Goal: Information Seeking & Learning: Learn about a topic

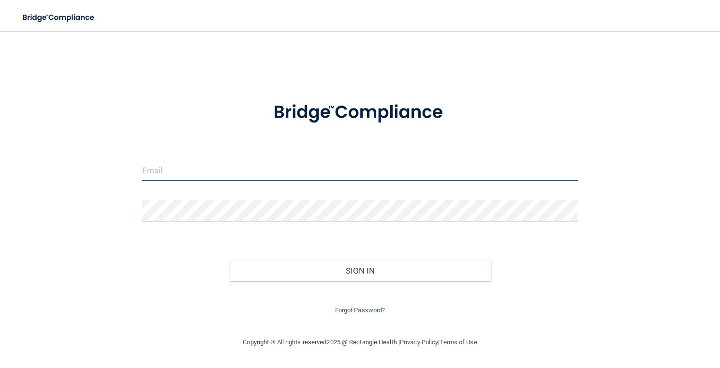
click at [206, 166] on input "email" at bounding box center [360, 170] width 436 height 22
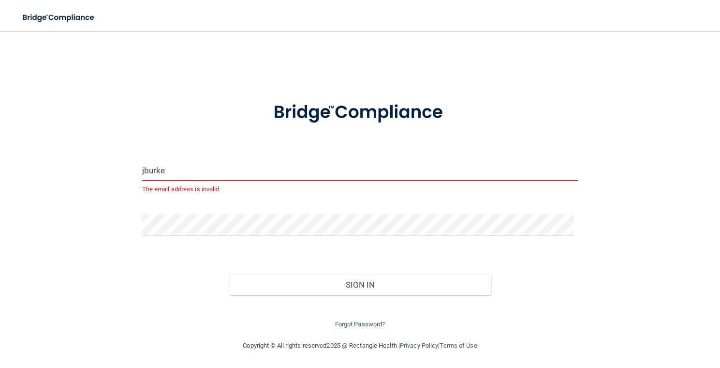
click at [206, 166] on input "jburke" at bounding box center [360, 170] width 436 height 22
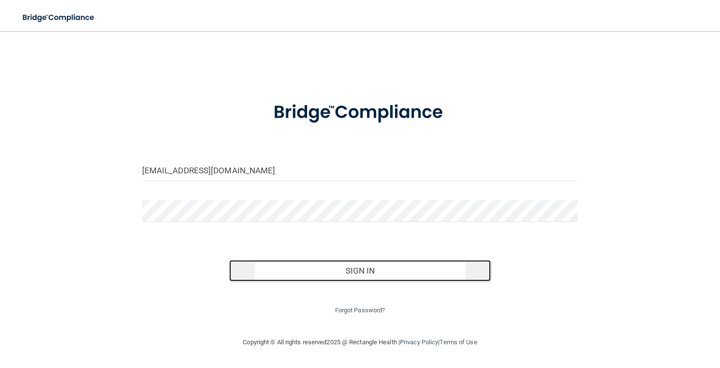
click at [369, 267] on button "Sign In" at bounding box center [360, 270] width 262 height 21
click at [325, 269] on button "Sign In" at bounding box center [360, 270] width 262 height 21
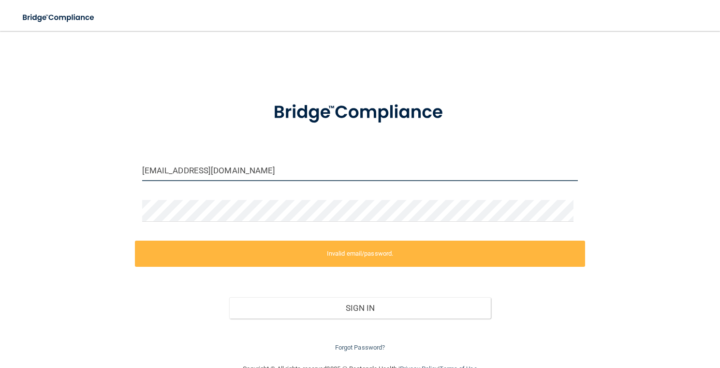
drag, startPoint x: 225, startPoint y: 171, endPoint x: 57, endPoint y: 171, distance: 167.4
click at [57, 171] on div "[EMAIL_ADDRESS][DOMAIN_NAME] Invalid email/password. You don't have permission …" at bounding box center [360, 197] width 682 height 313
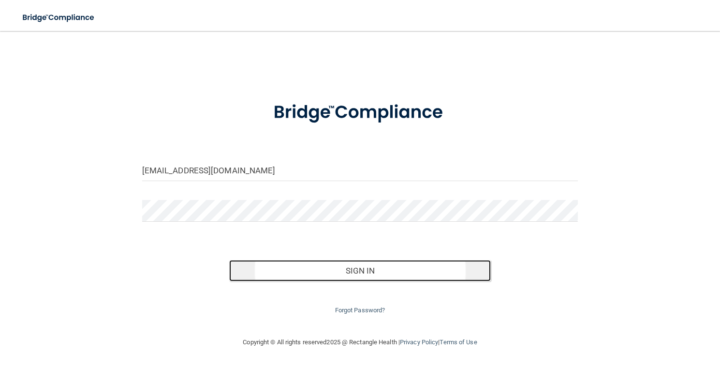
click at [300, 268] on button "Sign In" at bounding box center [360, 270] width 262 height 21
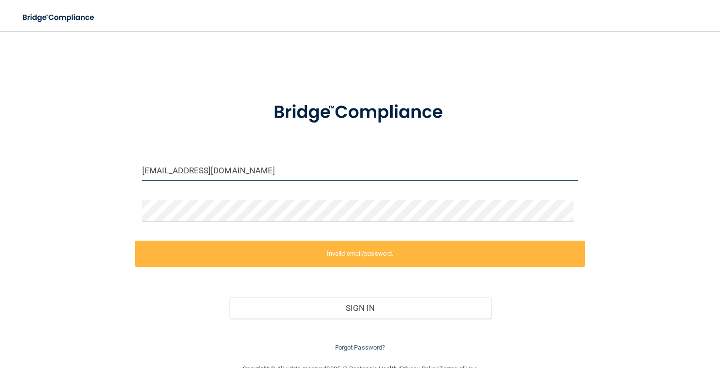
click at [148, 169] on input "churke@lboms.com" at bounding box center [360, 170] width 436 height 22
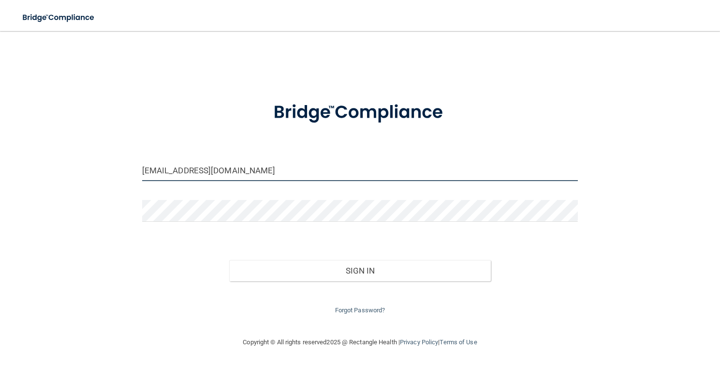
type input "[EMAIL_ADDRESS][DOMAIN_NAME]"
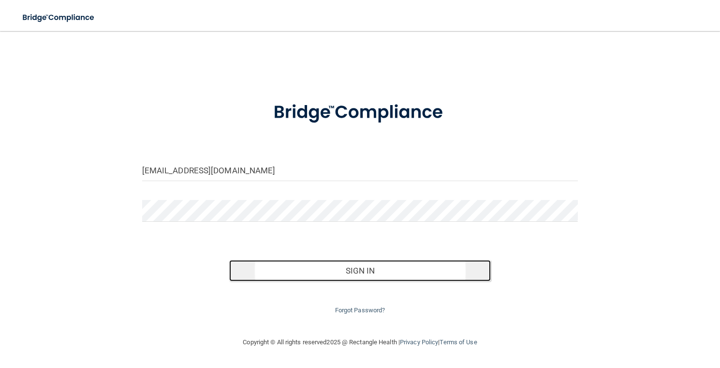
click at [355, 271] on button "Sign In" at bounding box center [360, 270] width 262 height 21
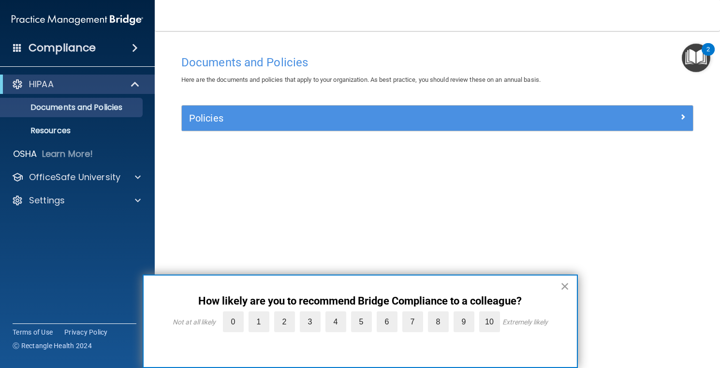
click at [563, 287] on button "×" at bounding box center [565, 285] width 9 height 15
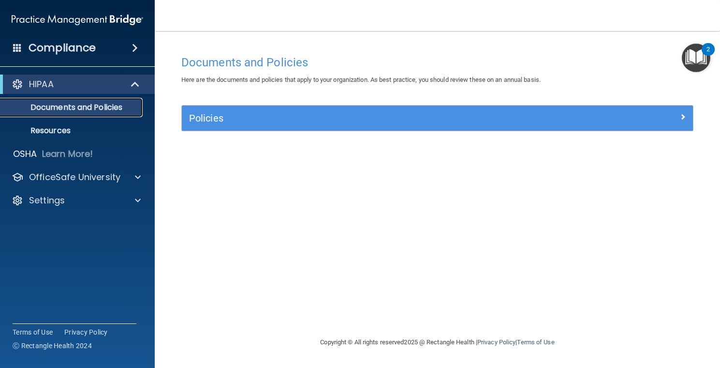
click at [105, 107] on p "Documents and Policies" at bounding box center [72, 108] width 132 height 10
click at [700, 59] on img "Open Resource Center, 2 new notifications" at bounding box center [696, 58] width 29 height 29
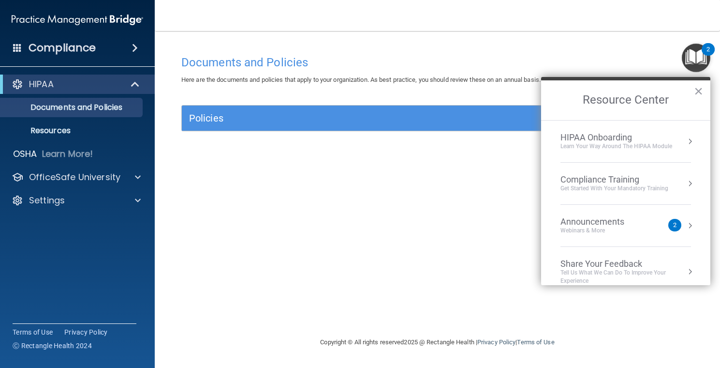
scroll to position [12, 0]
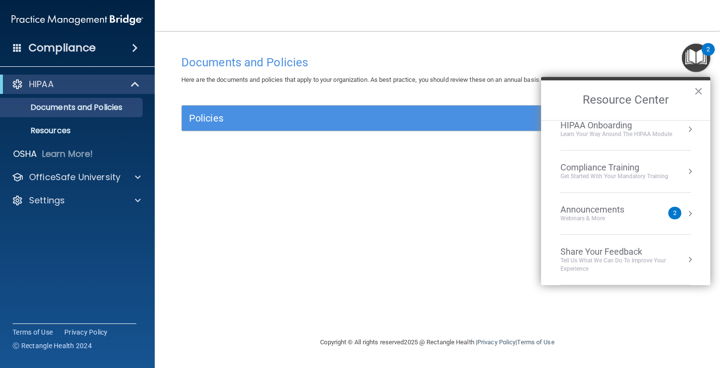
click at [642, 176] on div "Get Started with your mandatory training" at bounding box center [615, 176] width 108 height 8
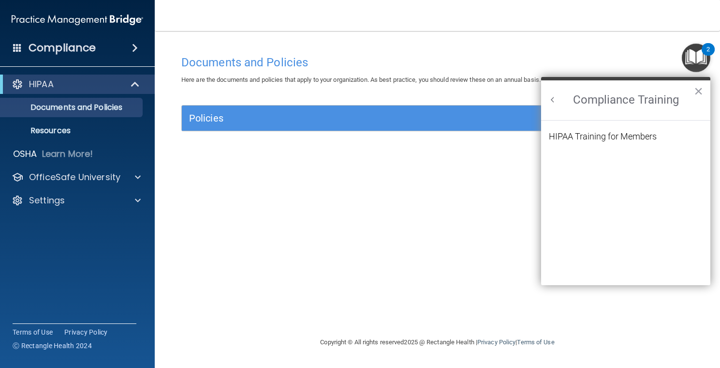
scroll to position [0, 0]
click at [616, 136] on div "HIPAA Training for Members" at bounding box center [603, 136] width 108 height 9
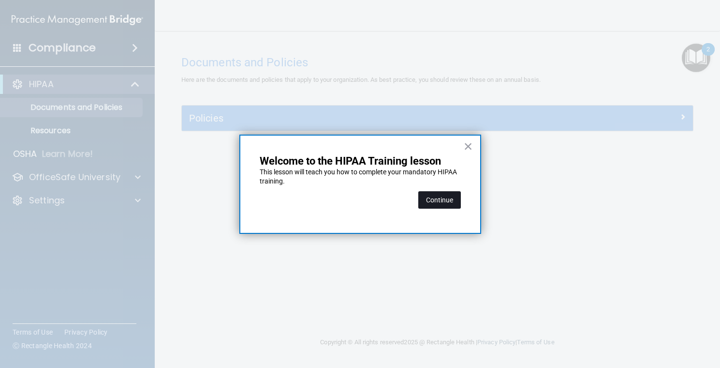
click at [434, 201] on button "Continue" at bounding box center [440, 199] width 43 height 17
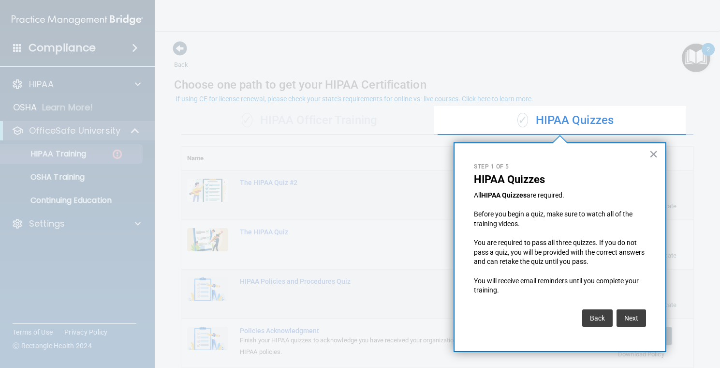
click at [638, 319] on button "Next" at bounding box center [632, 317] width 30 height 17
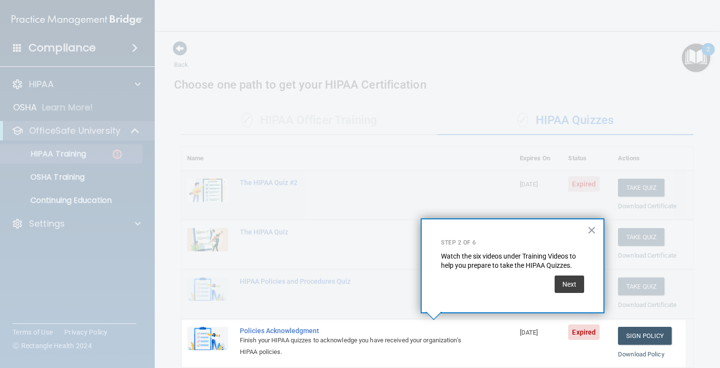
scroll to position [109, 0]
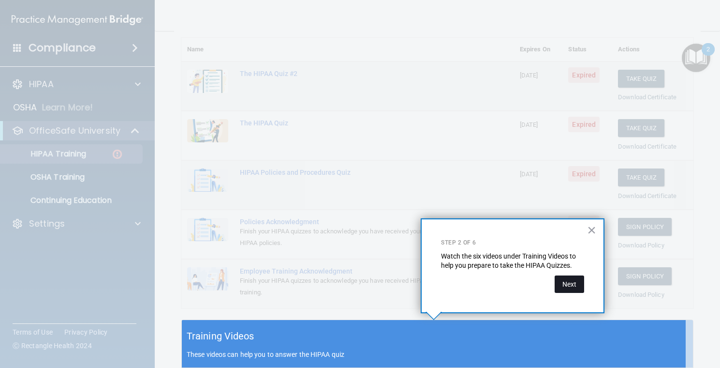
click at [569, 287] on button "Next" at bounding box center [570, 283] width 30 height 17
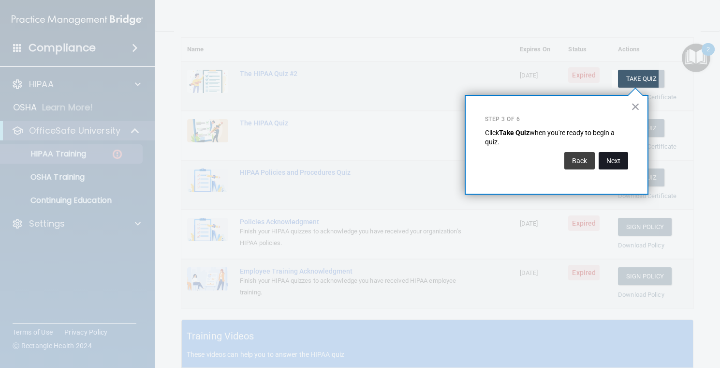
click at [607, 164] on button "Next" at bounding box center [614, 160] width 30 height 17
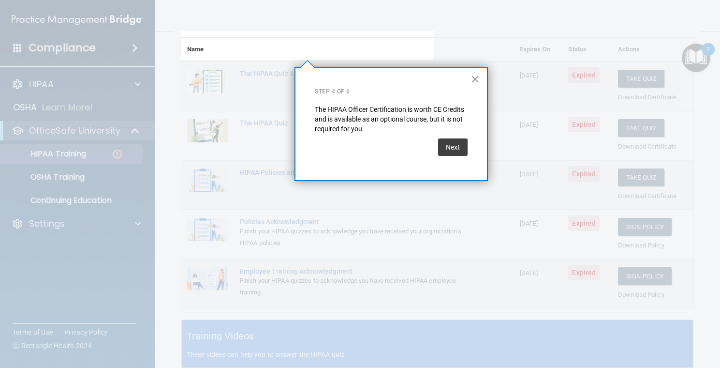
scroll to position [75, 0]
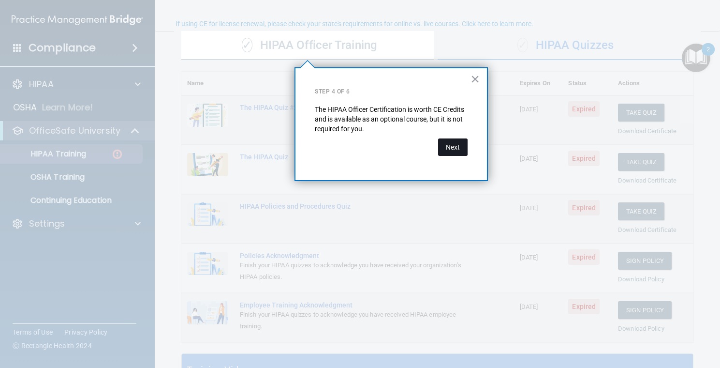
click at [445, 148] on button "Next" at bounding box center [453, 146] width 30 height 17
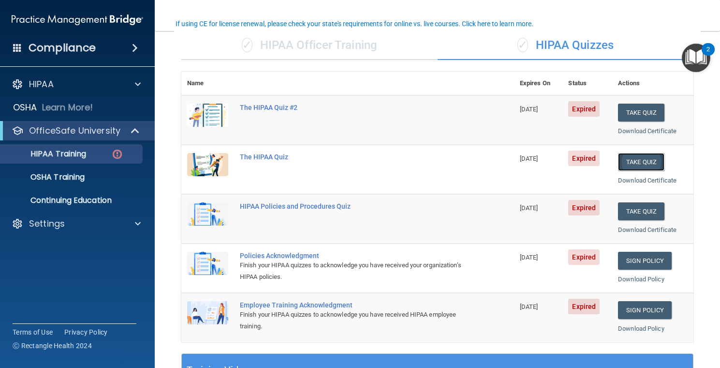
click at [625, 162] on button "Take Quiz" at bounding box center [641, 162] width 46 height 18
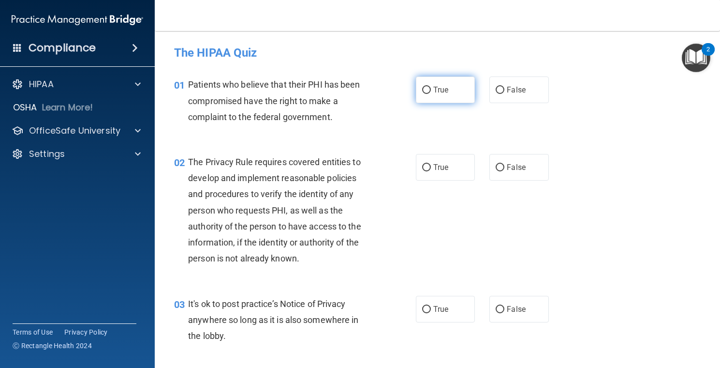
click at [425, 92] on input "True" at bounding box center [426, 90] width 9 height 7
radio input "true"
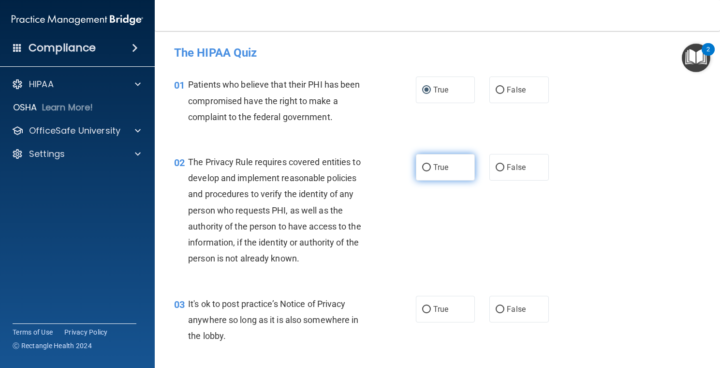
click at [422, 169] on input "True" at bounding box center [426, 167] width 9 height 7
radio input "true"
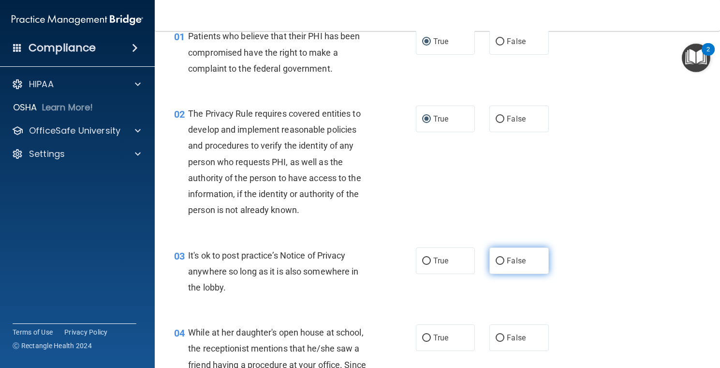
click at [498, 261] on input "False" at bounding box center [500, 260] width 9 height 7
radio input "true"
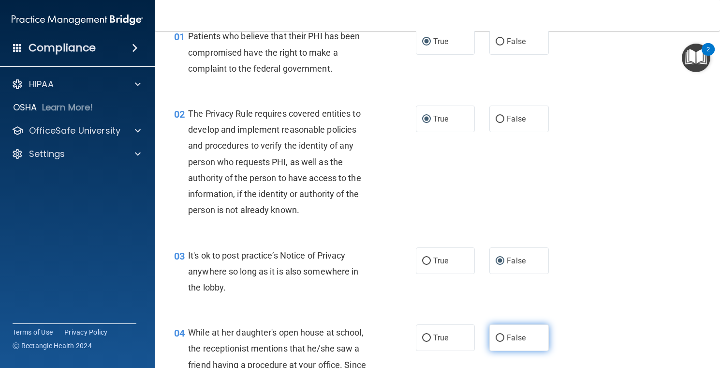
scroll to position [97, 0]
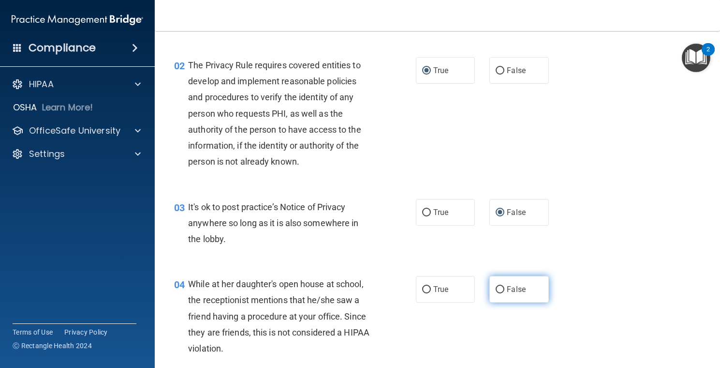
click at [496, 287] on input "False" at bounding box center [500, 289] width 9 height 7
radio input "true"
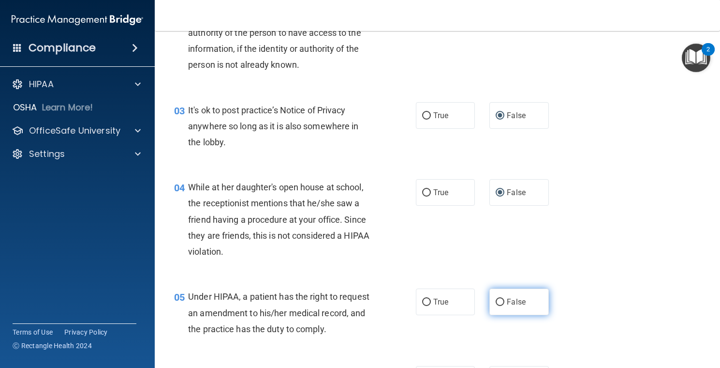
click at [496, 304] on input "False" at bounding box center [500, 302] width 9 height 7
radio input "true"
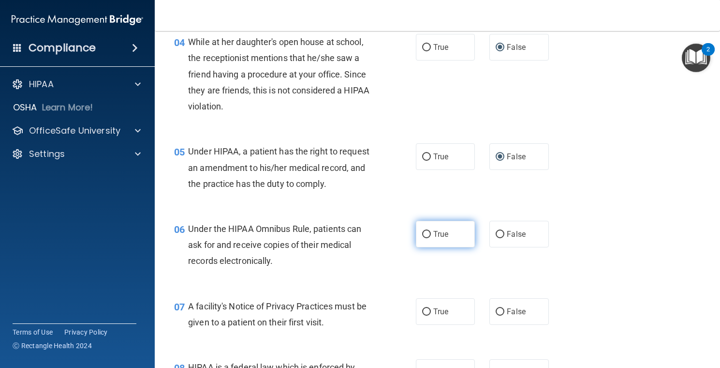
click at [422, 234] on input "True" at bounding box center [426, 234] width 9 height 7
radio input "true"
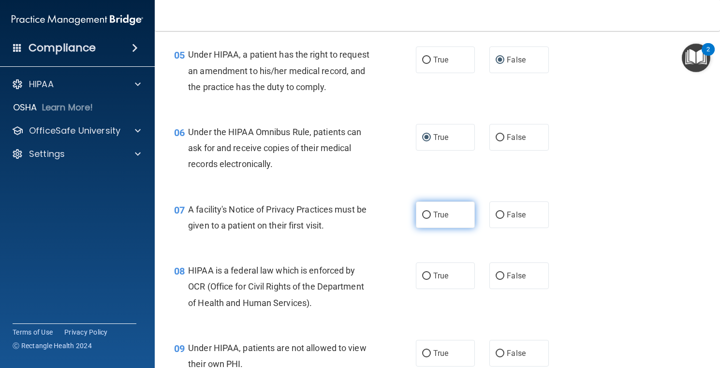
click at [422, 216] on input "True" at bounding box center [426, 214] width 9 height 7
radio input "true"
click at [422, 277] on input "True" at bounding box center [426, 275] width 9 height 7
radio input "true"
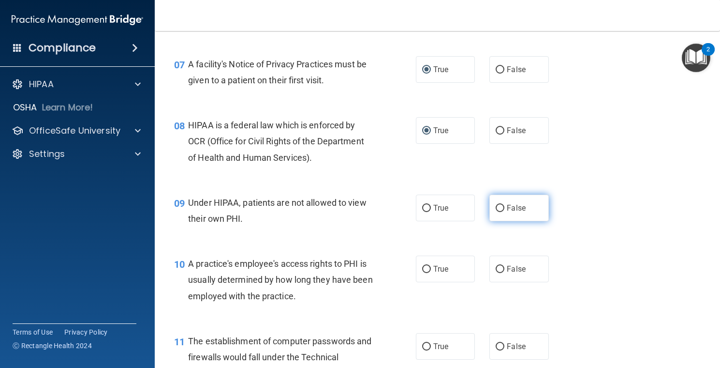
click at [496, 207] on input "False" at bounding box center [500, 208] width 9 height 7
radio input "true"
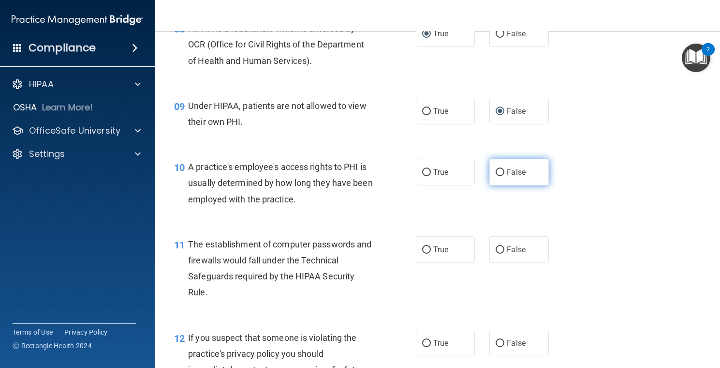
click at [496, 174] on input "False" at bounding box center [500, 172] width 9 height 7
radio input "true"
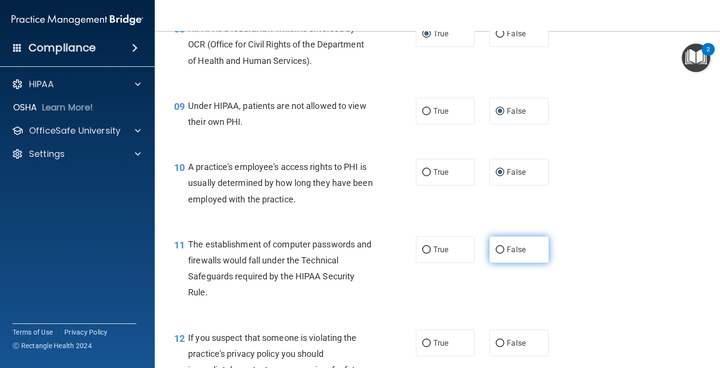
scroll to position [726, 0]
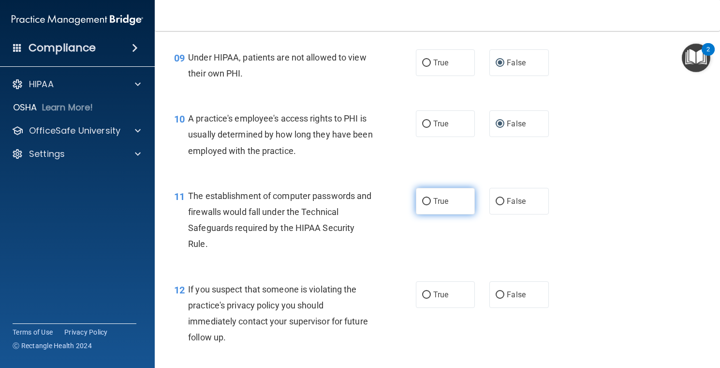
click at [422, 202] on input "True" at bounding box center [426, 201] width 9 height 7
radio input "true"
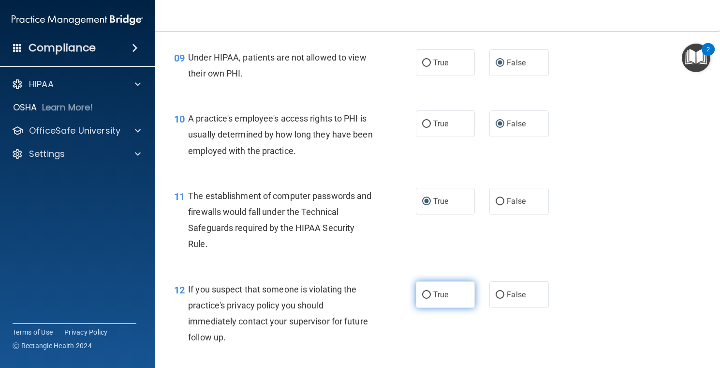
click at [422, 294] on input "True" at bounding box center [426, 294] width 9 height 7
radio input "true"
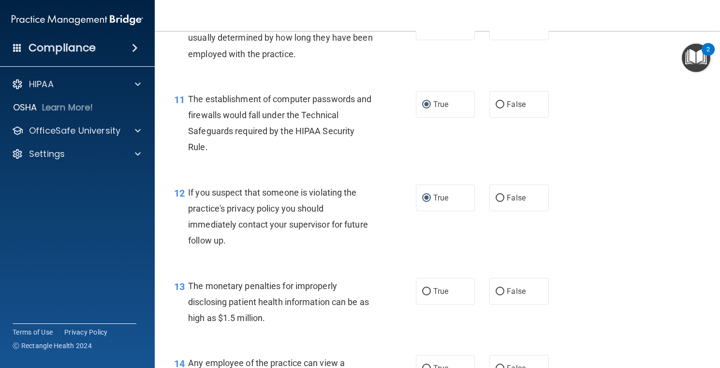
scroll to position [871, 0]
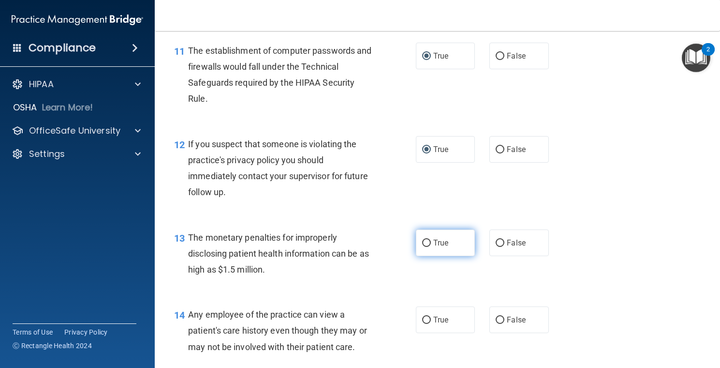
click at [422, 241] on input "True" at bounding box center [426, 243] width 9 height 7
radio input "true"
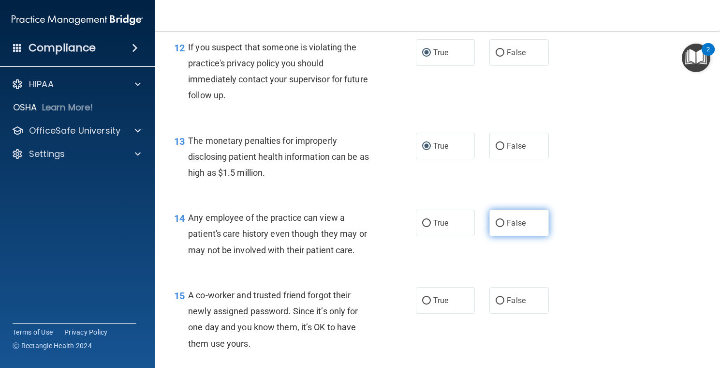
click at [496, 224] on input "False" at bounding box center [500, 223] width 9 height 7
radio input "true"
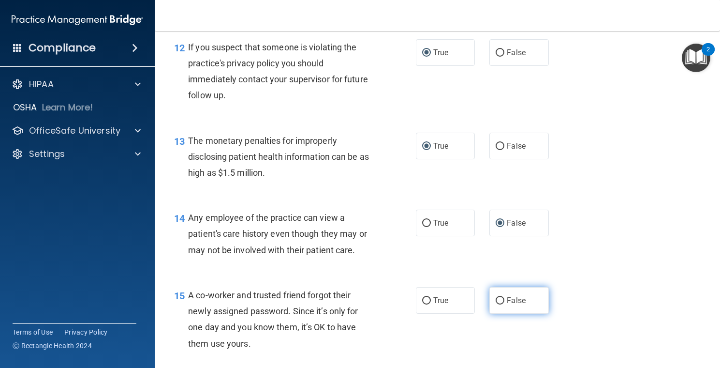
click at [496, 300] on input "False" at bounding box center [500, 300] width 9 height 7
radio input "true"
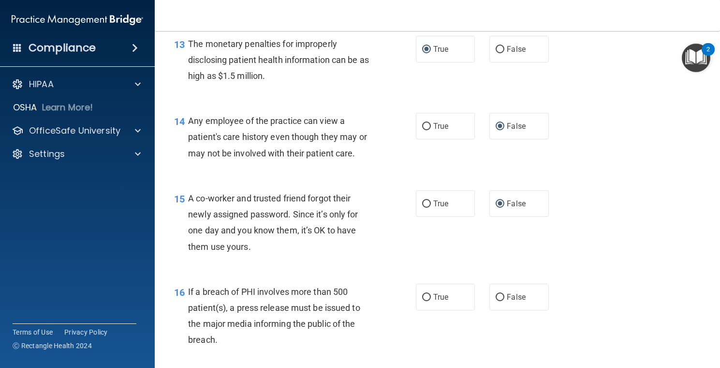
scroll to position [1161, 0]
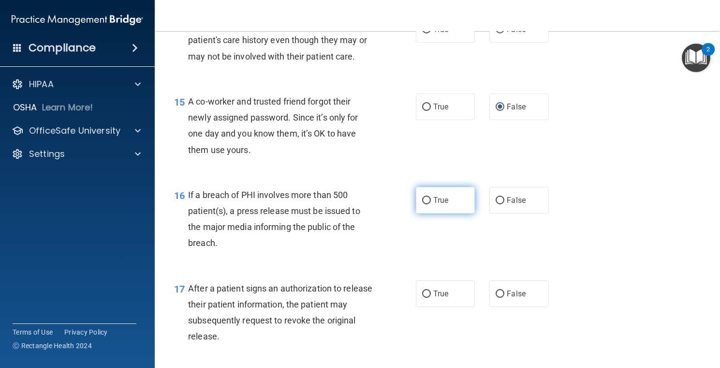
click at [422, 203] on input "True" at bounding box center [426, 200] width 9 height 7
radio input "true"
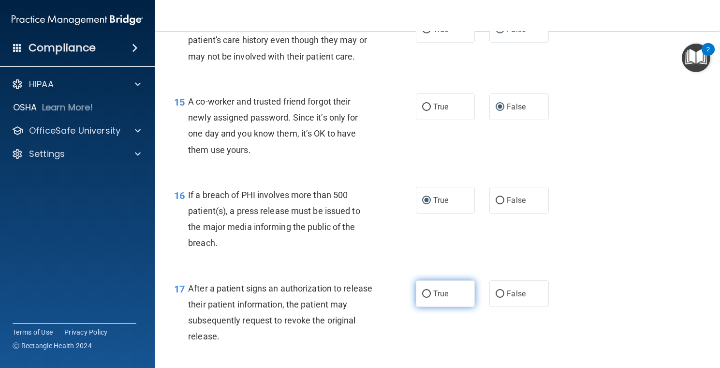
click at [422, 294] on input "True" at bounding box center [426, 293] width 9 height 7
radio input "true"
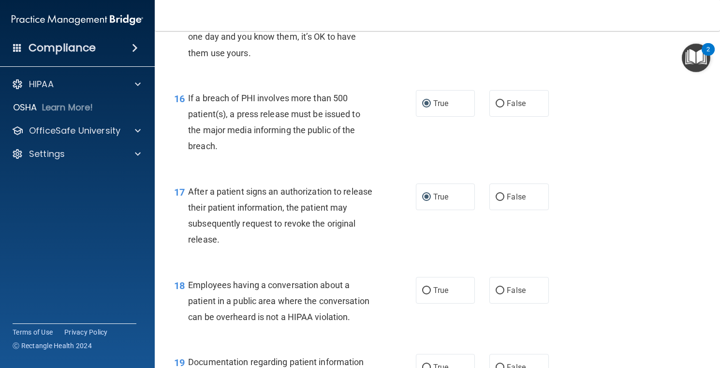
scroll to position [1306, 0]
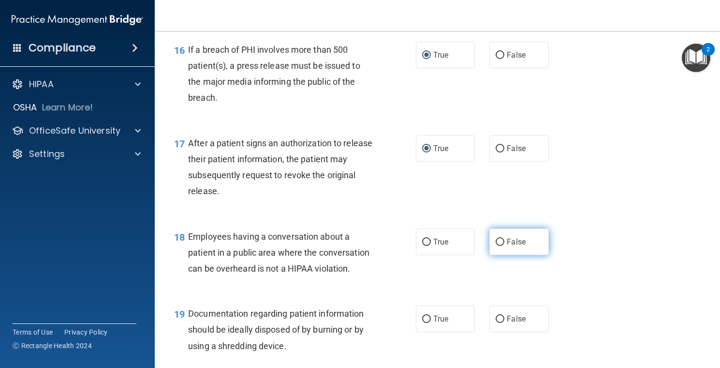
click at [496, 240] on input "False" at bounding box center [500, 242] width 9 height 7
radio input "true"
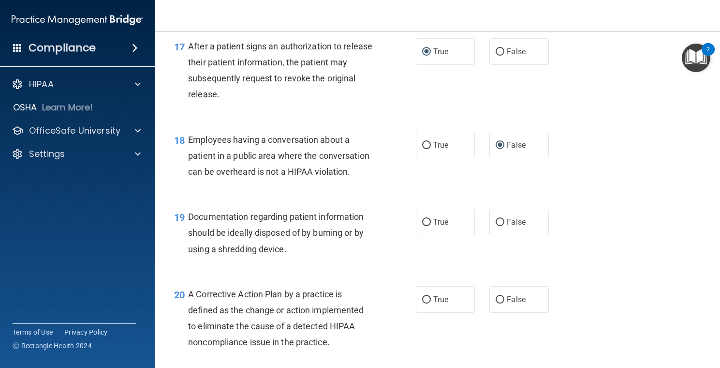
scroll to position [1452, 0]
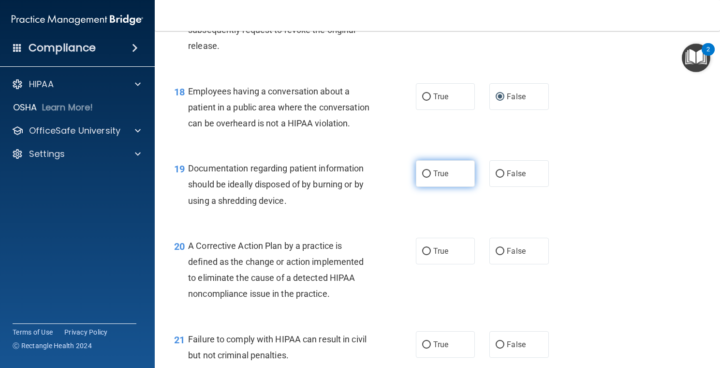
click at [423, 176] on input "True" at bounding box center [426, 173] width 9 height 7
radio input "true"
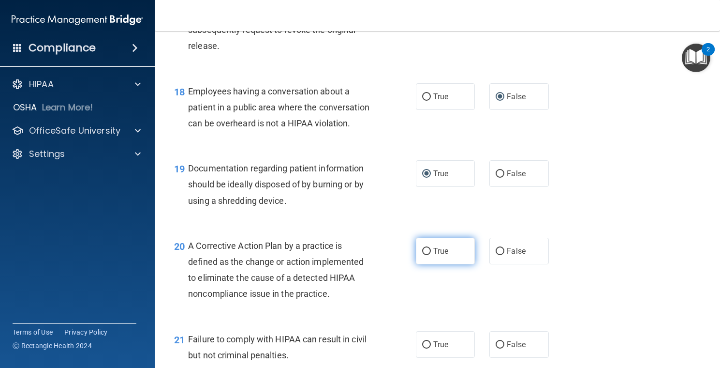
click at [424, 252] on input "True" at bounding box center [426, 251] width 9 height 7
radio input "true"
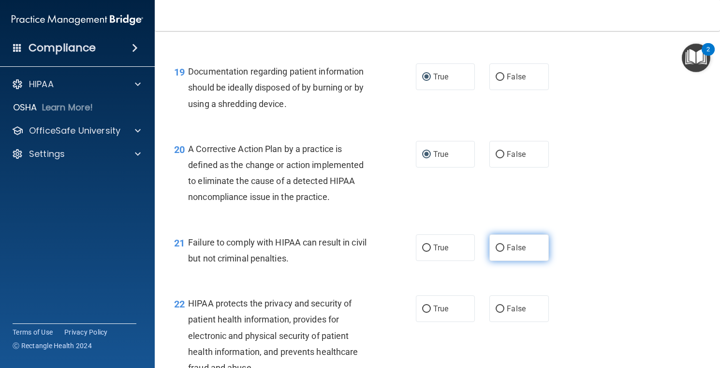
click at [498, 248] on input "False" at bounding box center [500, 247] width 9 height 7
radio input "true"
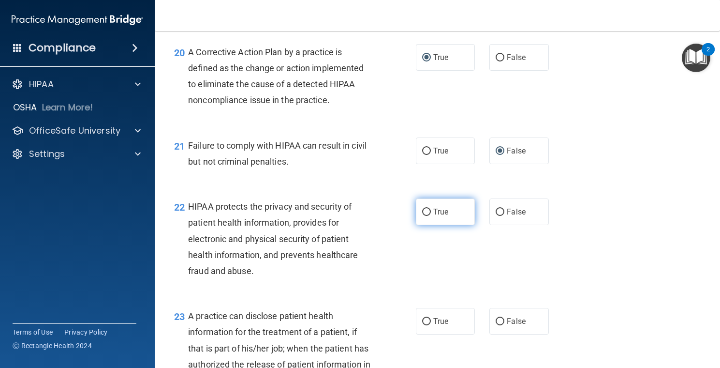
click at [425, 212] on input "True" at bounding box center [426, 212] width 9 height 7
radio input "true"
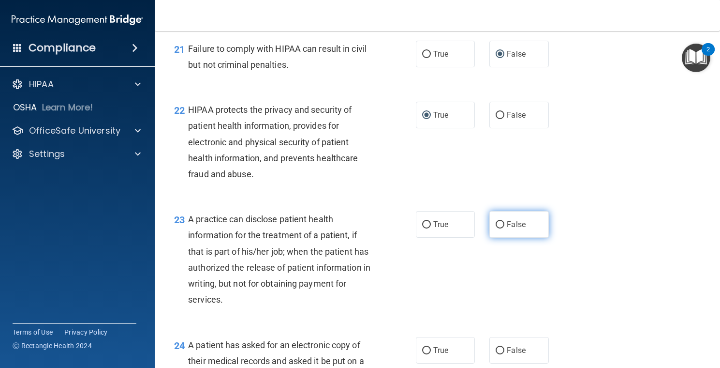
click at [496, 226] on input "False" at bounding box center [500, 224] width 9 height 7
radio input "true"
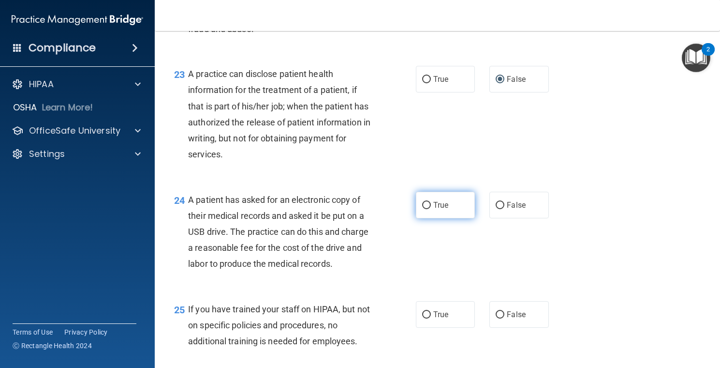
click at [422, 205] on input "True" at bounding box center [426, 205] width 9 height 7
radio input "true"
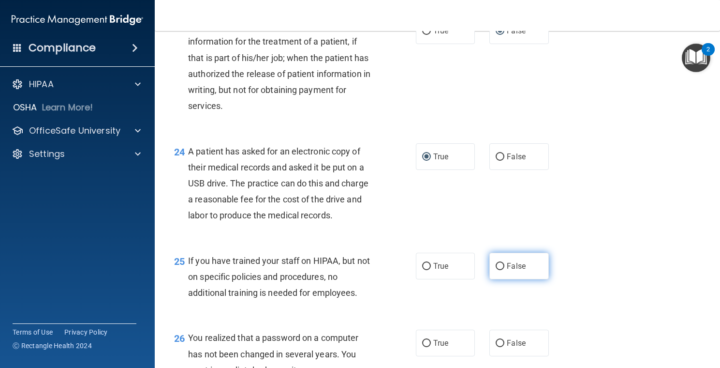
click at [496, 267] on input "False" at bounding box center [500, 266] width 9 height 7
radio input "true"
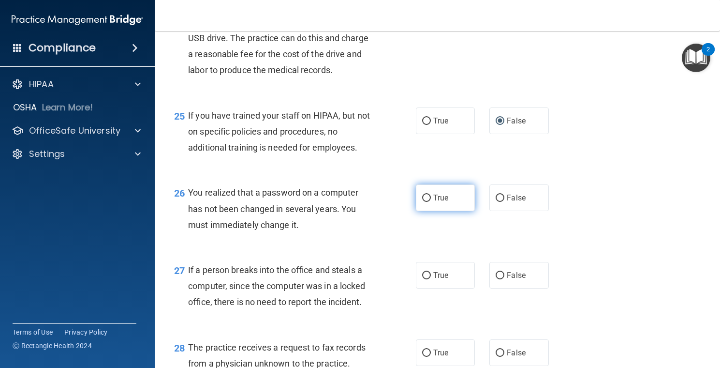
click at [422, 199] on input "True" at bounding box center [426, 198] width 9 height 7
radio input "true"
click at [496, 276] on input "False" at bounding box center [500, 275] width 9 height 7
radio input "true"
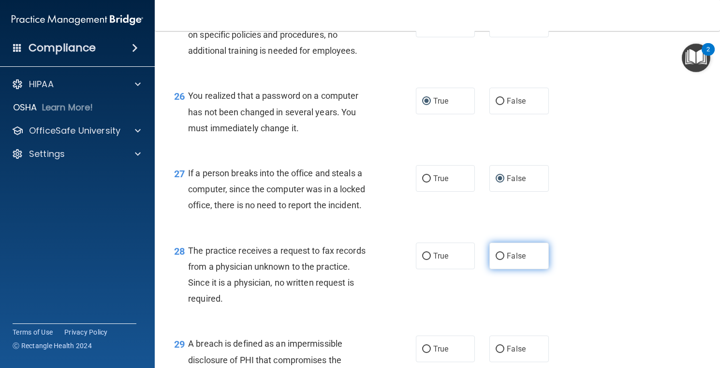
click at [496, 253] on input "False" at bounding box center [500, 256] width 9 height 7
radio input "true"
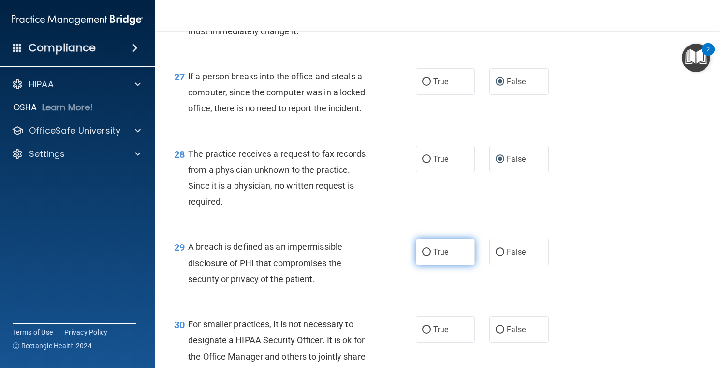
click at [422, 250] on input "True" at bounding box center [426, 252] width 9 height 7
radio input "true"
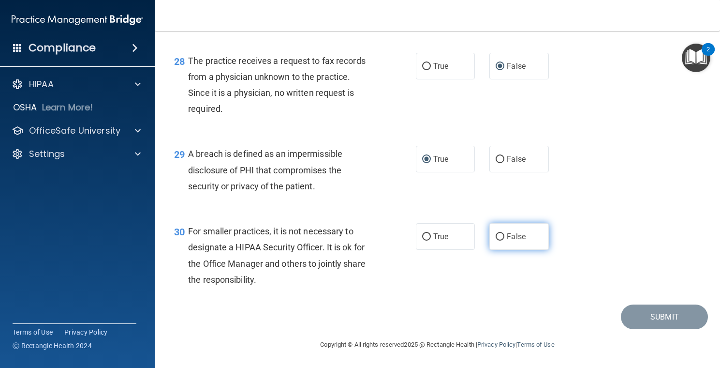
click at [496, 239] on input "False" at bounding box center [500, 236] width 9 height 7
radio input "true"
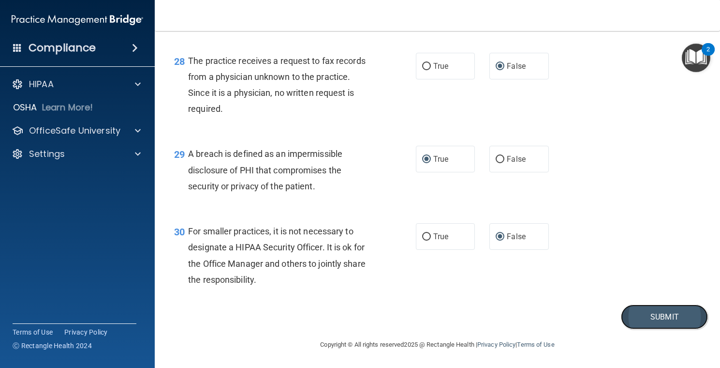
click at [643, 317] on button "Submit" at bounding box center [664, 316] width 87 height 25
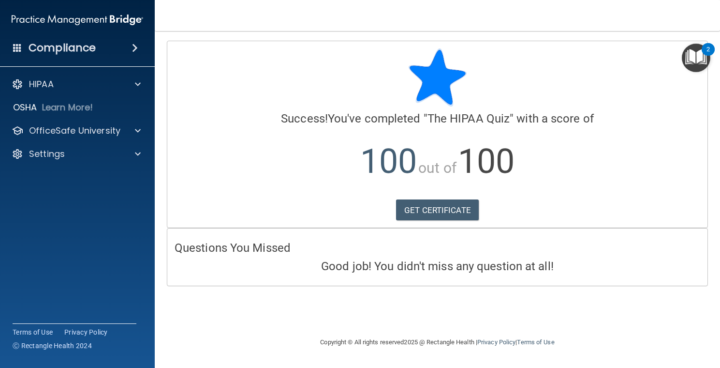
click at [695, 51] on img "Open Resource Center, 2 new notifications" at bounding box center [696, 58] width 29 height 29
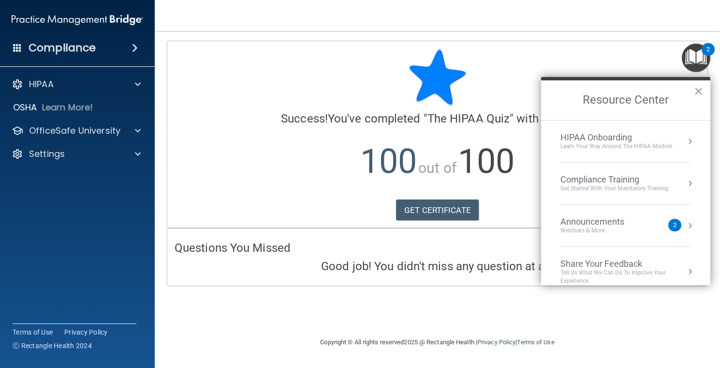
click at [635, 180] on div "Compliance Training" at bounding box center [615, 179] width 108 height 11
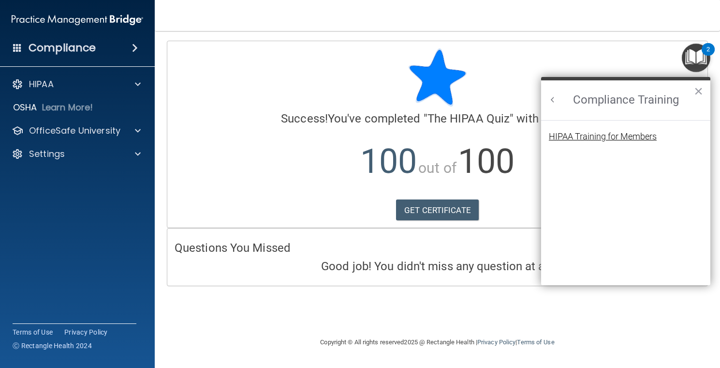
click at [612, 135] on div "HIPAA Training for Members" at bounding box center [603, 136] width 108 height 9
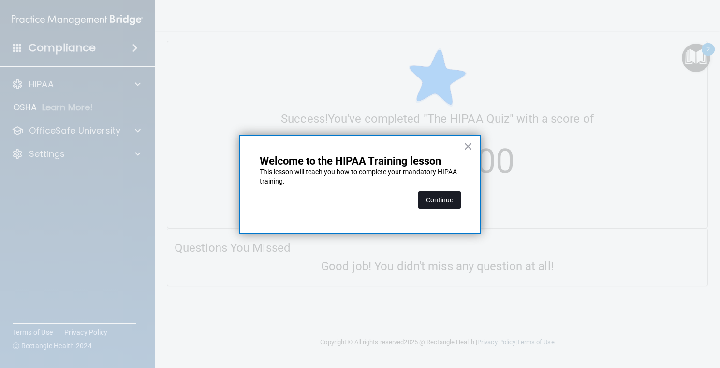
click at [450, 199] on button "Continue" at bounding box center [440, 199] width 43 height 17
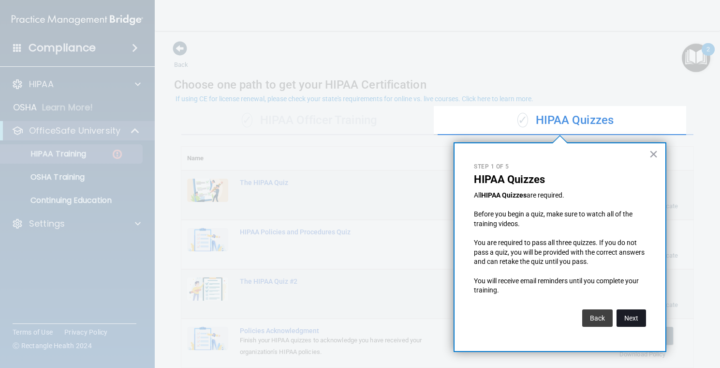
click at [628, 317] on button "Next" at bounding box center [632, 317] width 30 height 17
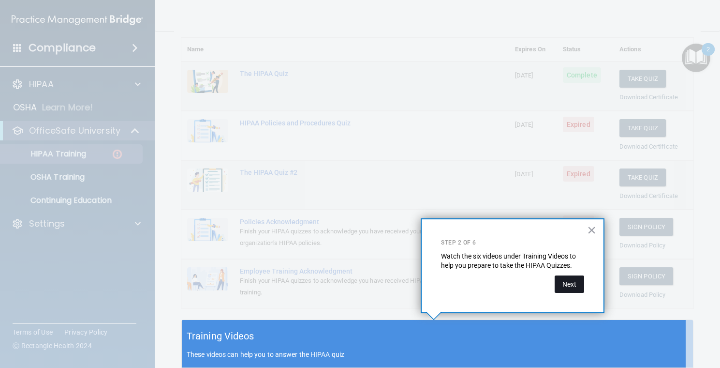
click at [571, 285] on button "Next" at bounding box center [570, 283] width 30 height 17
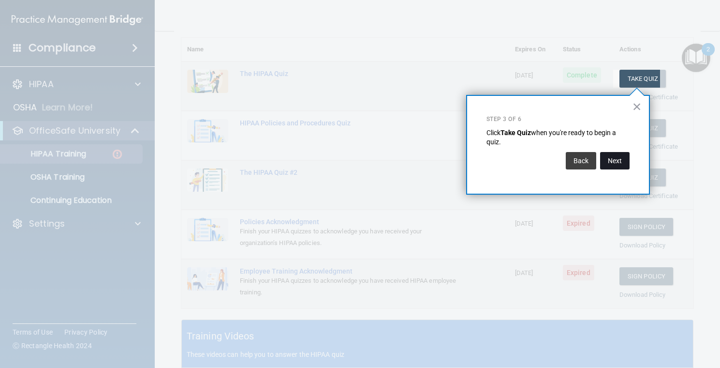
click at [606, 164] on button "Next" at bounding box center [615, 160] width 30 height 17
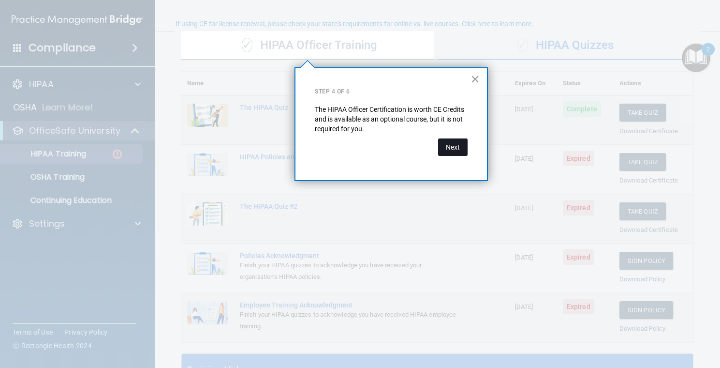
click at [463, 150] on button "Next" at bounding box center [453, 146] width 30 height 17
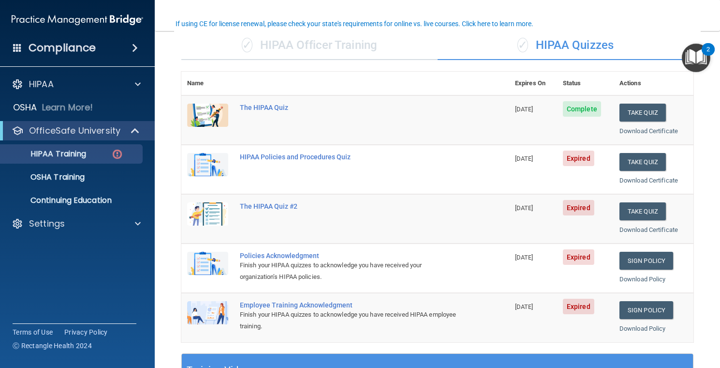
scroll to position [123, 0]
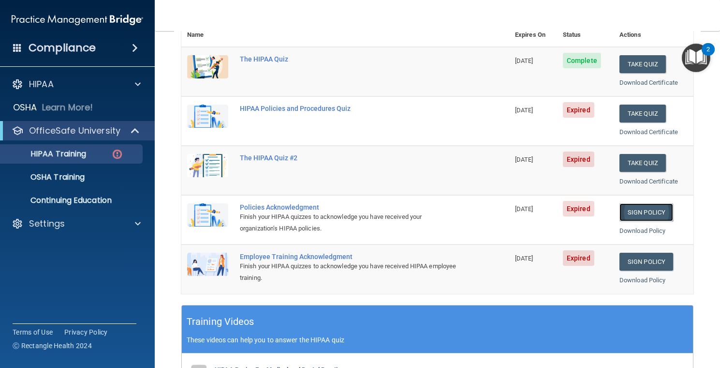
click at [648, 210] on link "Sign Policy" at bounding box center [647, 212] width 54 height 18
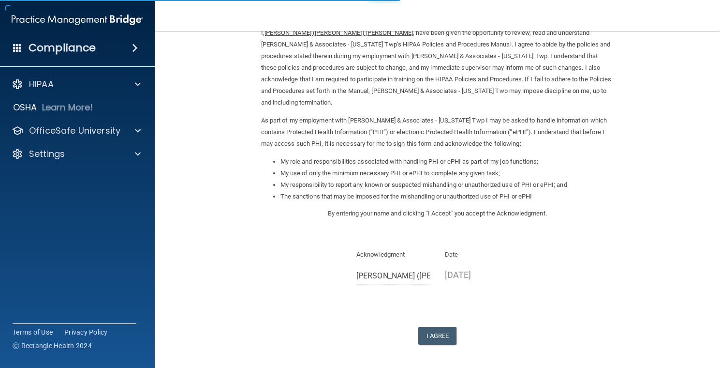
scroll to position [75, 0]
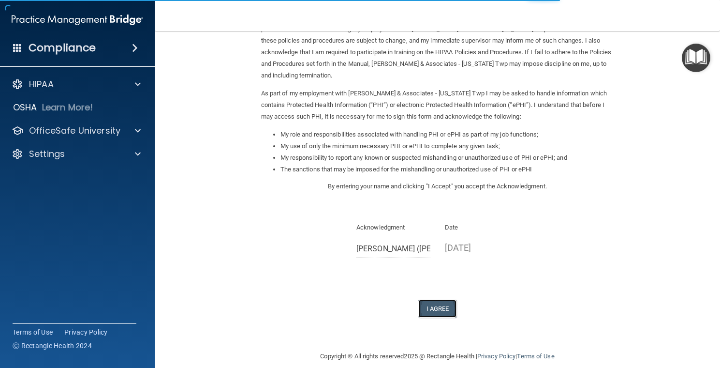
click at [436, 300] on button "I Agree" at bounding box center [438, 309] width 39 height 18
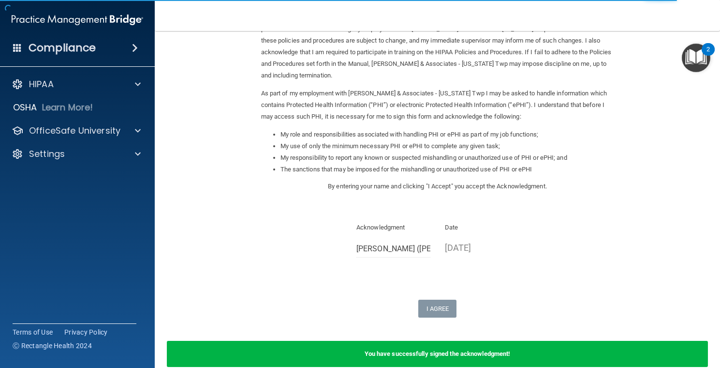
click at [697, 53] on img "Open Resource Center, 2 new notifications" at bounding box center [696, 58] width 29 height 29
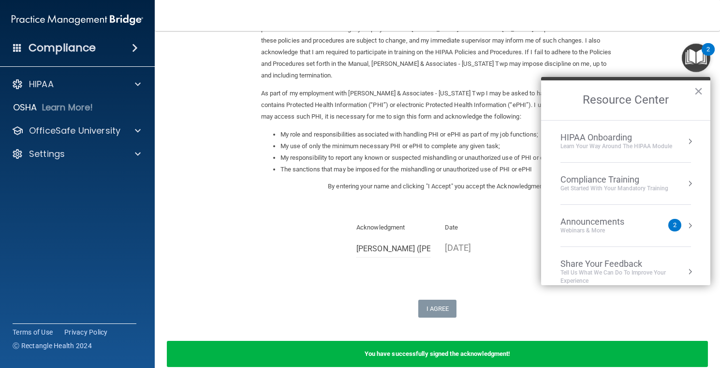
click at [608, 182] on div "Compliance Training" at bounding box center [615, 179] width 108 height 11
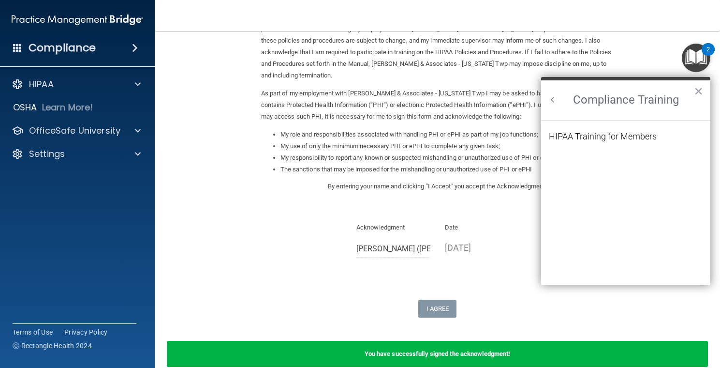
scroll to position [0, 0]
click at [601, 140] on div "HIPAA Training for Members" at bounding box center [603, 136] width 108 height 9
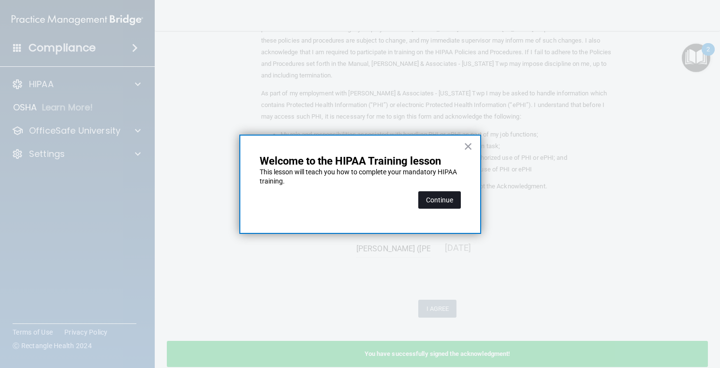
click at [433, 196] on button "Continue" at bounding box center [440, 199] width 43 height 17
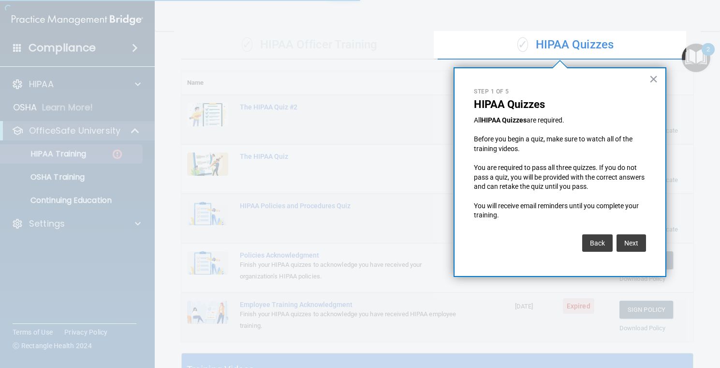
scroll to position [75, 0]
click at [636, 242] on button "Next" at bounding box center [632, 242] width 30 height 17
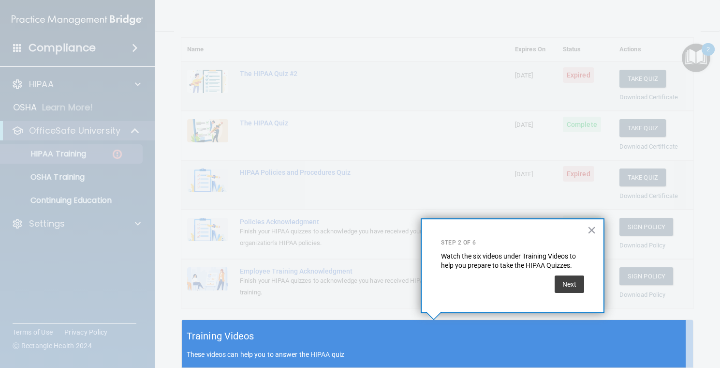
click at [636, 242] on div at bounding box center [434, 160] width 504 height 320
click at [569, 282] on button "Next" at bounding box center [570, 283] width 30 height 17
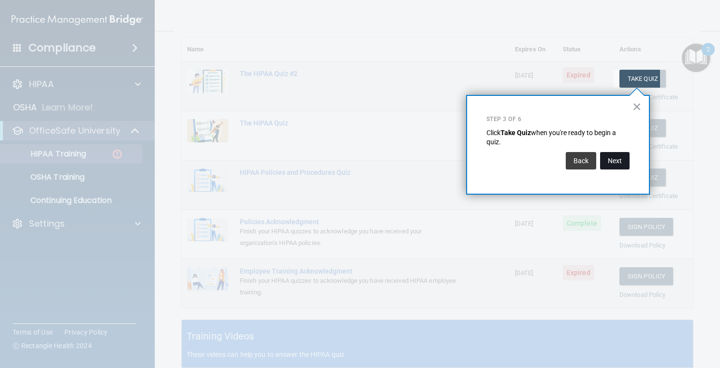
click at [610, 163] on button "Next" at bounding box center [615, 160] width 30 height 17
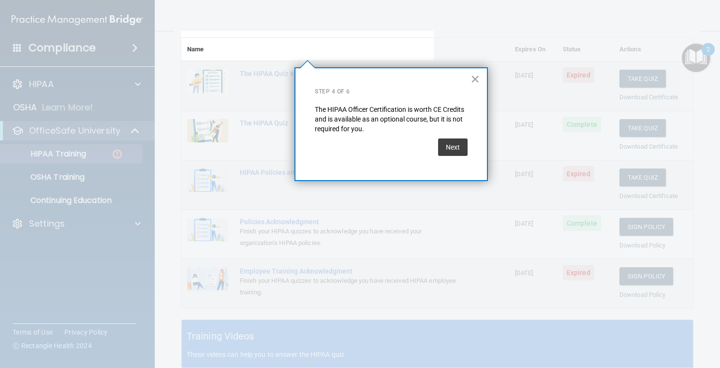
scroll to position [75, 0]
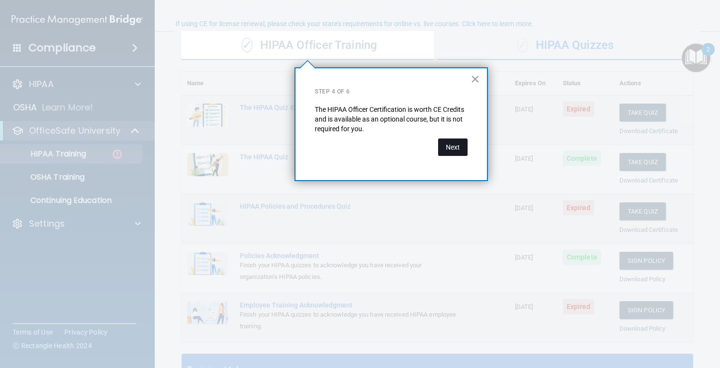
click at [455, 149] on button "Next" at bounding box center [453, 146] width 30 height 17
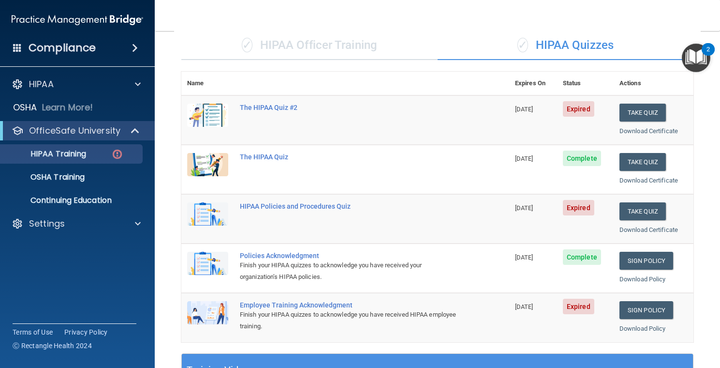
scroll to position [172, 0]
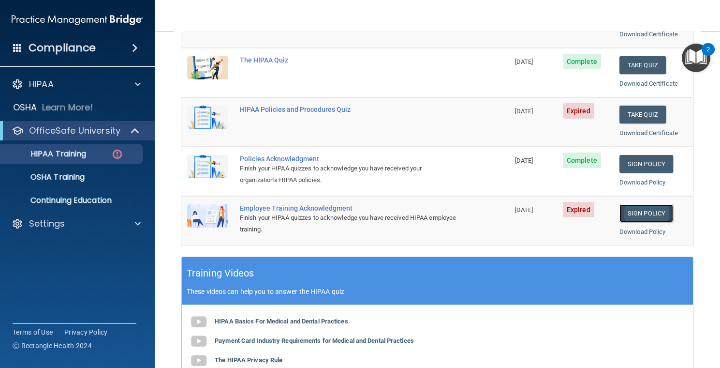
click at [640, 212] on link "Sign Policy" at bounding box center [647, 213] width 54 height 18
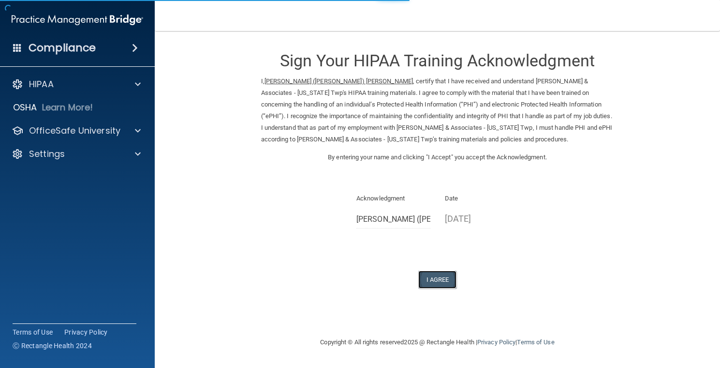
click at [435, 276] on button "I Agree" at bounding box center [438, 279] width 39 height 18
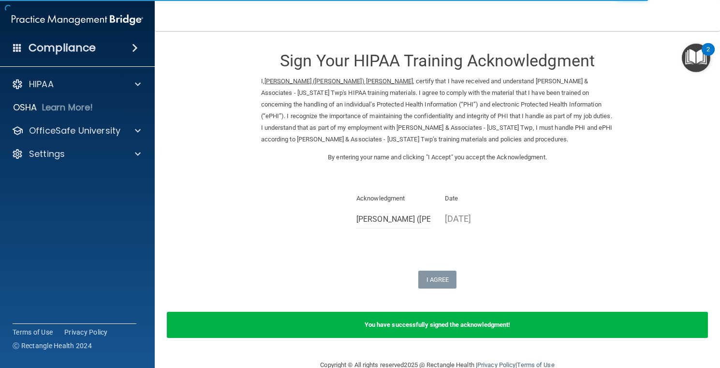
click at [695, 53] on img "Open Resource Center, 2 new notifications" at bounding box center [696, 58] width 29 height 29
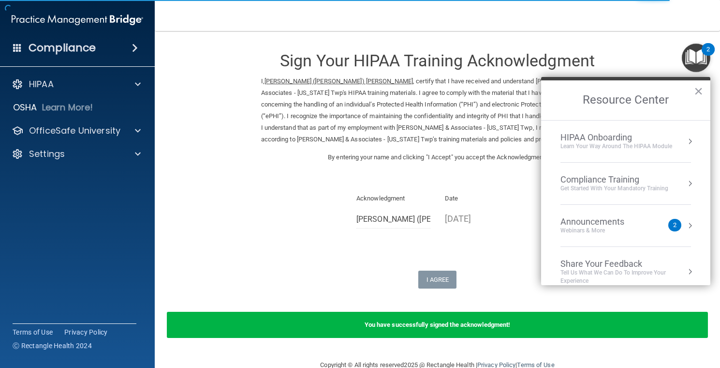
click at [641, 186] on div "Get Started with your mandatory training" at bounding box center [615, 188] width 108 height 8
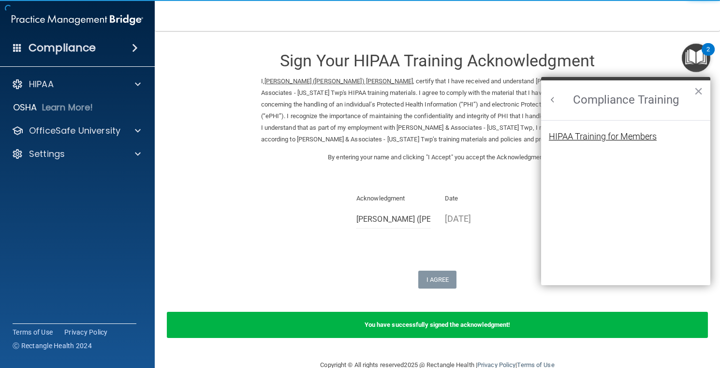
click at [621, 133] on div "HIPAA Training for Members" at bounding box center [603, 136] width 108 height 9
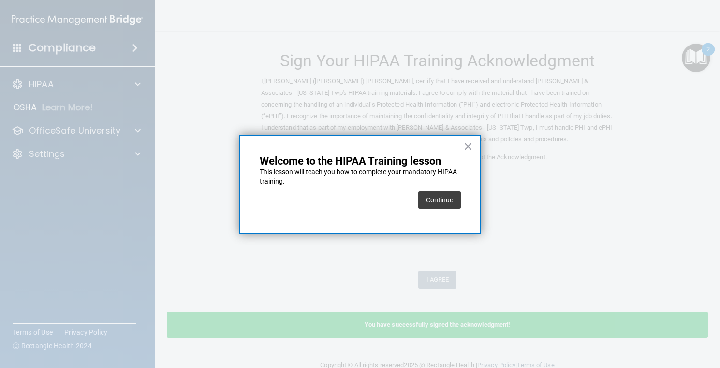
click at [433, 201] on button "Continue" at bounding box center [440, 199] width 43 height 17
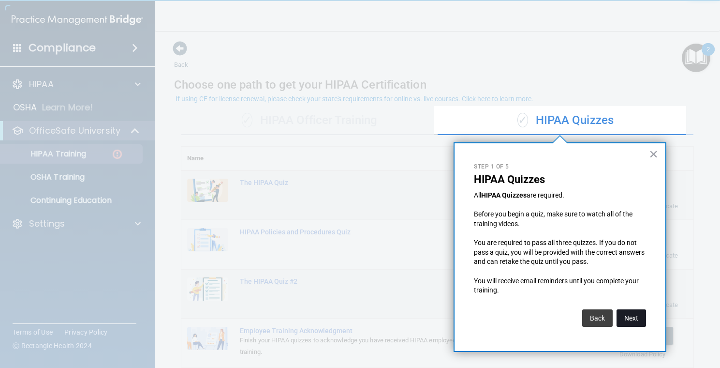
click at [633, 315] on button "Next" at bounding box center [632, 317] width 30 height 17
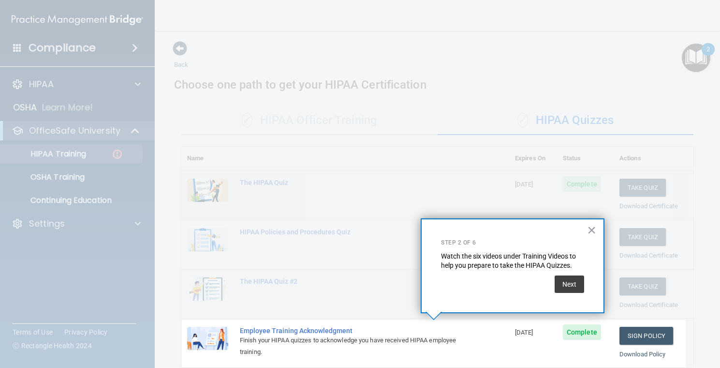
scroll to position [109, 0]
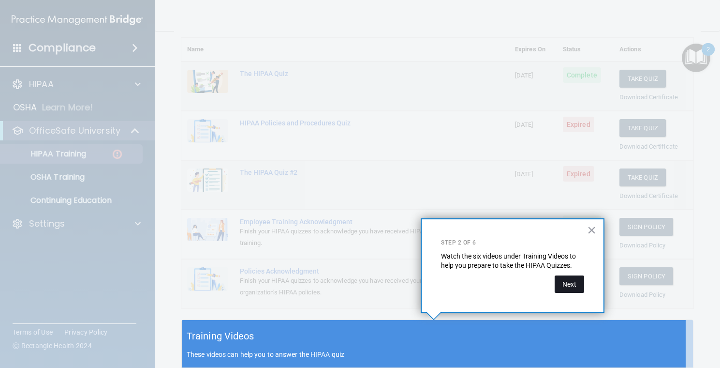
click at [564, 285] on button "Next" at bounding box center [570, 283] width 30 height 17
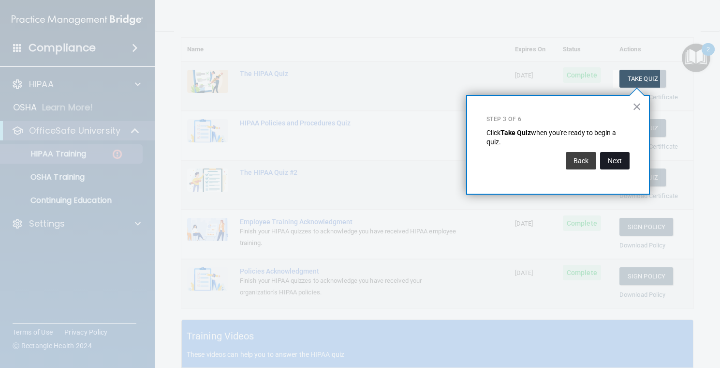
click at [616, 158] on button "Next" at bounding box center [615, 160] width 30 height 17
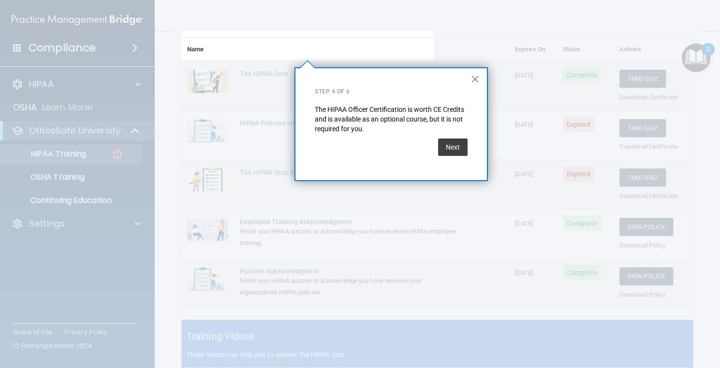
scroll to position [75, 0]
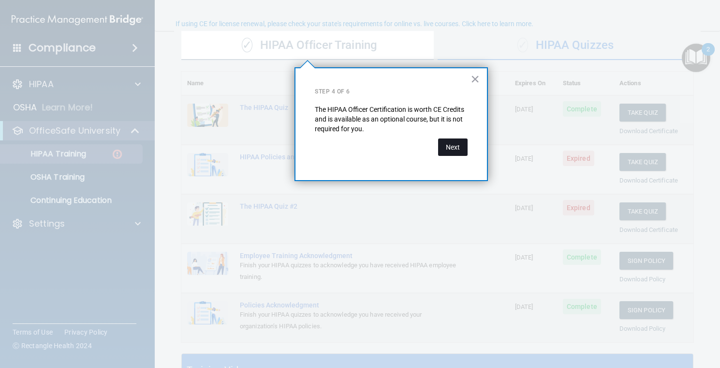
click at [452, 144] on button "Next" at bounding box center [453, 146] width 30 height 17
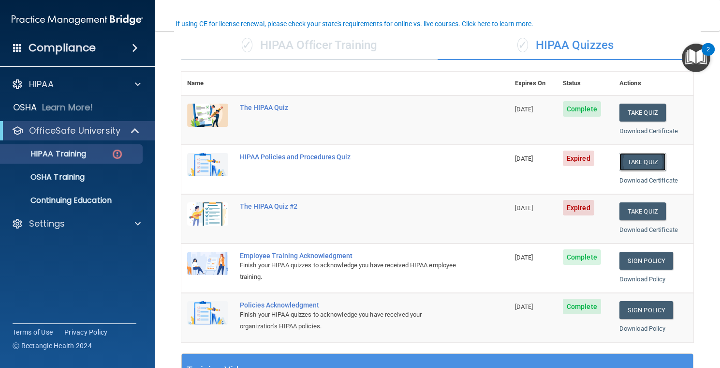
click at [629, 161] on button "Take Quiz" at bounding box center [643, 162] width 46 height 18
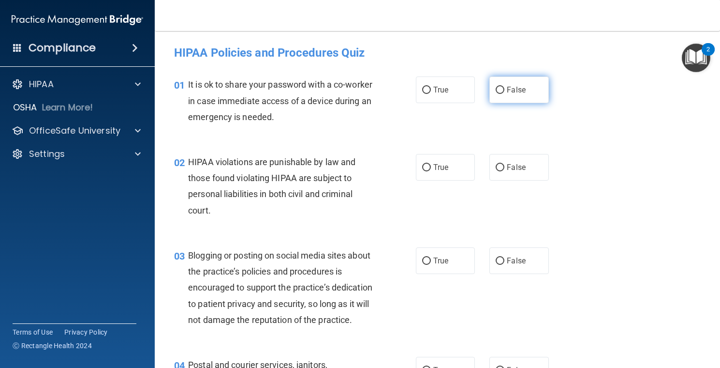
click at [491, 88] on label "False" at bounding box center [520, 89] width 60 height 27
click at [496, 88] on input "False" at bounding box center [500, 90] width 9 height 7
radio input "true"
drag, startPoint x: 425, startPoint y: 167, endPoint x: 437, endPoint y: 188, distance: 24.1
click at [424, 169] on input "True" at bounding box center [426, 167] width 9 height 7
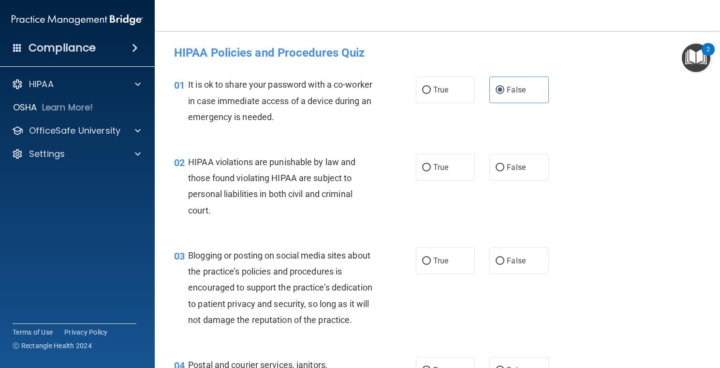
radio input "true"
click at [498, 260] on label "False" at bounding box center [520, 260] width 60 height 27
click at [498, 262] on input "False" at bounding box center [500, 260] width 9 height 7
radio input "true"
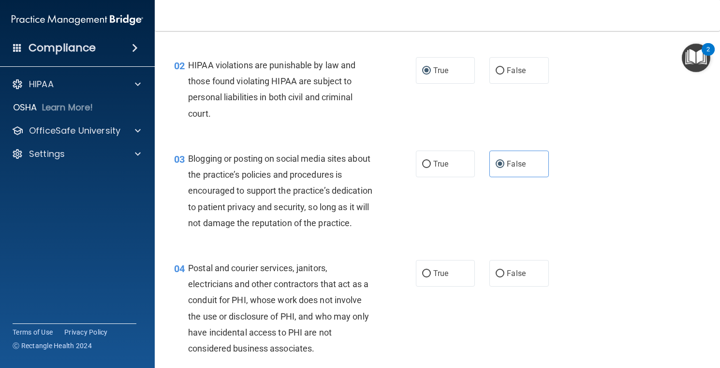
scroll to position [145, 0]
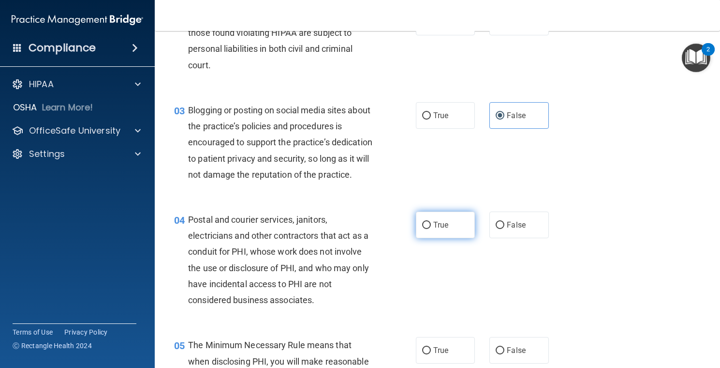
click at [423, 229] on input "True" at bounding box center [426, 225] width 9 height 7
radio input "true"
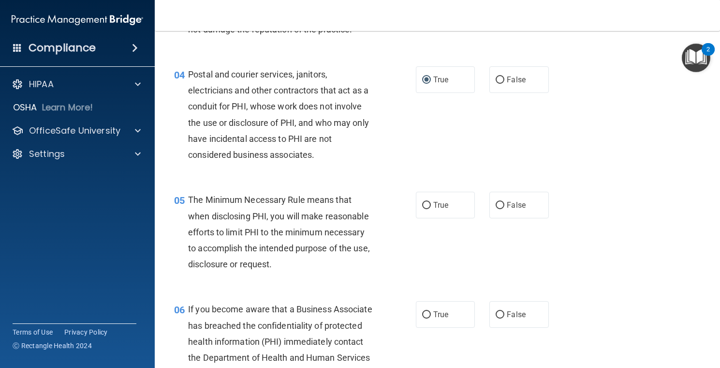
scroll to position [339, 0]
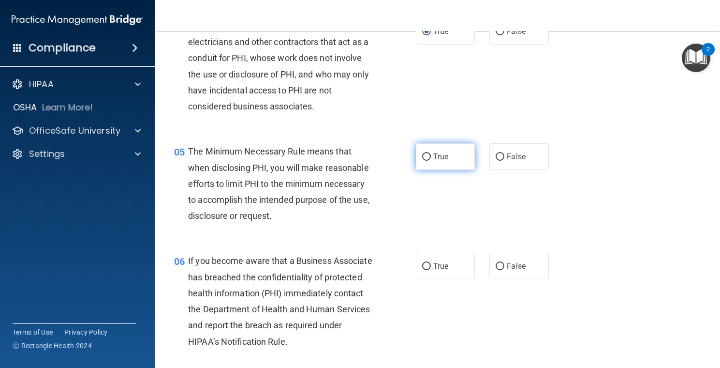
click at [426, 161] on input "True" at bounding box center [426, 156] width 9 height 7
radio input "true"
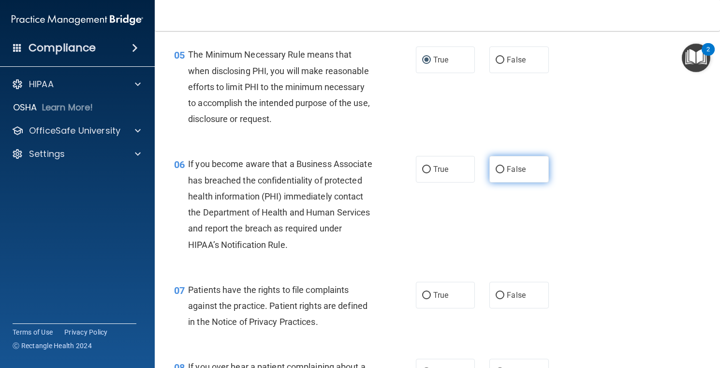
drag, startPoint x: 497, startPoint y: 187, endPoint x: 503, endPoint y: 188, distance: 5.8
click at [496, 173] on input "False" at bounding box center [500, 169] width 9 height 7
radio input "true"
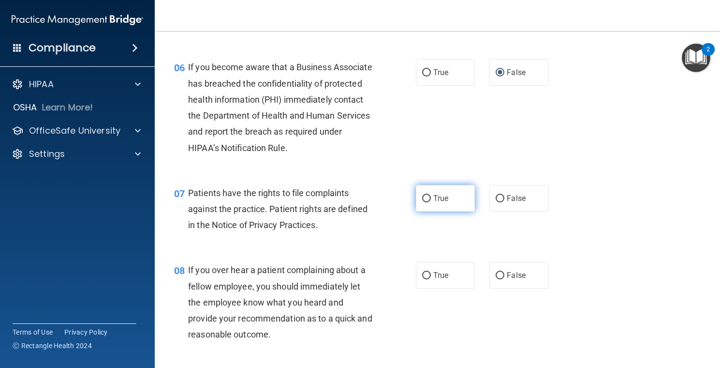
click at [425, 202] on input "True" at bounding box center [426, 198] width 9 height 7
radio input "true"
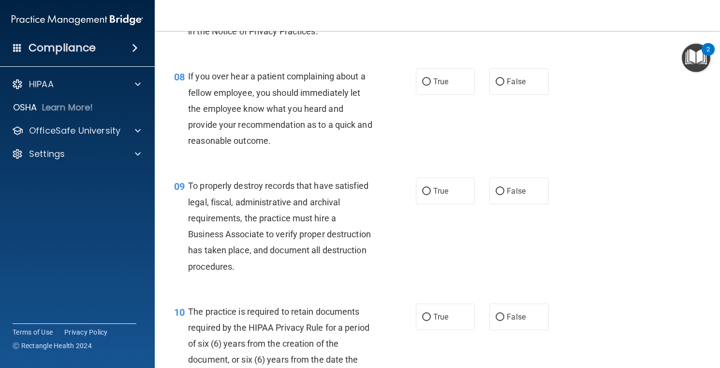
scroll to position [677, 0]
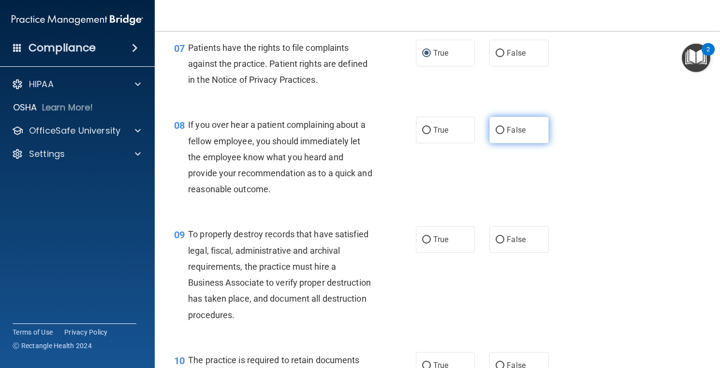
click at [491, 143] on label "False" at bounding box center [520, 130] width 60 height 27
click at [496, 134] on input "False" at bounding box center [500, 130] width 9 height 7
radio input "true"
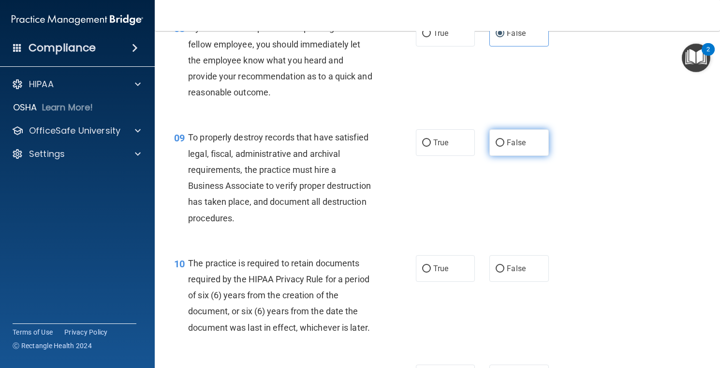
drag, startPoint x: 493, startPoint y: 158, endPoint x: 509, endPoint y: 161, distance: 16.1
click at [496, 147] on input "False" at bounding box center [500, 142] width 9 height 7
radio input "true"
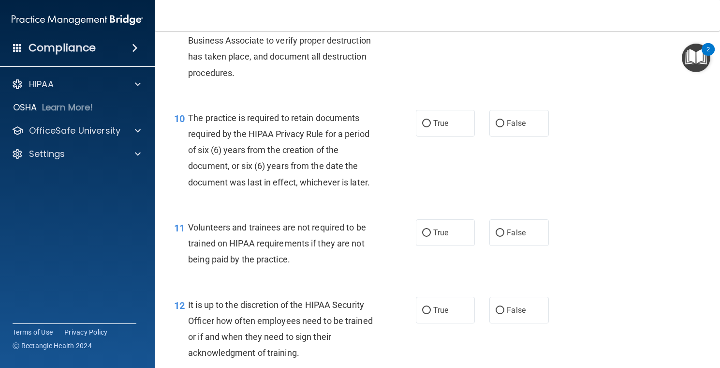
scroll to position [823, 0]
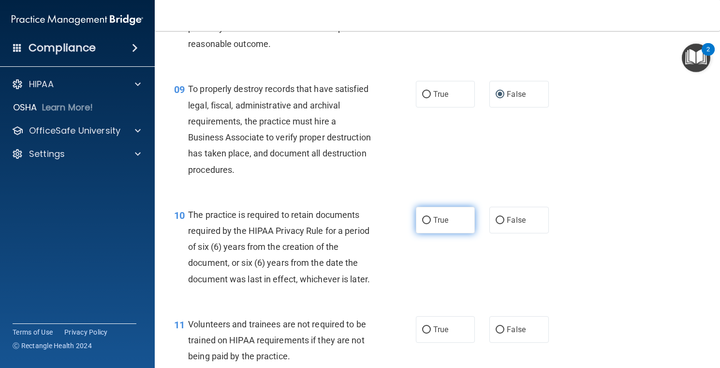
click at [422, 224] on input "True" at bounding box center [426, 220] width 9 height 7
radio input "true"
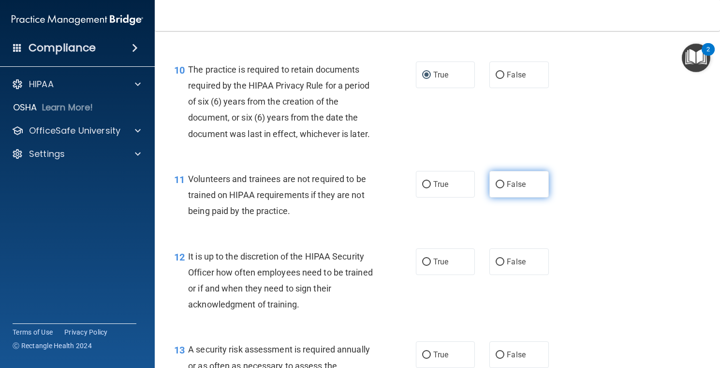
click at [498, 188] on input "False" at bounding box center [500, 184] width 9 height 7
radio input "true"
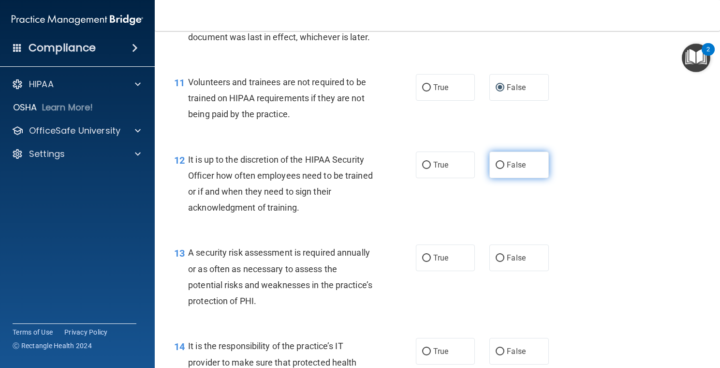
click at [491, 178] on label "False" at bounding box center [520, 164] width 60 height 27
click at [496, 169] on input "False" at bounding box center [500, 165] width 9 height 7
radio input "true"
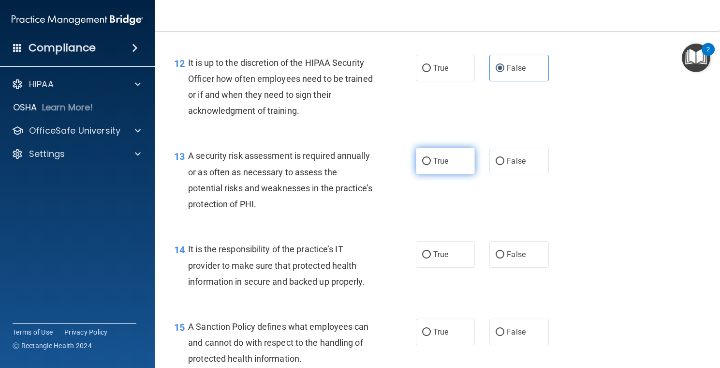
click at [429, 174] on label "True" at bounding box center [446, 161] width 60 height 27
click at [429, 165] on input "True" at bounding box center [426, 161] width 9 height 7
radio input "true"
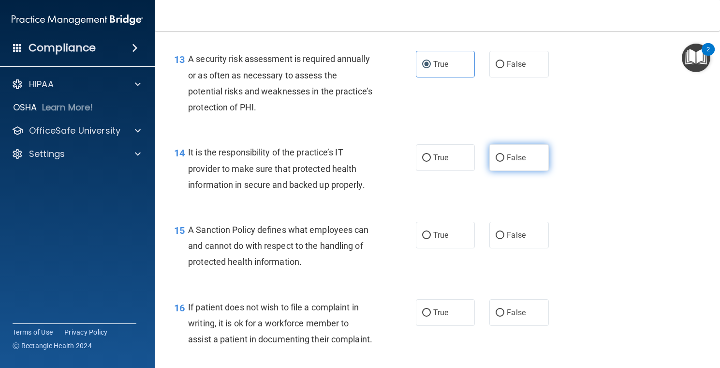
click at [497, 162] on input "False" at bounding box center [500, 157] width 9 height 7
radio input "true"
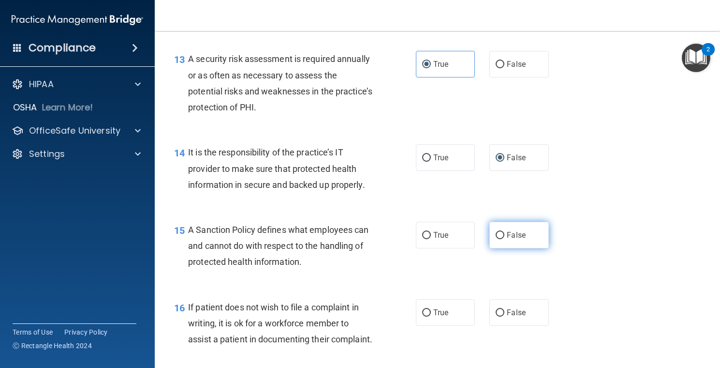
click at [496, 239] on input "False" at bounding box center [500, 235] width 9 height 7
radio input "true"
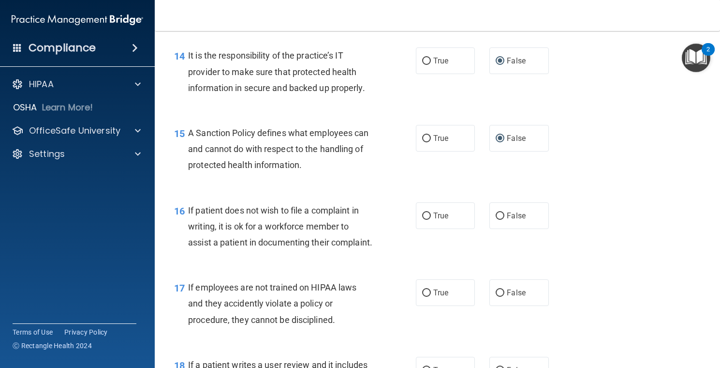
scroll to position [1403, 0]
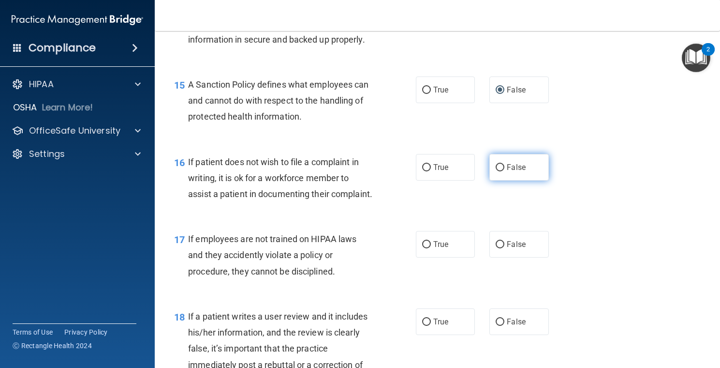
drag, startPoint x: 420, startPoint y: 203, endPoint x: 501, endPoint y: 204, distance: 80.3
click at [420, 180] on label "True" at bounding box center [446, 167] width 60 height 27
click at [422, 171] on input "True" at bounding box center [426, 167] width 9 height 7
radio input "true"
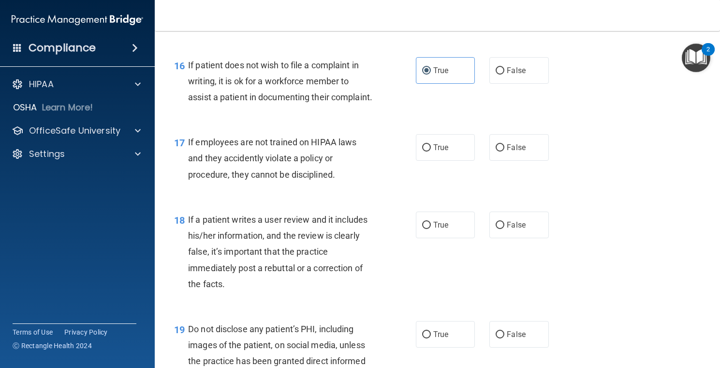
scroll to position [1548, 0]
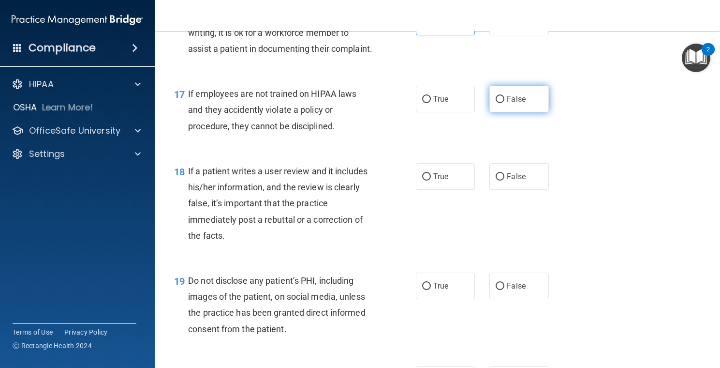
click at [496, 103] on input "False" at bounding box center [500, 99] width 9 height 7
radio input "true"
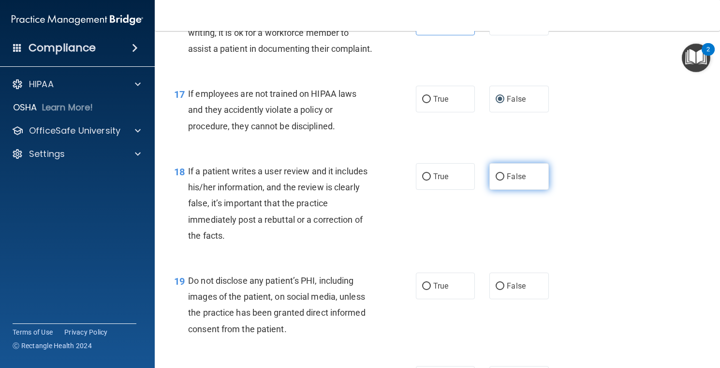
click at [499, 180] on input "False" at bounding box center [500, 176] width 9 height 7
radio input "true"
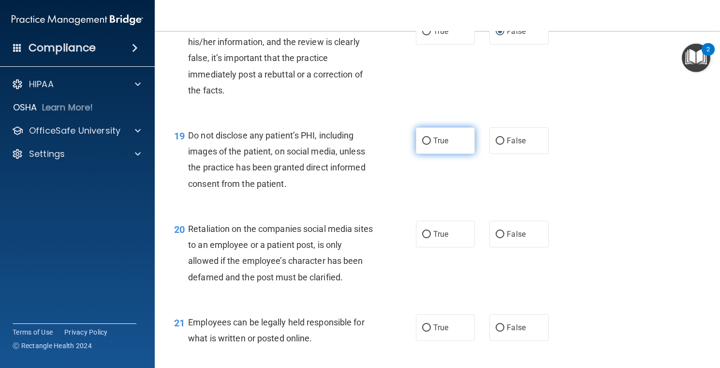
drag, startPoint x: 420, startPoint y: 186, endPoint x: 443, endPoint y: 198, distance: 26.0
click at [422, 145] on input "True" at bounding box center [426, 140] width 9 height 7
radio input "true"
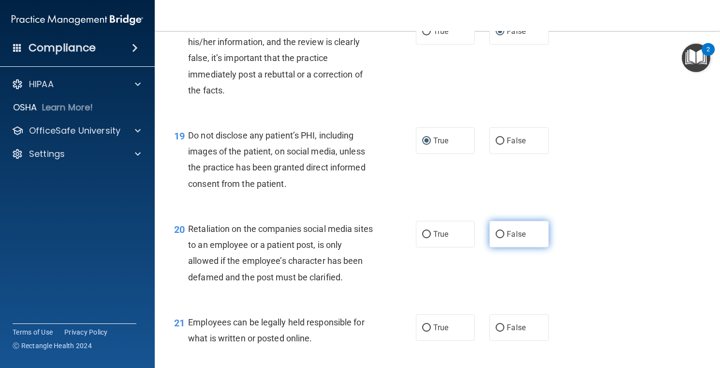
click at [496, 238] on input "False" at bounding box center [500, 234] width 9 height 7
radio input "true"
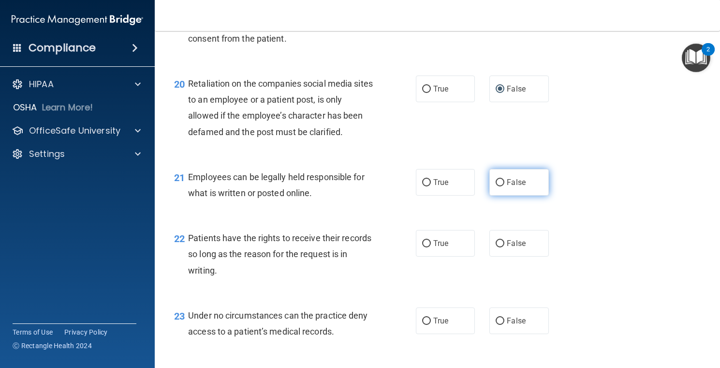
drag, startPoint x: 427, startPoint y: 230, endPoint x: 497, endPoint y: 232, distance: 70.2
click at [430, 195] on label "True" at bounding box center [446, 182] width 60 height 27
click at [430, 186] on input "True" at bounding box center [426, 182] width 9 height 7
radio input "true"
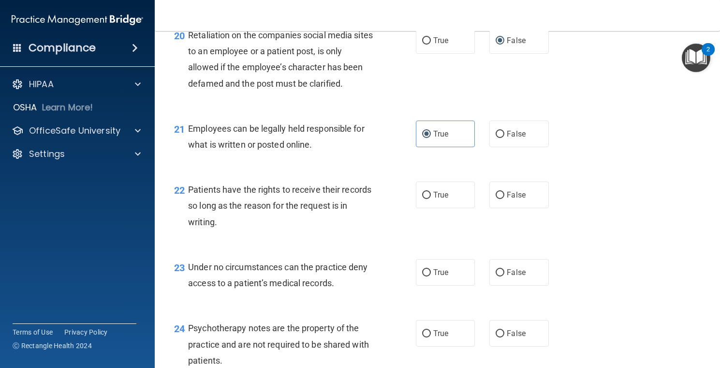
scroll to position [1935, 0]
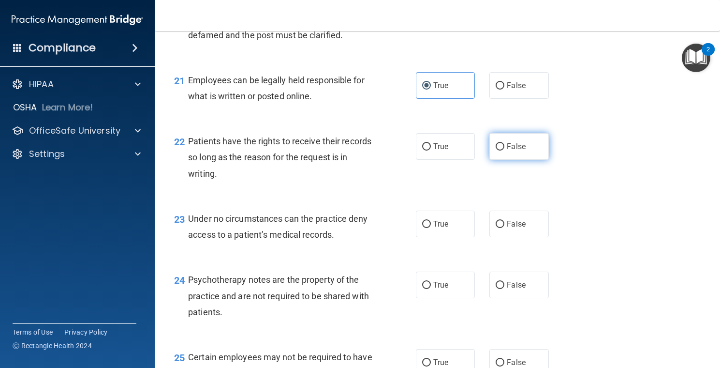
click at [496, 150] on input "False" at bounding box center [500, 146] width 9 height 7
radio input "true"
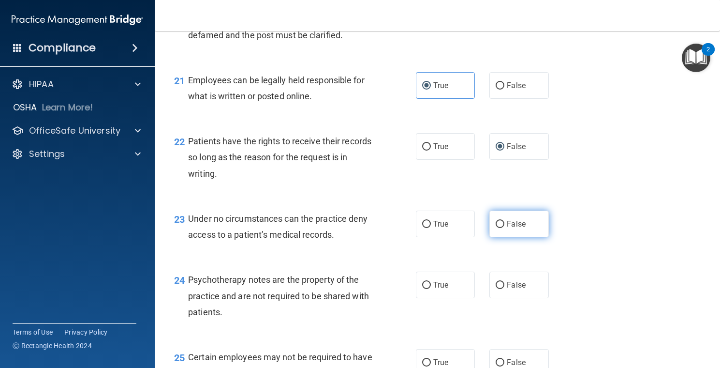
click at [492, 237] on label "False" at bounding box center [520, 223] width 60 height 27
click at [496, 228] on input "False" at bounding box center [500, 224] width 9 height 7
radio input "true"
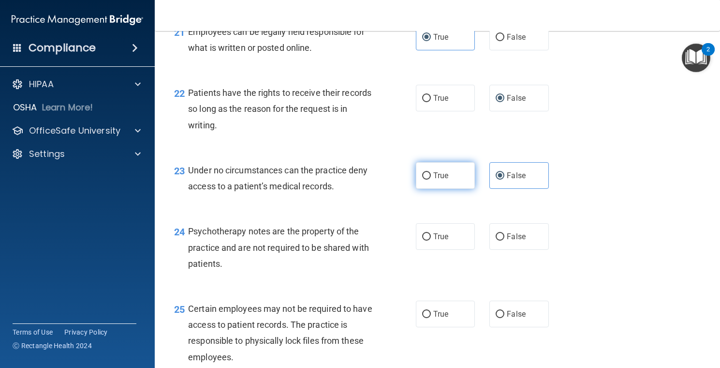
scroll to position [2032, 0]
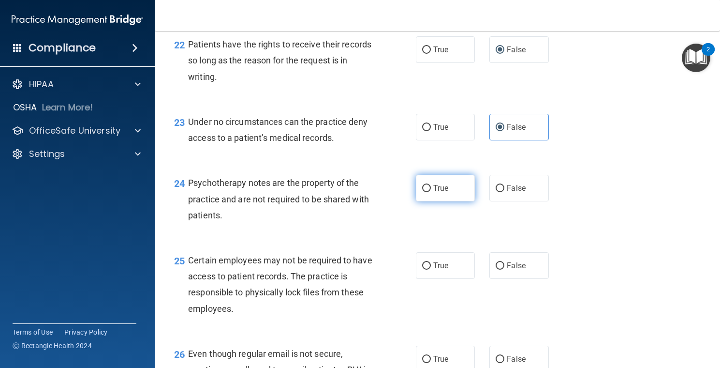
click at [425, 192] on input "True" at bounding box center [426, 188] width 9 height 7
radio input "true"
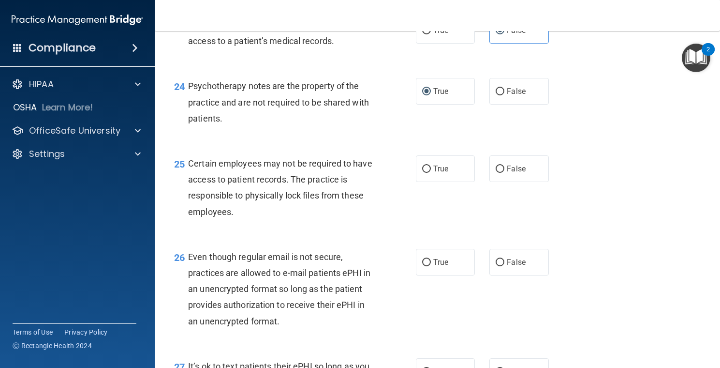
scroll to position [2177, 0]
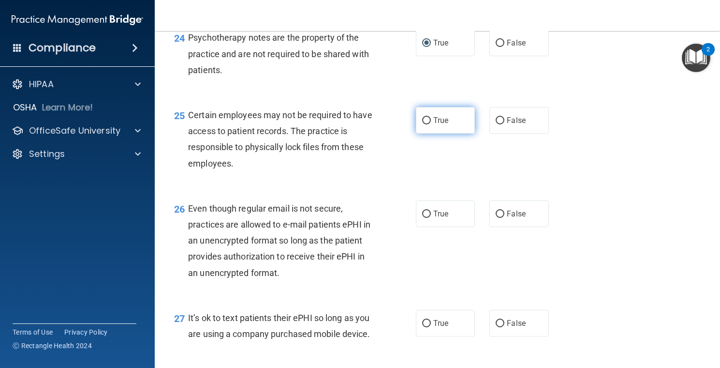
drag, startPoint x: 427, startPoint y: 167, endPoint x: 428, endPoint y: 174, distance: 6.8
click at [427, 134] on label "True" at bounding box center [446, 120] width 60 height 27
click at [427, 124] on input "True" at bounding box center [426, 120] width 9 height 7
radio input "true"
click at [425, 218] on input "True" at bounding box center [426, 213] width 9 height 7
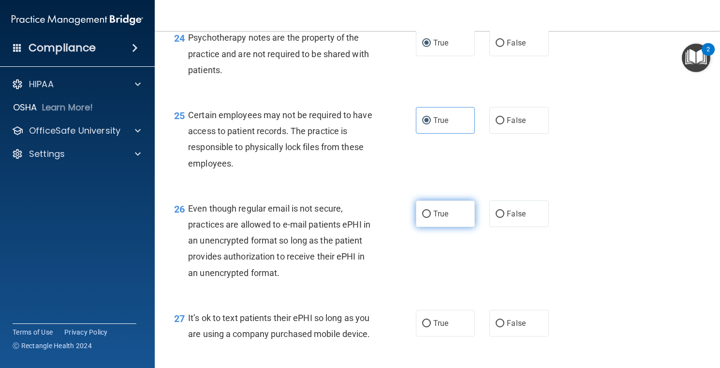
radio input "true"
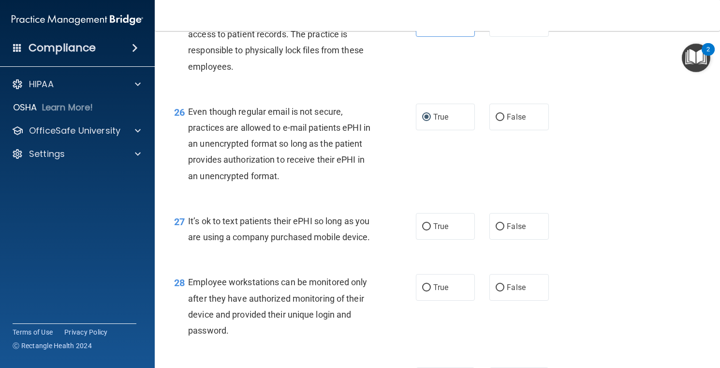
scroll to position [2322, 0]
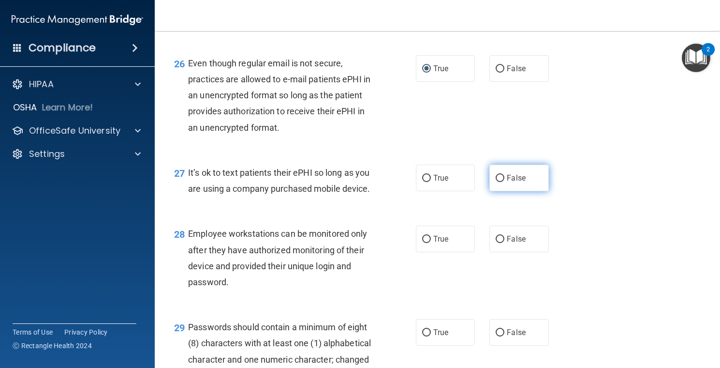
click at [496, 182] on input "False" at bounding box center [500, 178] width 9 height 7
radio input "true"
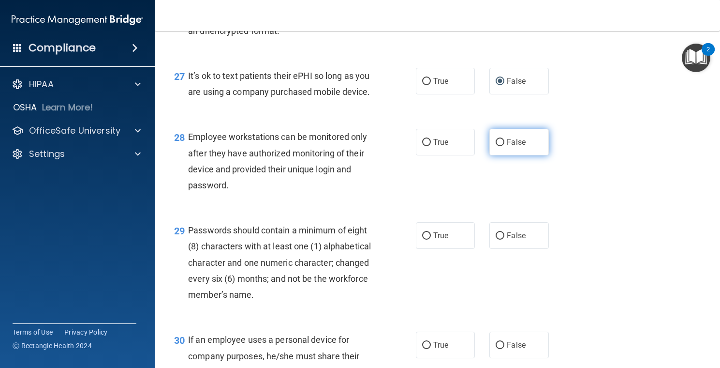
click at [496, 146] on input "False" at bounding box center [500, 142] width 9 height 7
radio input "true"
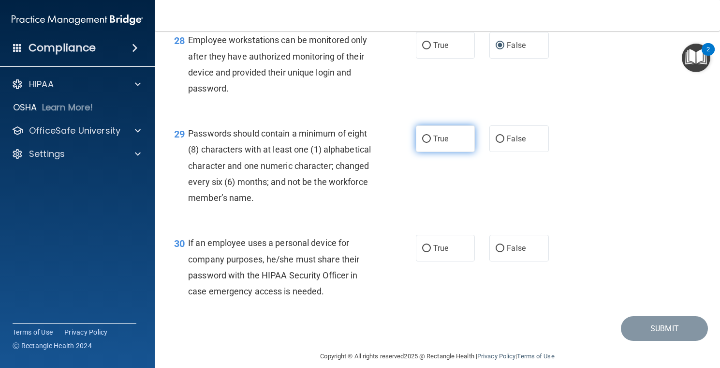
click at [422, 143] on input "True" at bounding box center [426, 138] width 9 height 7
radio input "true"
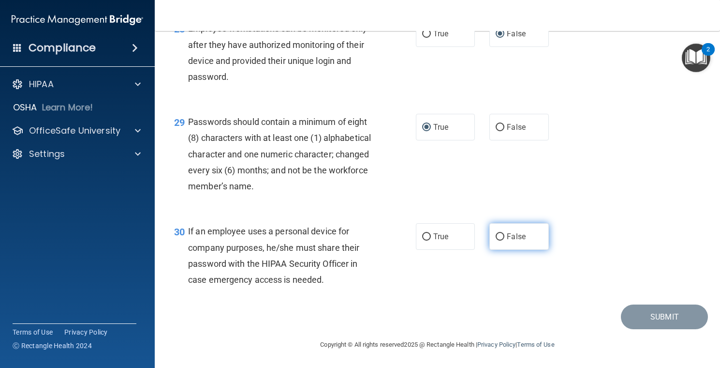
click at [496, 237] on input "False" at bounding box center [500, 236] width 9 height 7
radio input "true"
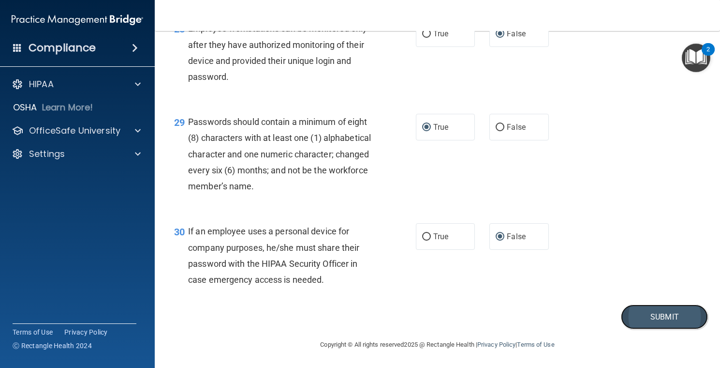
click at [645, 313] on button "Submit" at bounding box center [664, 316] width 87 height 25
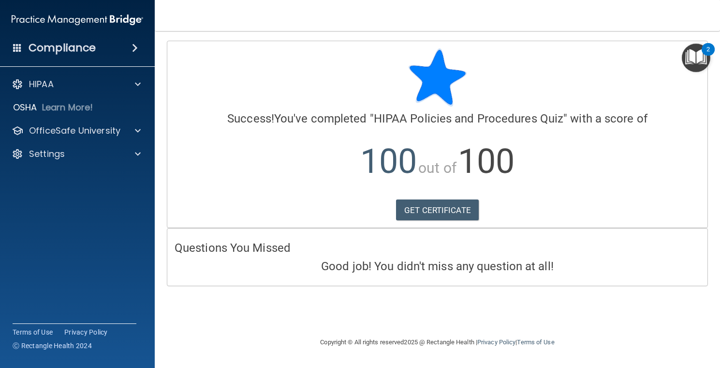
click at [703, 52] on div "2" at bounding box center [708, 49] width 13 height 13
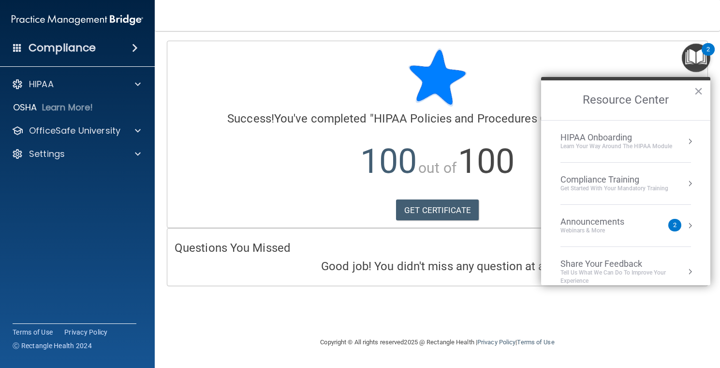
click at [625, 177] on div "Compliance Training" at bounding box center [615, 179] width 108 height 11
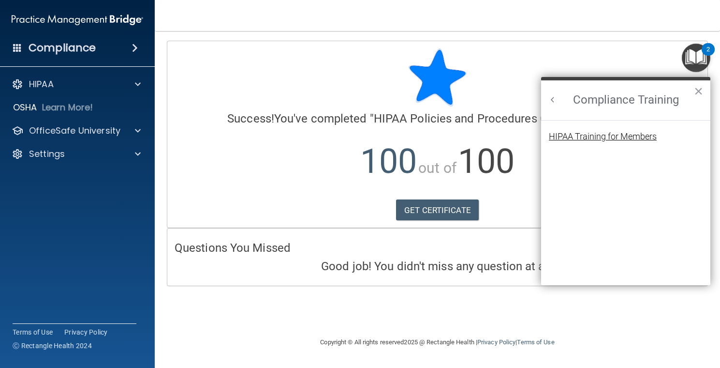
click at [607, 134] on div "HIPAA Training for Members" at bounding box center [603, 136] width 108 height 9
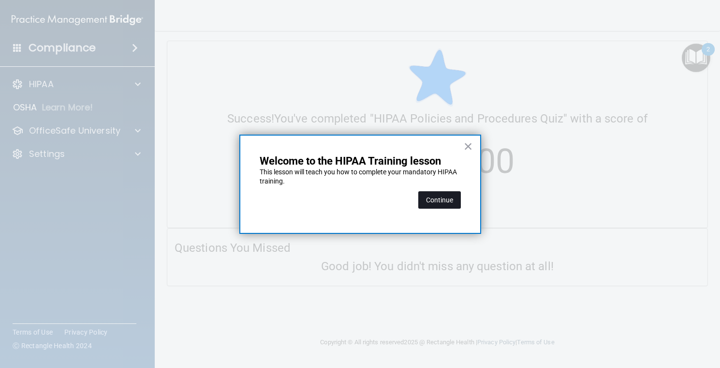
click at [449, 195] on button "Continue" at bounding box center [440, 199] width 43 height 17
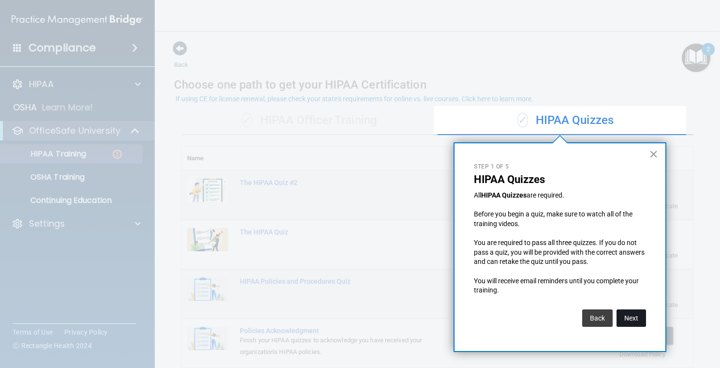
click at [631, 323] on button "Next" at bounding box center [632, 317] width 30 height 17
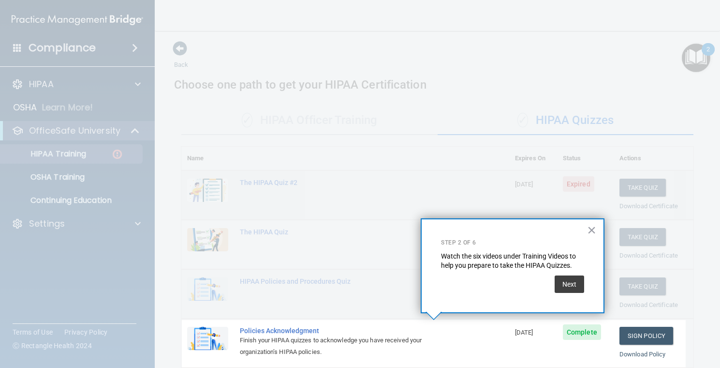
scroll to position [109, 0]
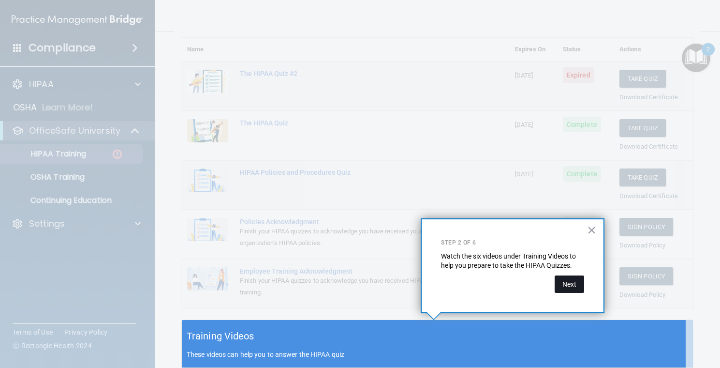
click at [574, 286] on button "Next" at bounding box center [570, 283] width 30 height 17
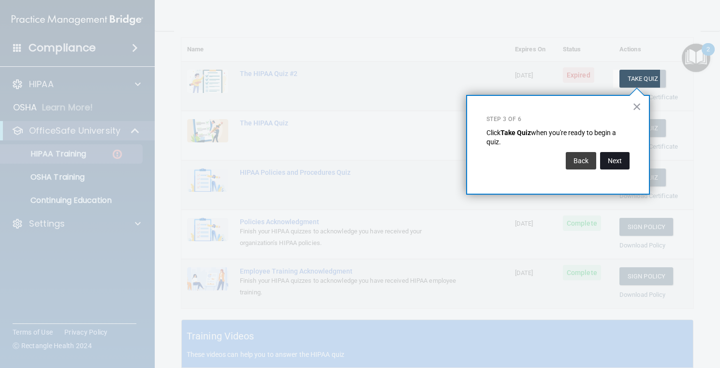
click at [604, 163] on button "Next" at bounding box center [615, 160] width 30 height 17
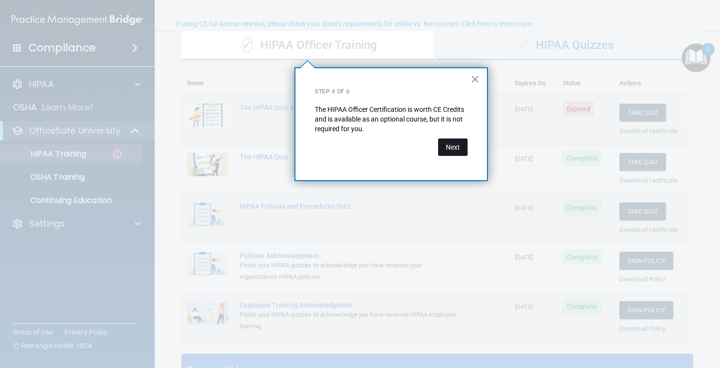
click at [445, 144] on button "Next" at bounding box center [453, 146] width 30 height 17
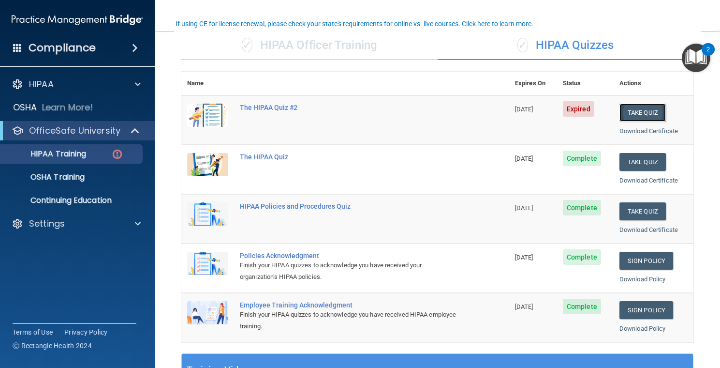
click at [631, 113] on button "Take Quiz" at bounding box center [643, 113] width 46 height 18
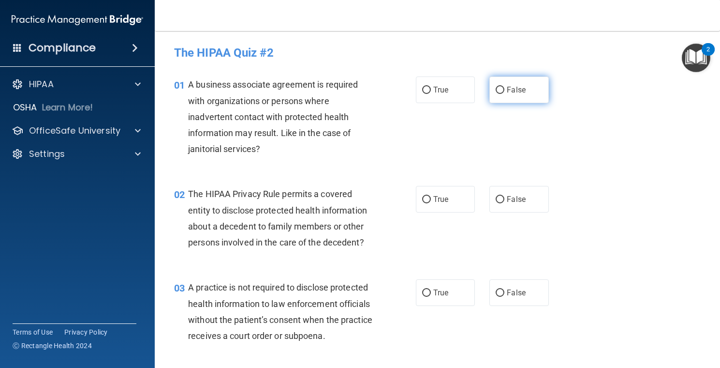
click at [491, 90] on label "False" at bounding box center [520, 89] width 60 height 27
click at [496, 90] on input "False" at bounding box center [500, 90] width 9 height 7
radio input "true"
click at [426, 206] on label "True" at bounding box center [446, 199] width 60 height 27
click at [426, 203] on input "True" at bounding box center [426, 199] width 9 height 7
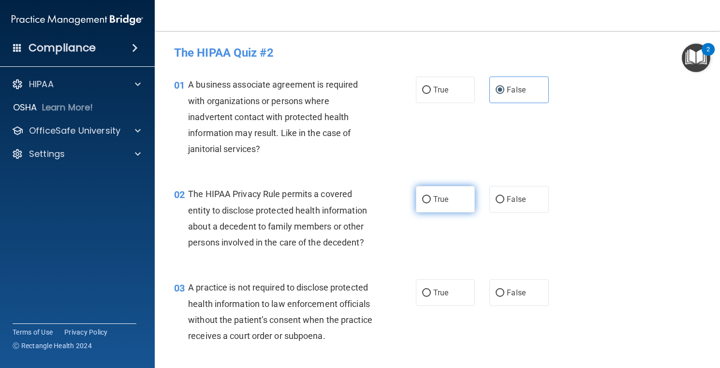
radio input "true"
click at [496, 293] on input "False" at bounding box center [500, 292] width 9 height 7
radio input "true"
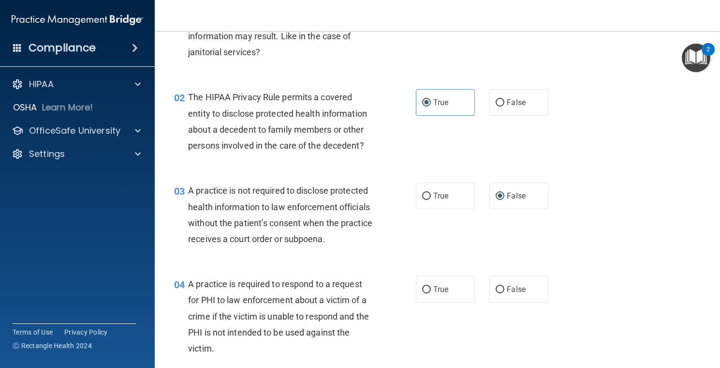
scroll to position [145, 0]
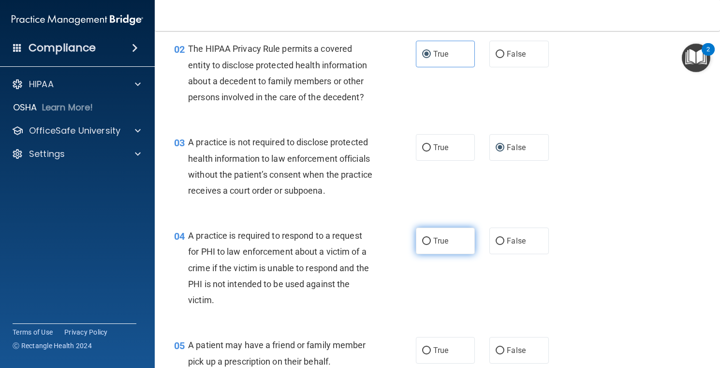
click at [424, 245] on input "True" at bounding box center [426, 241] width 9 height 7
radio input "true"
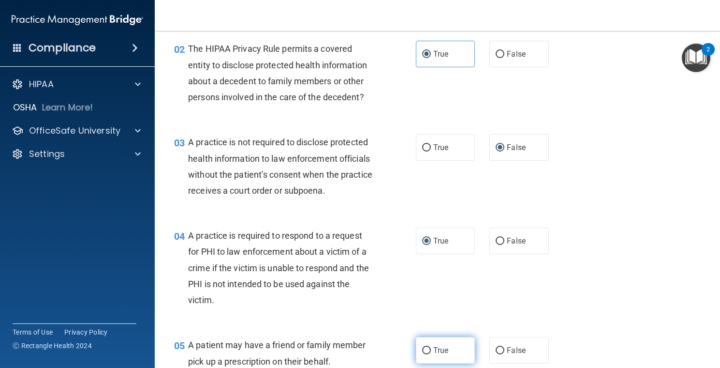
scroll to position [242, 0]
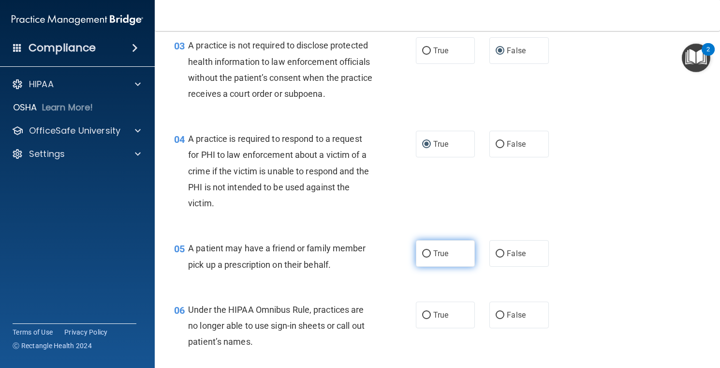
click at [427, 257] on input "True" at bounding box center [426, 253] width 9 height 7
radio input "true"
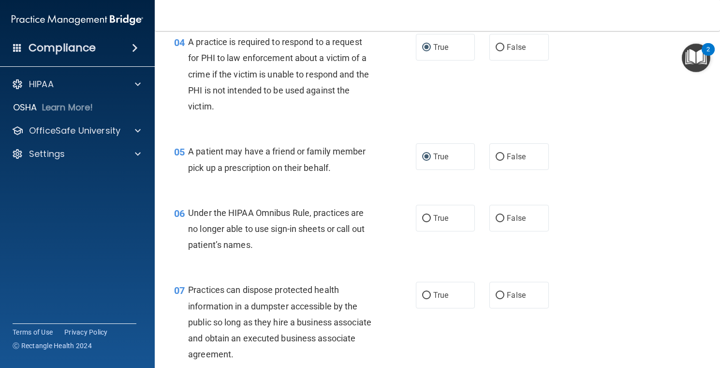
scroll to position [387, 0]
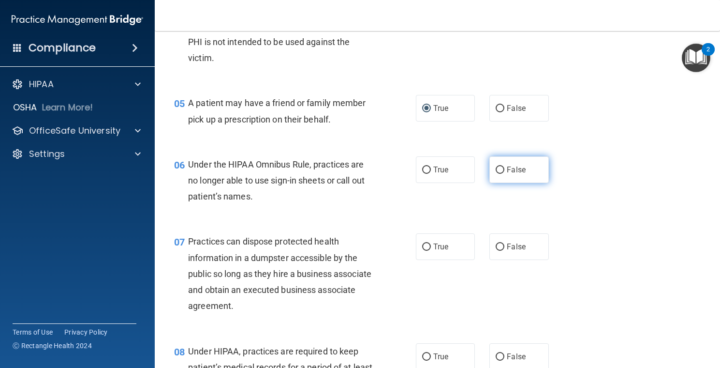
click at [502, 183] on label "False" at bounding box center [520, 169] width 60 height 27
click at [502, 174] on input "False" at bounding box center [500, 169] width 9 height 7
radio input "true"
click at [498, 251] on input "False" at bounding box center [500, 246] width 9 height 7
radio input "true"
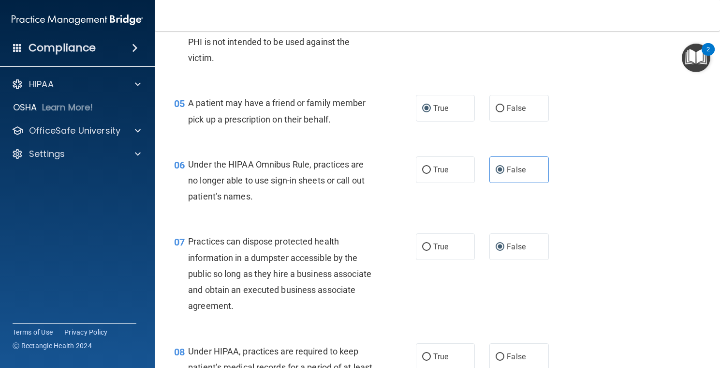
scroll to position [532, 0]
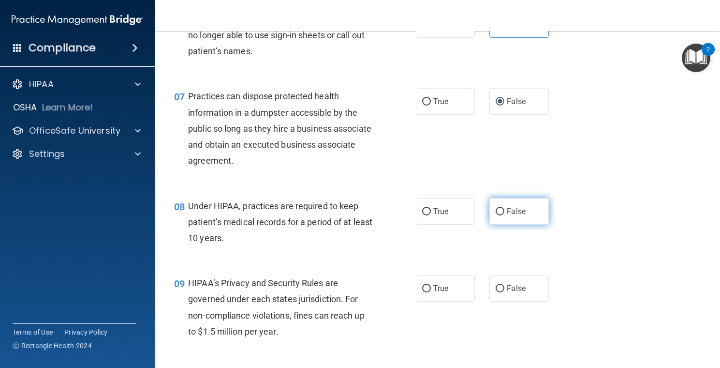
click at [496, 215] on input "False" at bounding box center [500, 211] width 9 height 7
radio input "true"
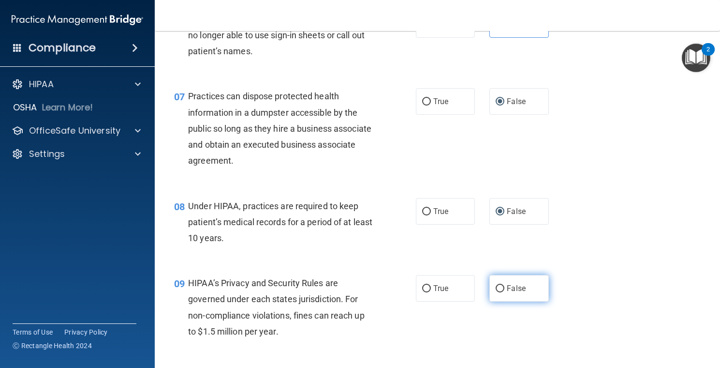
click at [496, 292] on input "False" at bounding box center [500, 288] width 9 height 7
radio input "true"
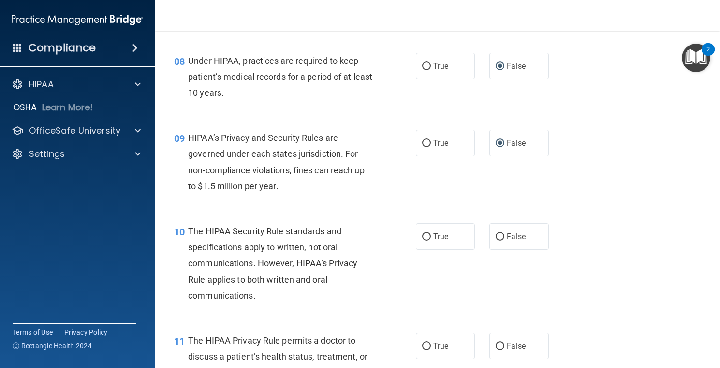
scroll to position [774, 0]
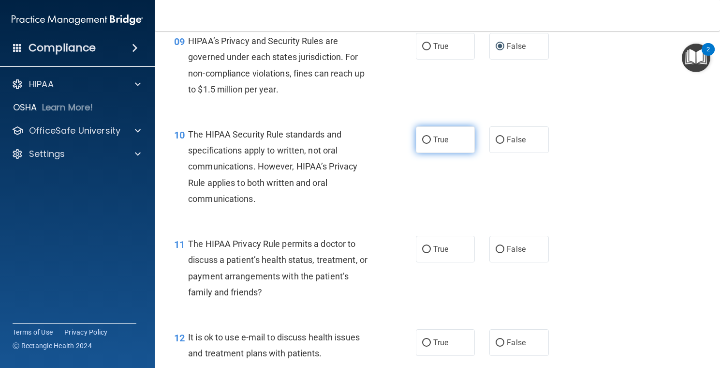
click at [422, 144] on input "True" at bounding box center [426, 139] width 9 height 7
radio input "true"
click at [422, 253] on input "True" at bounding box center [426, 249] width 9 height 7
radio input "true"
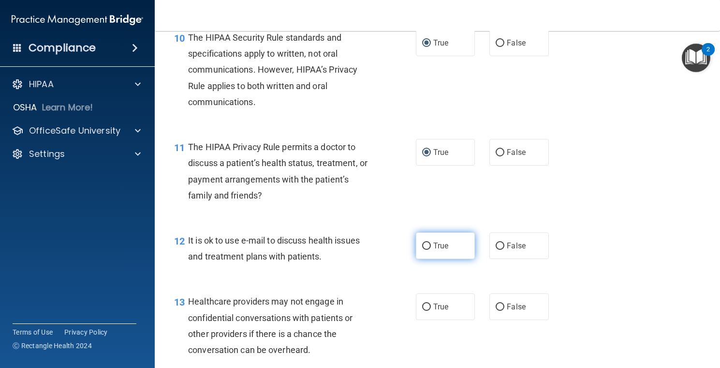
click at [424, 250] on input "True" at bounding box center [426, 245] width 9 height 7
radio input "true"
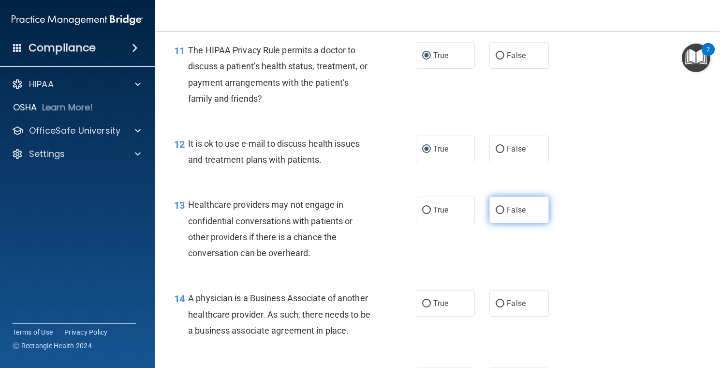
click at [496, 214] on input "False" at bounding box center [500, 210] width 9 height 7
radio input "true"
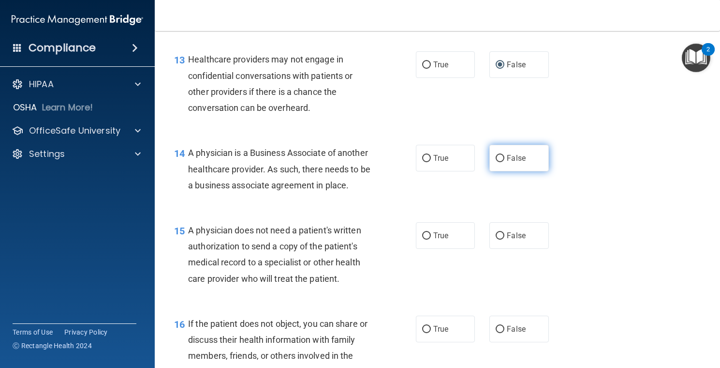
click at [498, 162] on input "False" at bounding box center [500, 158] width 9 height 7
radio input "true"
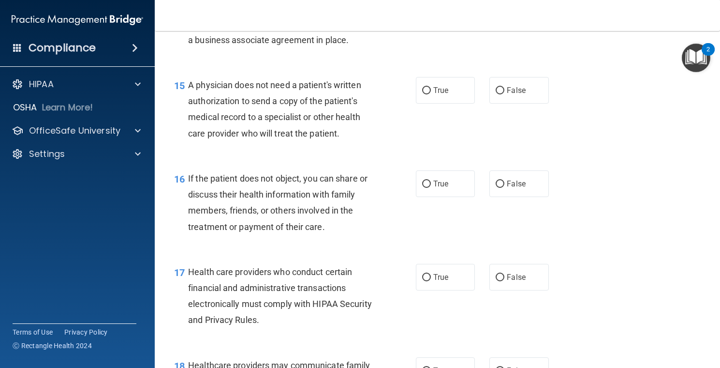
scroll to position [1210, 0]
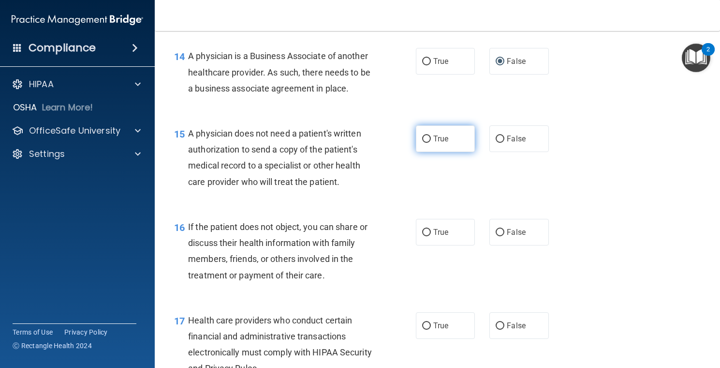
click at [422, 143] on input "True" at bounding box center [426, 138] width 9 height 7
radio input "true"
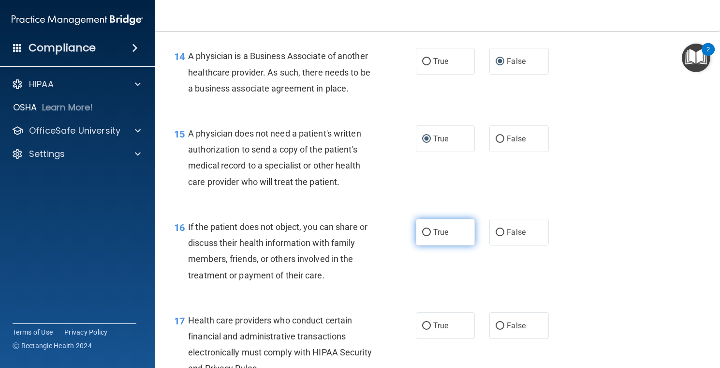
click at [422, 236] on input "True" at bounding box center [426, 232] width 9 height 7
radio input "true"
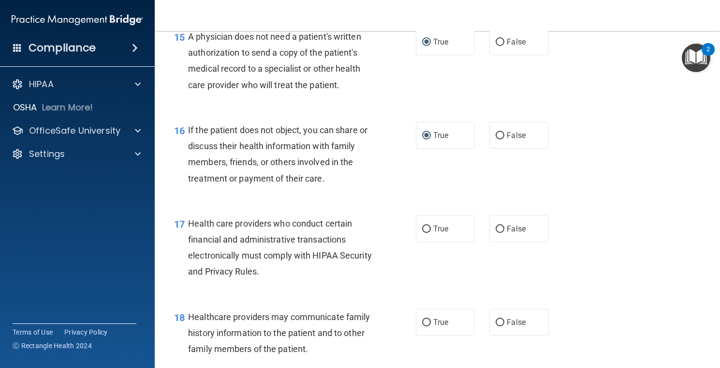
scroll to position [1355, 0]
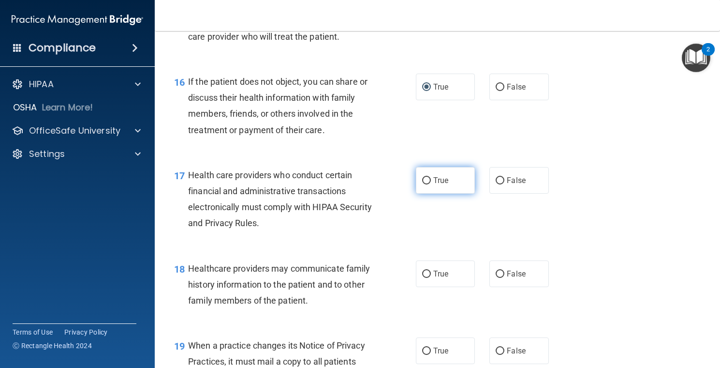
click at [424, 184] on input "True" at bounding box center [426, 180] width 9 height 7
radio input "true"
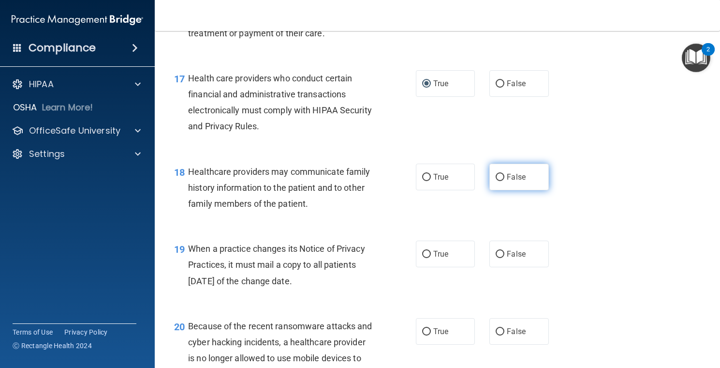
click at [499, 181] on input "False" at bounding box center [500, 177] width 9 height 7
radio input "true"
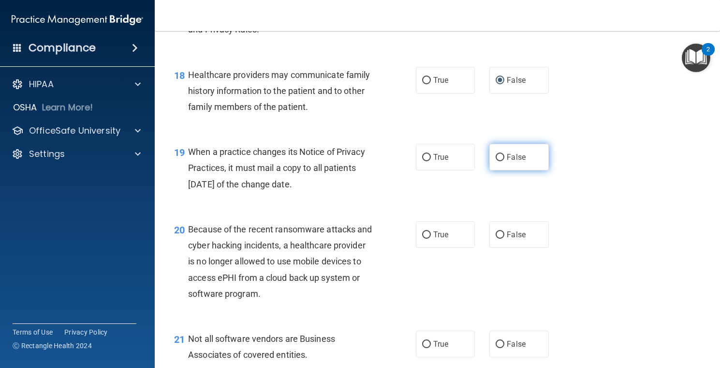
click at [496, 161] on input "False" at bounding box center [500, 157] width 9 height 7
radio input "true"
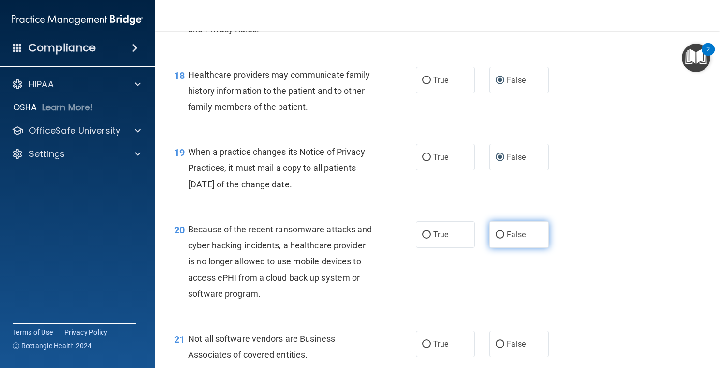
click at [496, 239] on input "False" at bounding box center [500, 234] width 9 height 7
radio input "true"
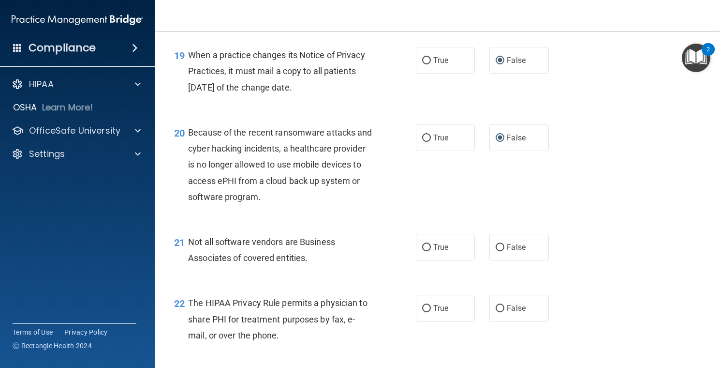
scroll to position [1742, 0]
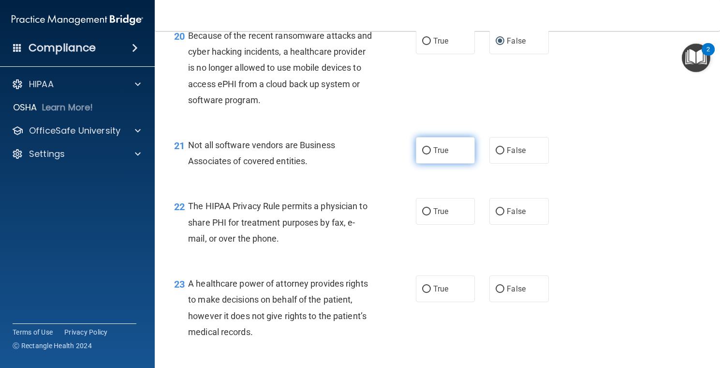
click at [422, 154] on input "True" at bounding box center [426, 150] width 9 height 7
radio input "true"
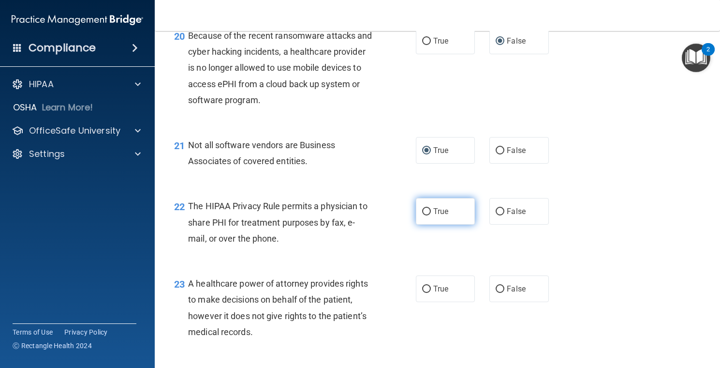
click at [423, 215] on input "True" at bounding box center [426, 211] width 9 height 7
radio input "true"
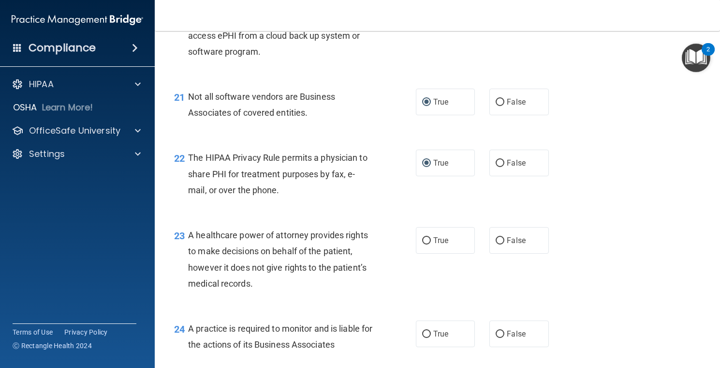
scroll to position [1839, 0]
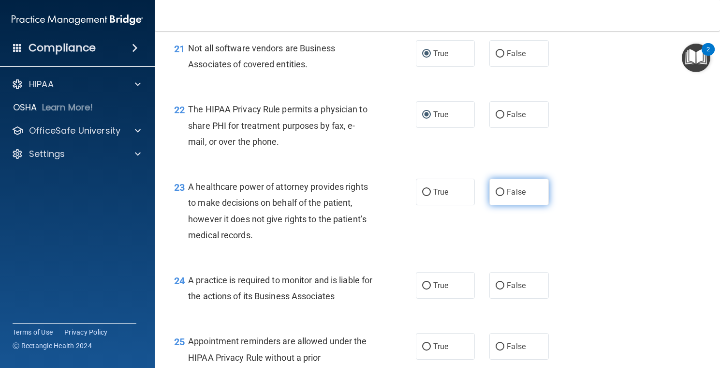
drag, startPoint x: 501, startPoint y: 223, endPoint x: 522, endPoint y: 224, distance: 20.8
click at [500, 205] on label "False" at bounding box center [520, 192] width 60 height 27
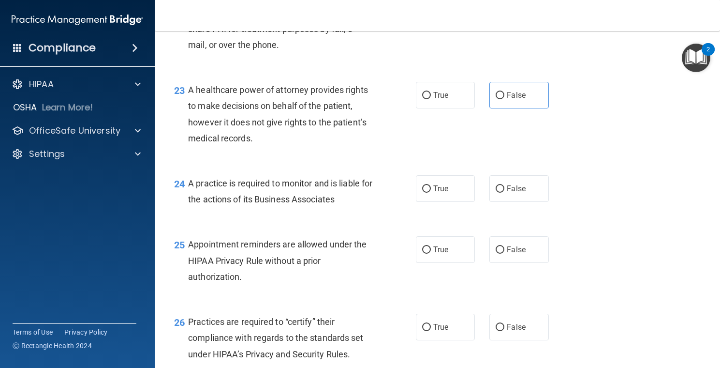
drag, startPoint x: 497, startPoint y: 123, endPoint x: 497, endPoint y: 142, distance: 18.4
click at [497, 99] on input "False" at bounding box center [500, 95] width 9 height 7
radio input "true"
click at [496, 193] on input "False" at bounding box center [500, 188] width 9 height 7
radio input "true"
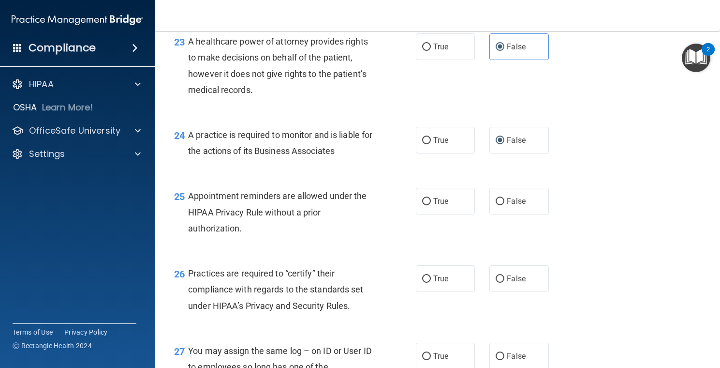
scroll to position [2032, 0]
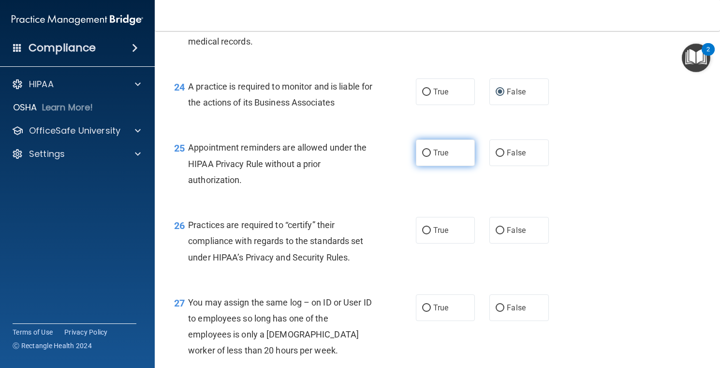
click at [422, 157] on input "True" at bounding box center [426, 153] width 9 height 7
radio input "true"
click at [496, 234] on input "False" at bounding box center [500, 230] width 9 height 7
radio input "true"
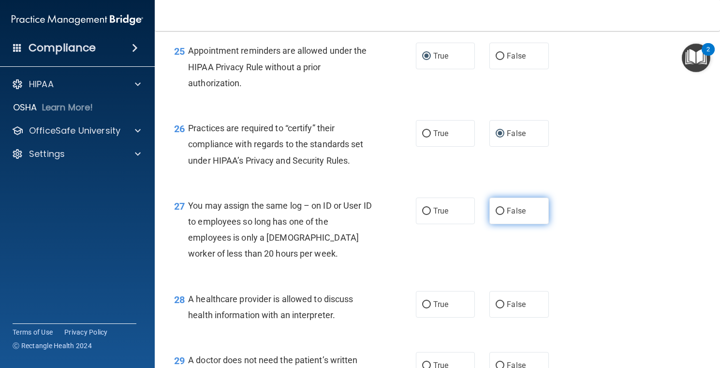
drag, startPoint x: 500, startPoint y: 240, endPoint x: 533, endPoint y: 230, distance: 34.8
click at [500, 215] on input "False" at bounding box center [500, 211] width 9 height 7
radio input "true"
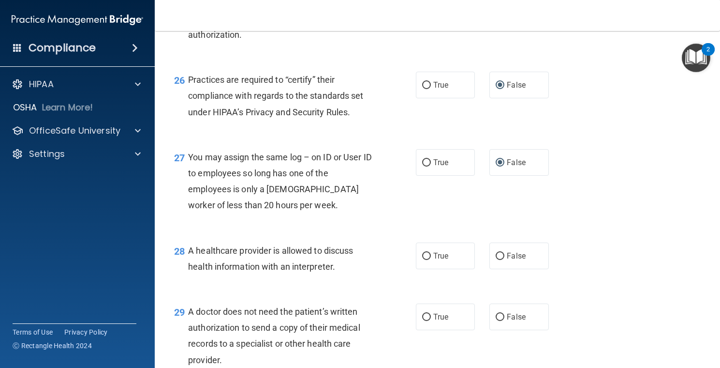
scroll to position [2226, 0]
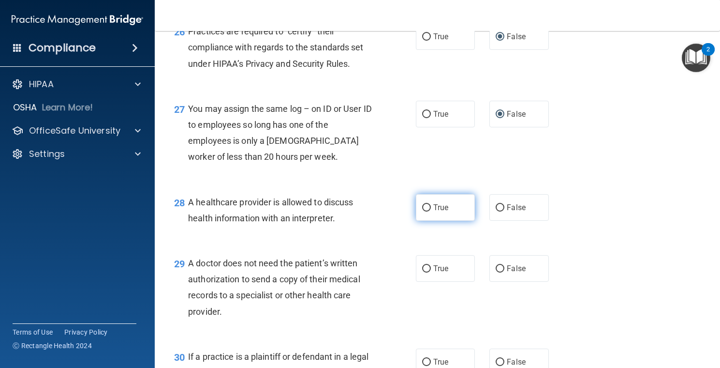
click at [416, 221] on label "True" at bounding box center [446, 207] width 60 height 27
click at [422, 211] on input "True" at bounding box center [426, 207] width 9 height 7
radio input "true"
click at [422, 211] on input "True" at bounding box center [426, 207] width 9 height 7
click at [423, 272] on input "True" at bounding box center [426, 268] width 9 height 7
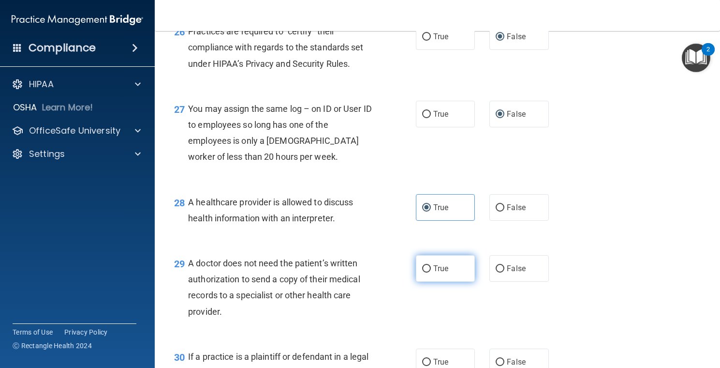
radio input "true"
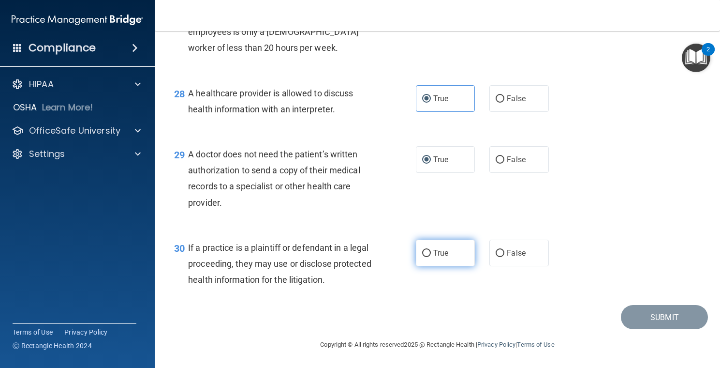
click at [422, 253] on input "True" at bounding box center [426, 253] width 9 height 7
radio input "true"
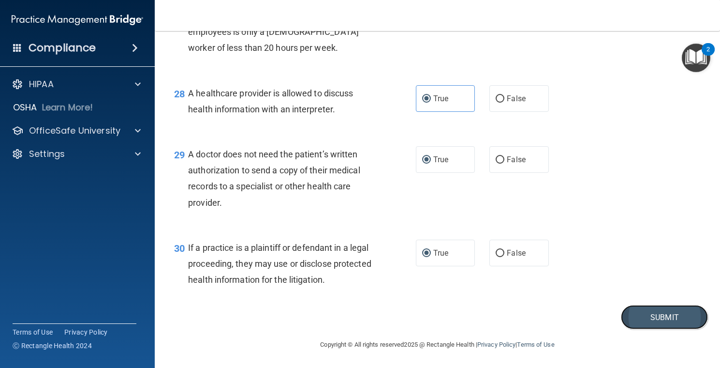
click at [671, 316] on button "Submit" at bounding box center [664, 317] width 87 height 25
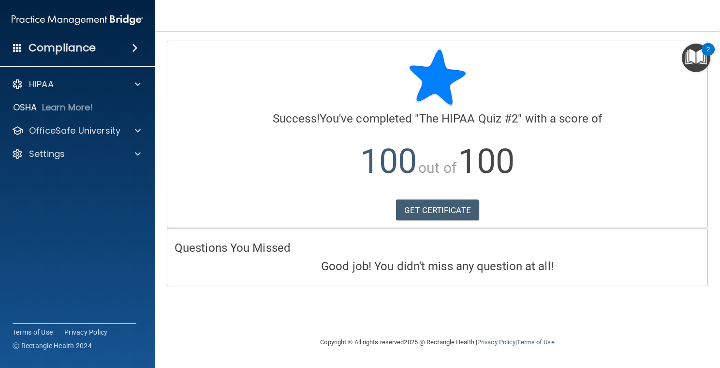
click at [689, 55] on img "Open Resource Center, 2 new notifications" at bounding box center [696, 58] width 29 height 29
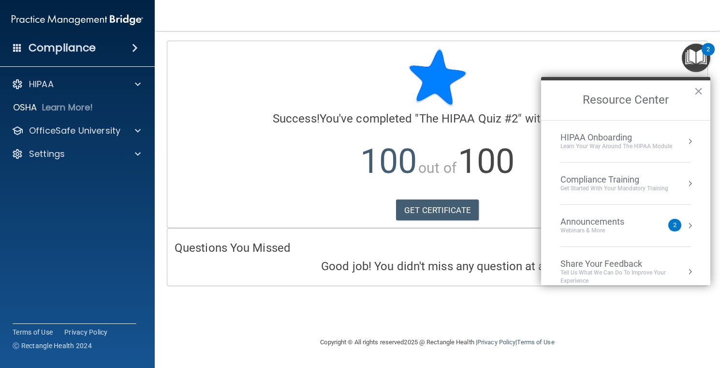
scroll to position [12, 0]
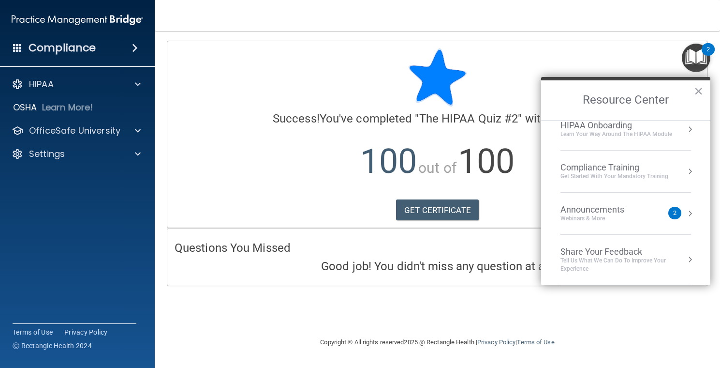
click at [669, 212] on div "2" at bounding box center [675, 213] width 13 height 13
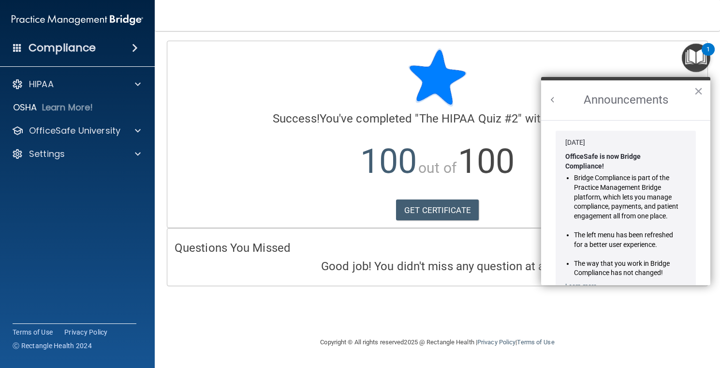
scroll to position [170, 0]
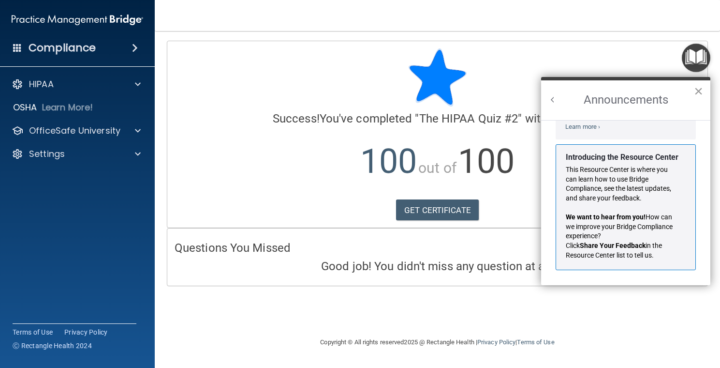
click at [698, 88] on button "×" at bounding box center [698, 90] width 9 height 15
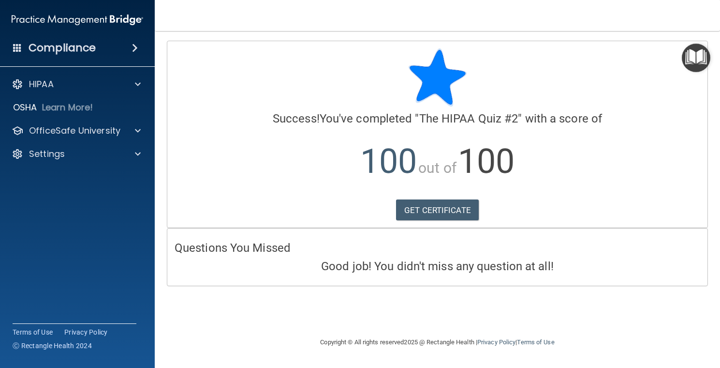
click at [692, 54] on img "Open Resource Center" at bounding box center [696, 58] width 29 height 29
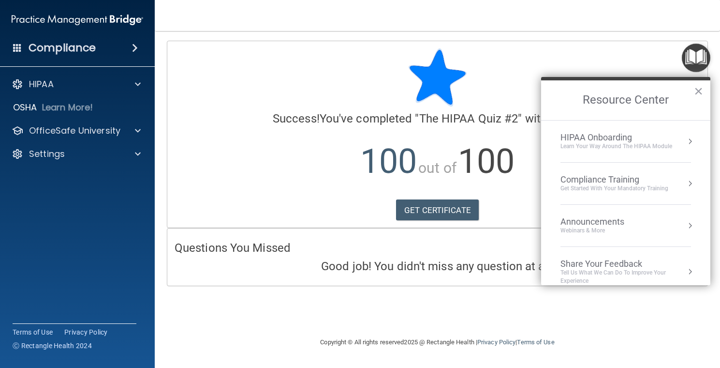
click at [629, 187] on div "Get Started with your mandatory training" at bounding box center [615, 188] width 108 height 8
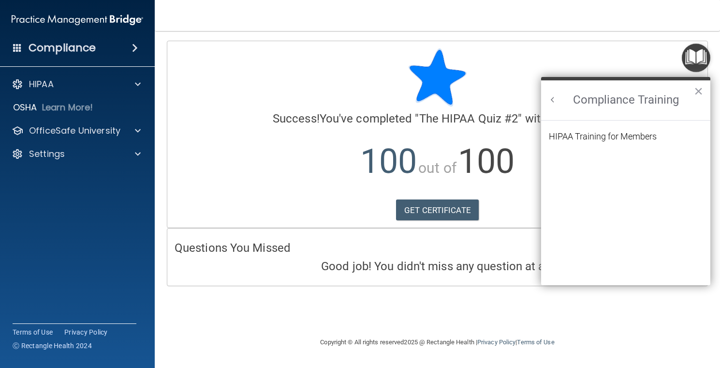
scroll to position [0, 0]
click at [553, 100] on button "Back to Resource Center Home" at bounding box center [553, 100] width 10 height 10
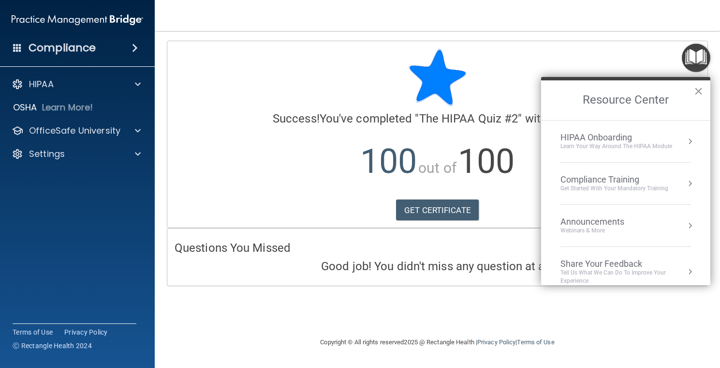
click at [697, 91] on button "×" at bounding box center [698, 90] width 9 height 15
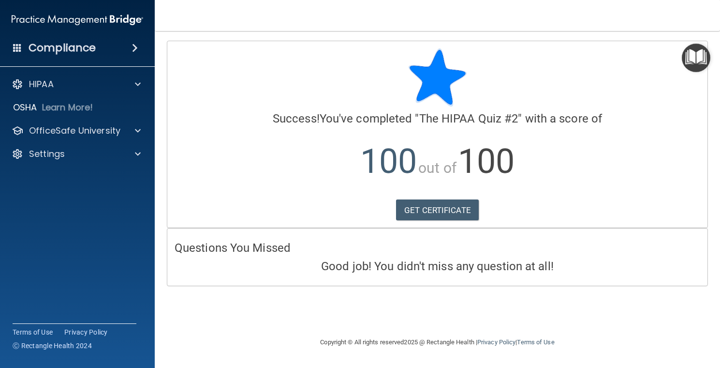
click at [15, 48] on span at bounding box center [17, 47] width 9 height 9
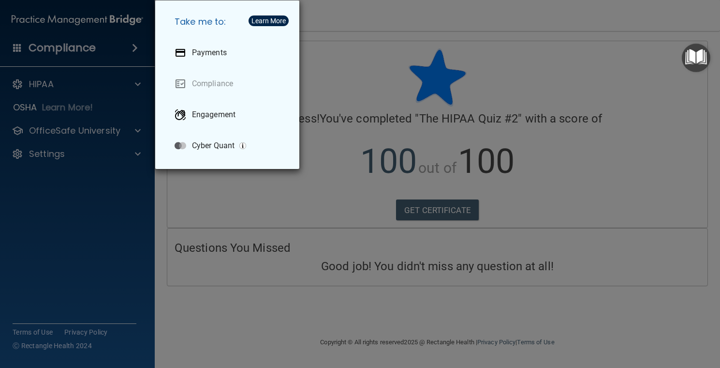
click at [15, 48] on div "Take me to: Payments Compliance Engagement Cyber Quant" at bounding box center [360, 184] width 720 height 368
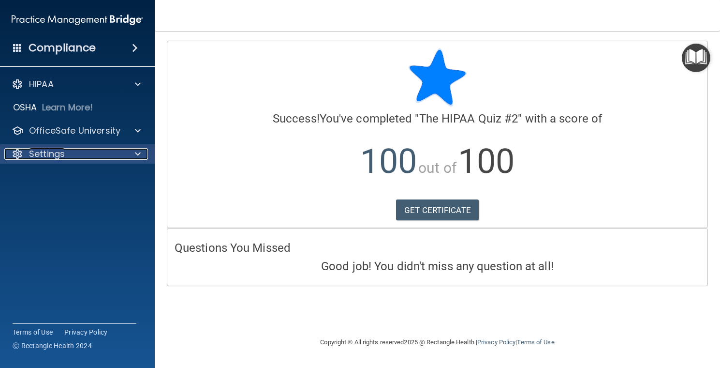
click at [54, 156] on p "Settings" at bounding box center [47, 154] width 36 height 12
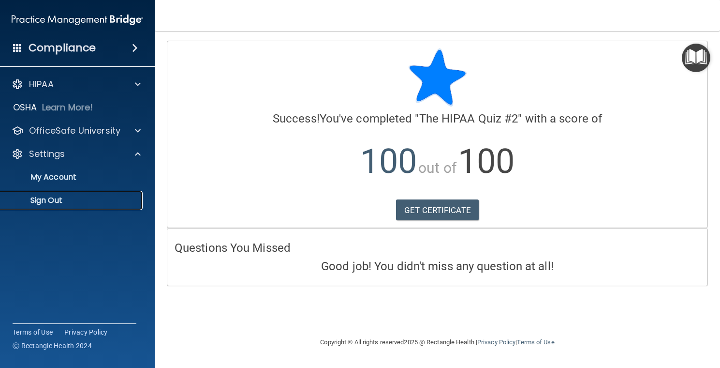
click at [60, 198] on p "Sign Out" at bounding box center [72, 200] width 132 height 10
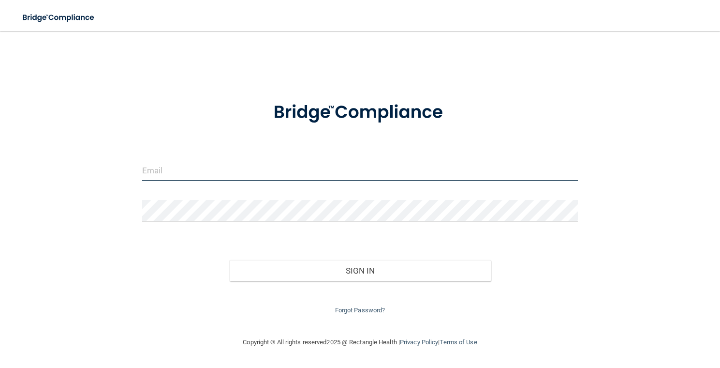
click at [198, 167] on input "email" at bounding box center [360, 170] width 436 height 22
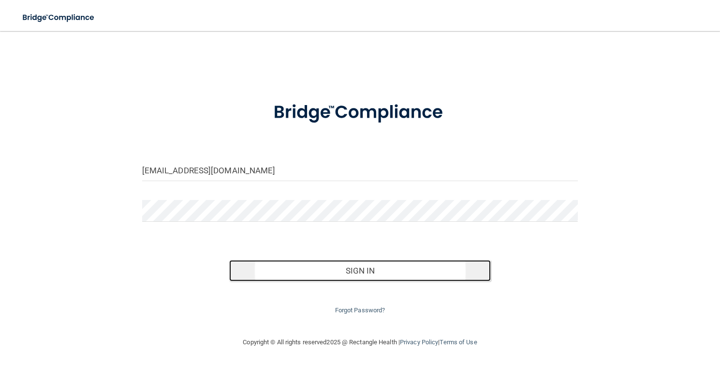
click at [317, 271] on button "Sign In" at bounding box center [360, 270] width 262 height 21
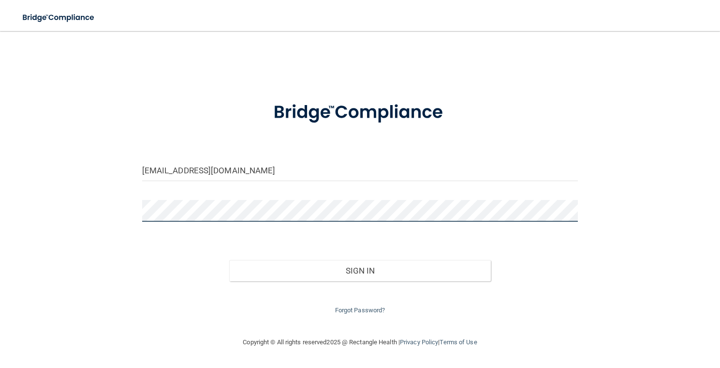
click at [229, 260] on button "Sign In" at bounding box center [360, 270] width 262 height 21
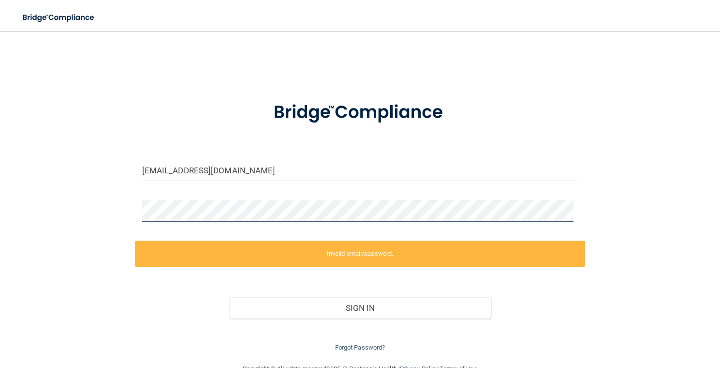
click at [229, 297] on button "Sign In" at bounding box center [360, 307] width 262 height 21
click at [128, 213] on div "jburke@lboms.com Invalid email/password. You don't have permission to access th…" at bounding box center [360, 197] width 682 height 313
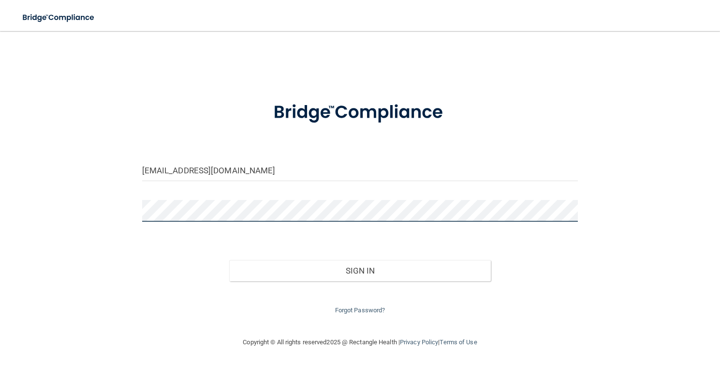
click at [229, 260] on button "Sign In" at bounding box center [360, 270] width 262 height 21
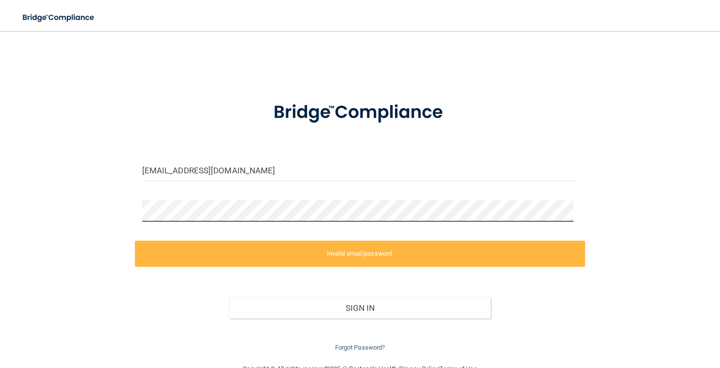
click at [130, 212] on div "jburke@lboms.com Invalid email/password. You don't have permission to access th…" at bounding box center [360, 197] width 682 height 313
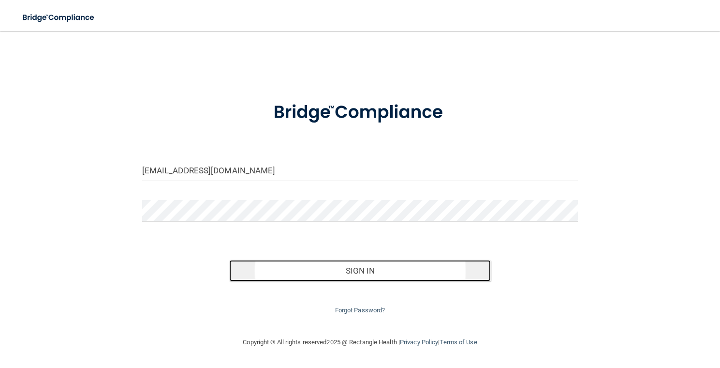
click at [357, 277] on button "Sign In" at bounding box center [360, 270] width 262 height 21
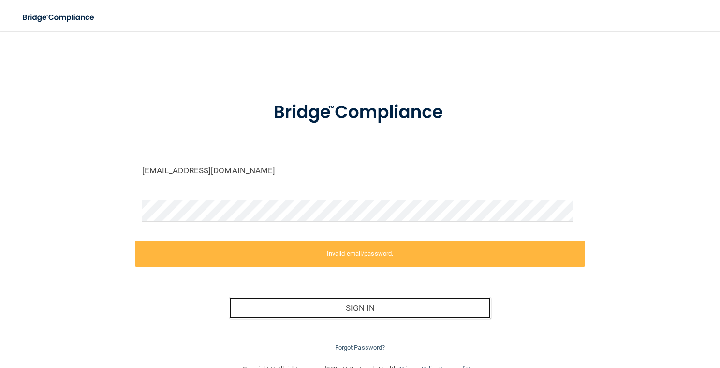
scroll to position [24, 0]
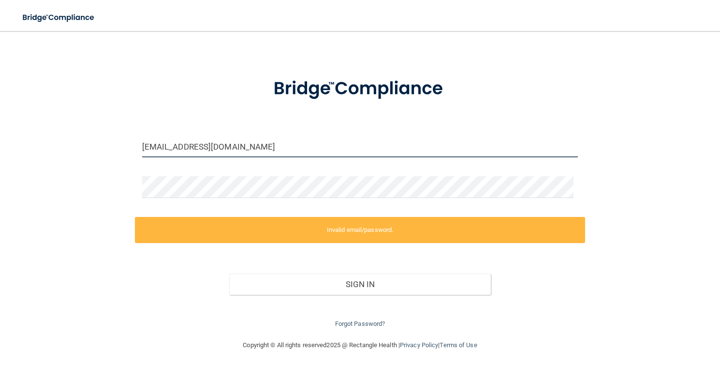
drag, startPoint x: 233, startPoint y: 149, endPoint x: 132, endPoint y: 149, distance: 101.1
click at [132, 149] on div "jburke@lboms.com Invalid email/password. You don't have permission to access th…" at bounding box center [360, 173] width 682 height 313
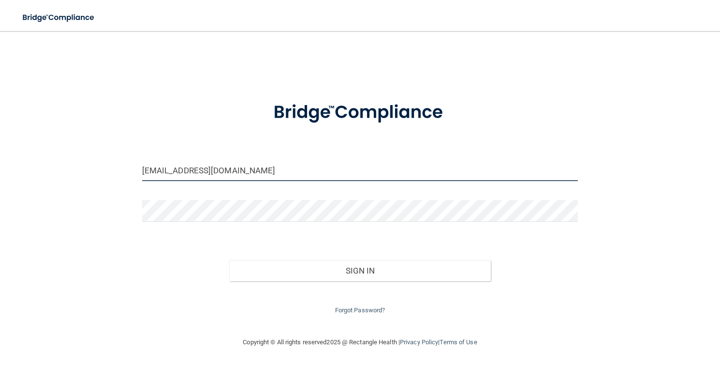
scroll to position [0, 0]
type input "facefixerupper@comcast.net"
click at [337, 259] on div "Sign In" at bounding box center [360, 260] width 451 height 41
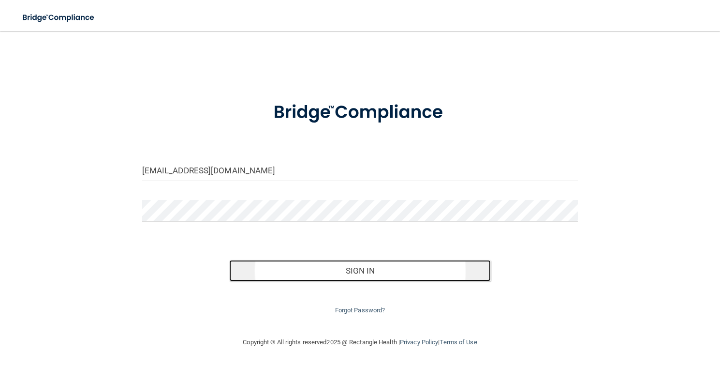
click at [338, 266] on button "Sign In" at bounding box center [360, 270] width 262 height 21
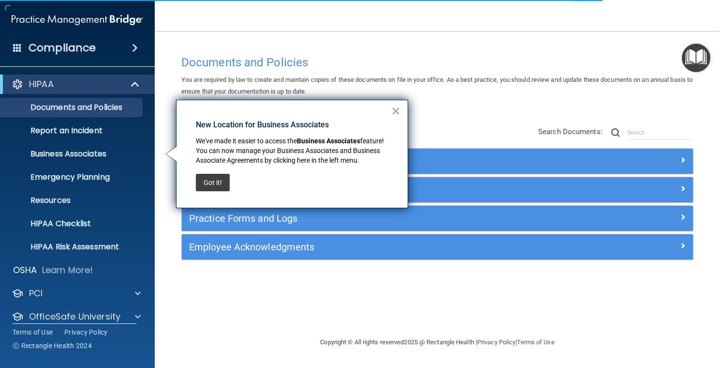
click at [392, 109] on button "×" at bounding box center [395, 110] width 9 height 15
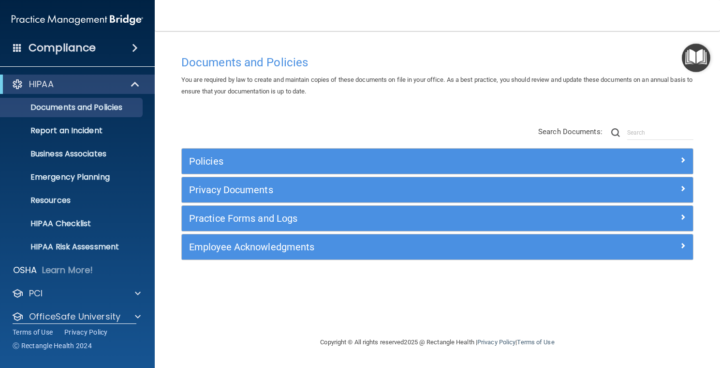
click at [702, 53] on img "Open Resource Center" at bounding box center [696, 58] width 29 height 29
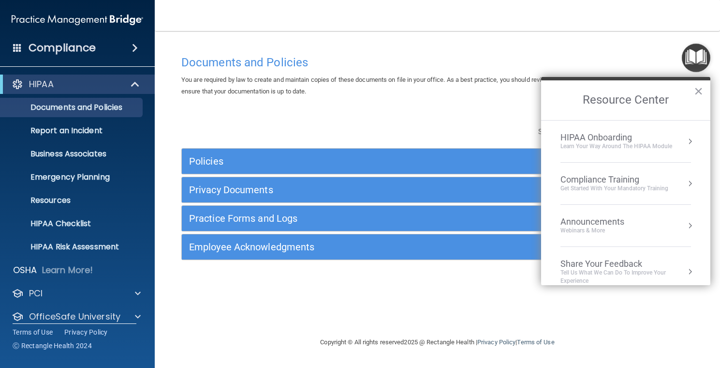
click at [636, 171] on li "Compliance Training Get Started with your mandatory training" at bounding box center [626, 184] width 131 height 42
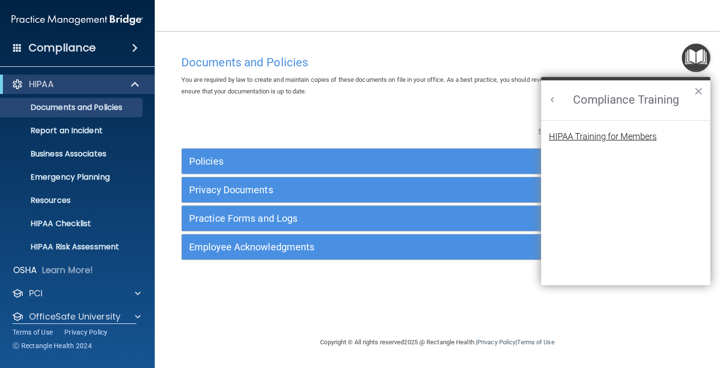
click at [617, 136] on div "HIPAA Training for Members" at bounding box center [603, 136] width 108 height 9
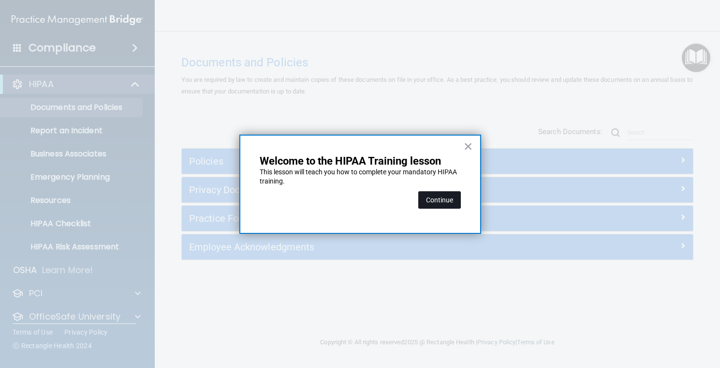
click at [444, 201] on button "Continue" at bounding box center [440, 199] width 43 height 17
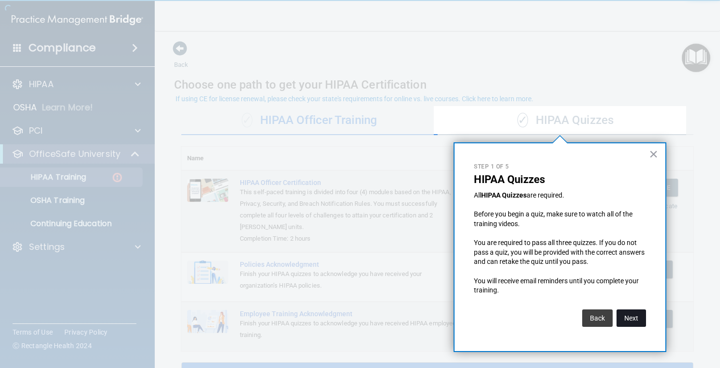
click at [629, 315] on button "Next" at bounding box center [632, 317] width 30 height 17
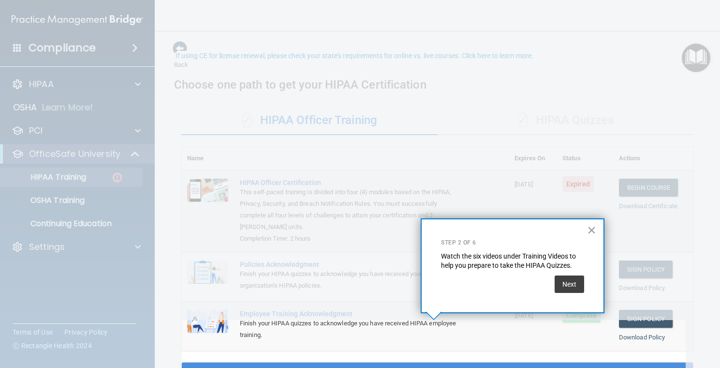
scroll to position [43, 0]
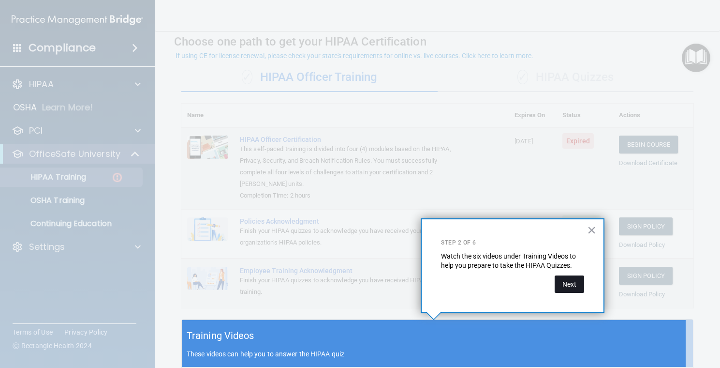
click at [568, 284] on button "Next" at bounding box center [570, 283] width 30 height 17
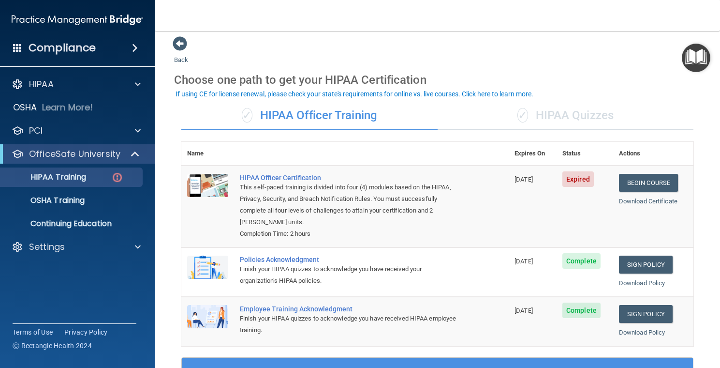
scroll to position [102, 0]
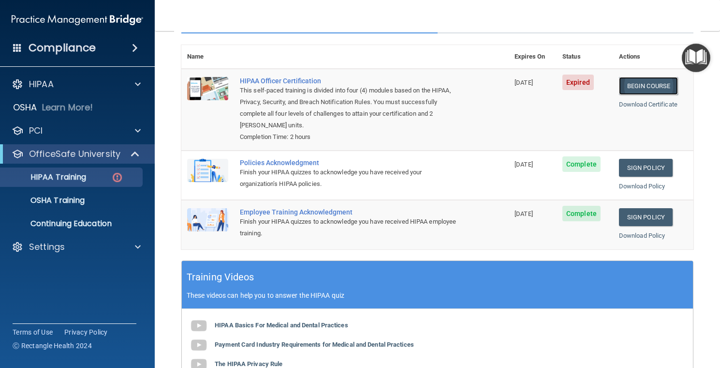
click at [647, 83] on link "Begin Course" at bounding box center [648, 86] width 59 height 18
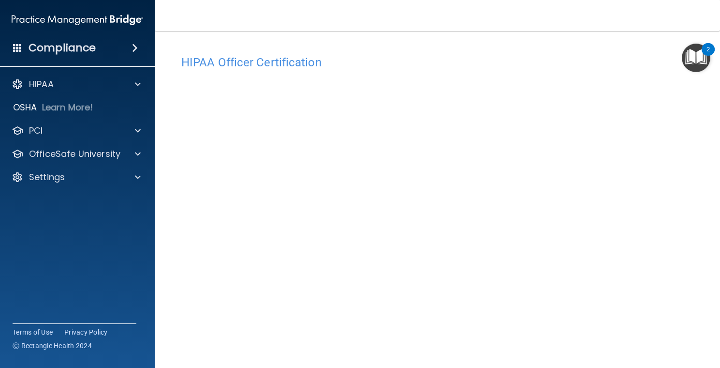
click at [690, 54] on img "Open Resource Center, 2 new notifications" at bounding box center [696, 58] width 29 height 29
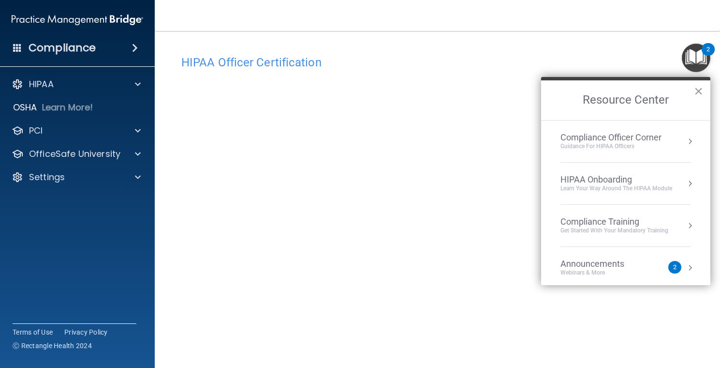
click at [611, 178] on div "HIPAA Onboarding" at bounding box center [617, 179] width 112 height 11
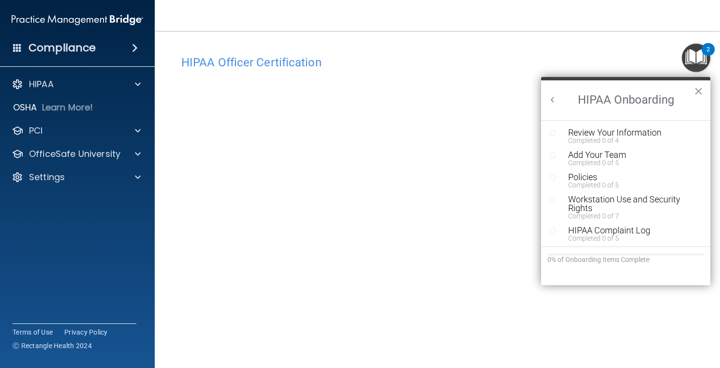
click at [552, 96] on button "Back to Resource Center Home" at bounding box center [553, 100] width 10 height 10
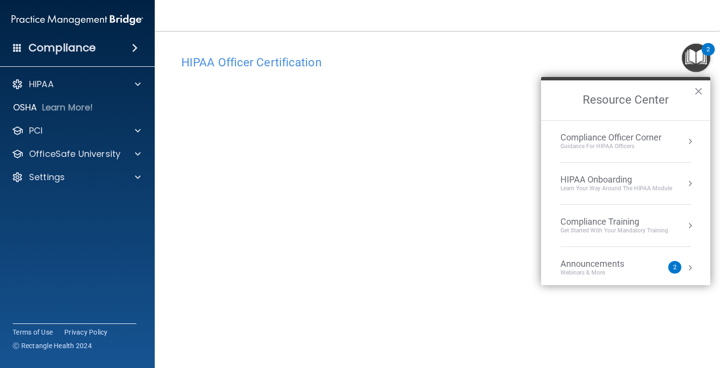
click at [604, 223] on div "Compliance Training" at bounding box center [615, 221] width 108 height 11
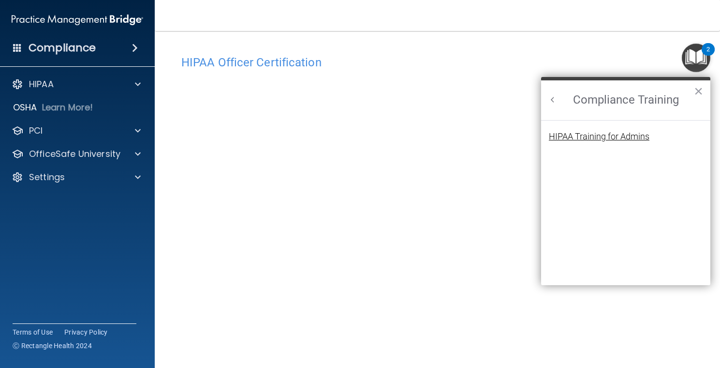
click at [603, 134] on div "HIPAA Training for Admins" at bounding box center [599, 136] width 101 height 9
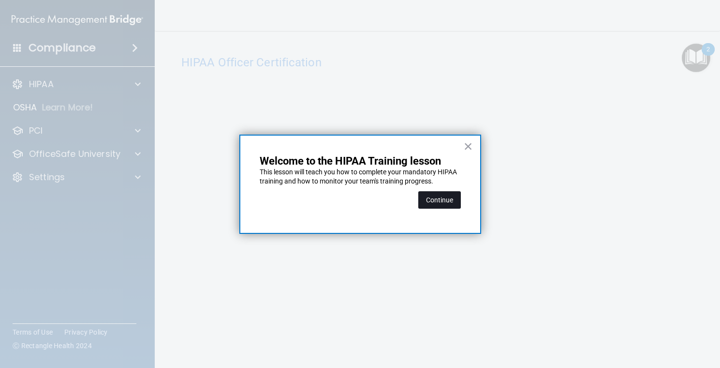
click at [434, 200] on button "Continue" at bounding box center [440, 199] width 43 height 17
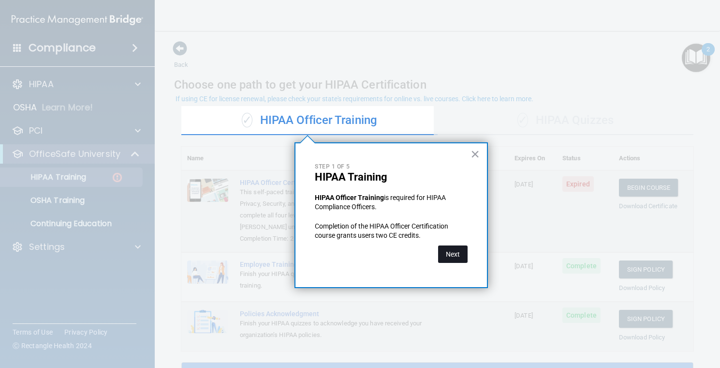
click at [448, 251] on button "Next" at bounding box center [453, 253] width 30 height 17
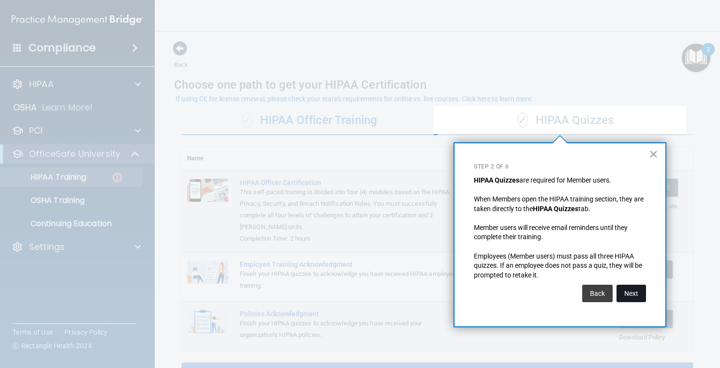
click at [642, 295] on button "Next" at bounding box center [632, 293] width 30 height 17
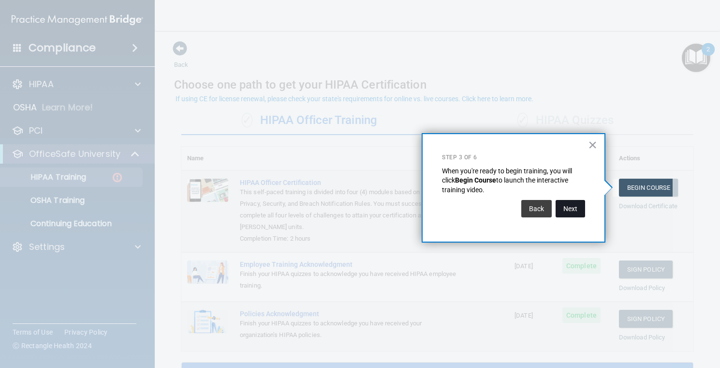
click at [577, 209] on button "Next" at bounding box center [571, 208] width 30 height 17
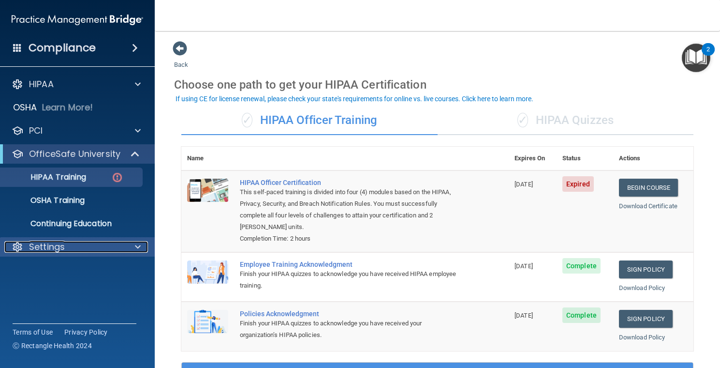
click at [103, 249] on div "Settings" at bounding box center [64, 247] width 120 height 12
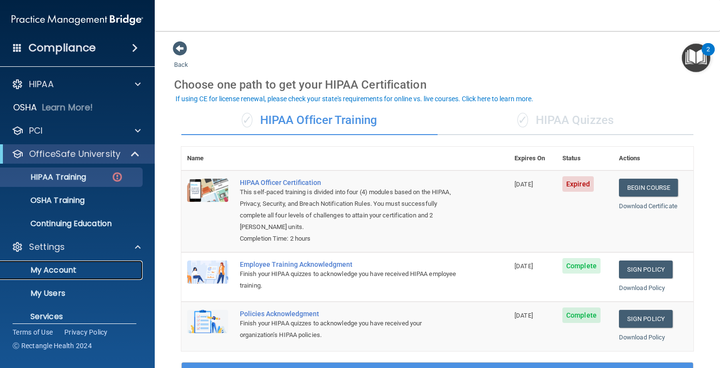
click at [95, 267] on p "My Account" at bounding box center [72, 270] width 132 height 10
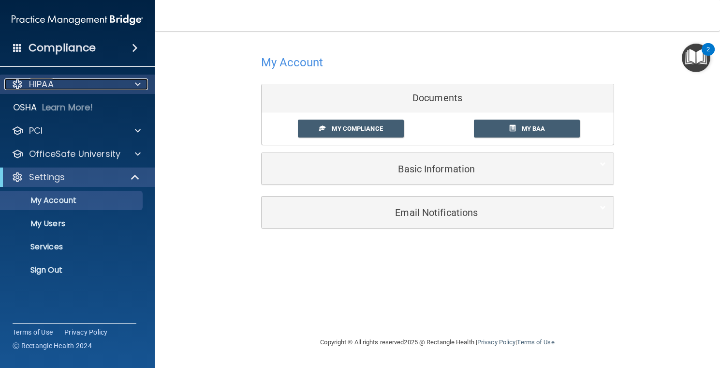
click at [107, 83] on div "HIPAA" at bounding box center [64, 84] width 120 height 12
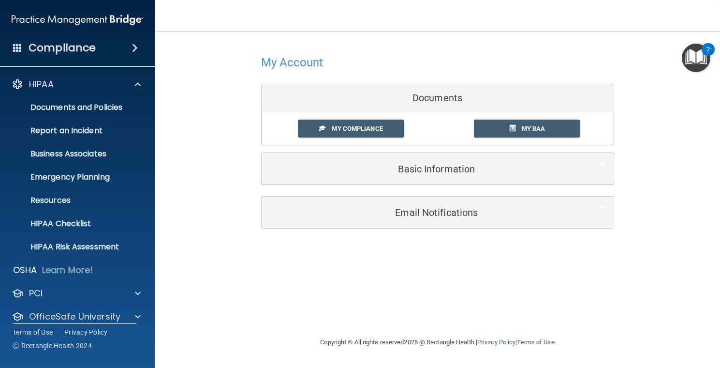
click at [692, 55] on img "Open Resource Center, 2 new notifications" at bounding box center [696, 58] width 29 height 29
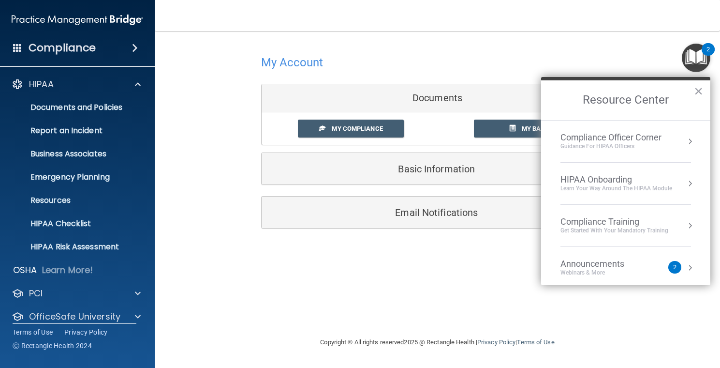
click at [600, 221] on div "Compliance Training" at bounding box center [615, 221] width 108 height 11
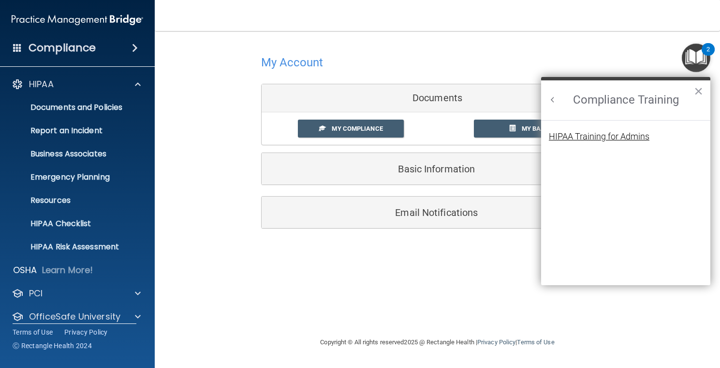
click at [600, 138] on div "HIPAA Training for Admins" at bounding box center [599, 136] width 101 height 9
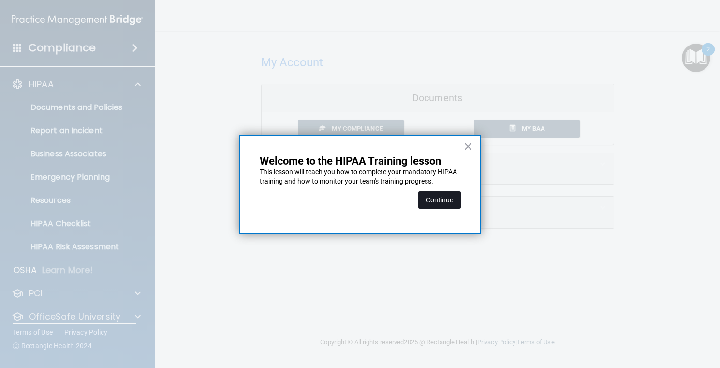
click at [441, 202] on button "Continue" at bounding box center [440, 199] width 43 height 17
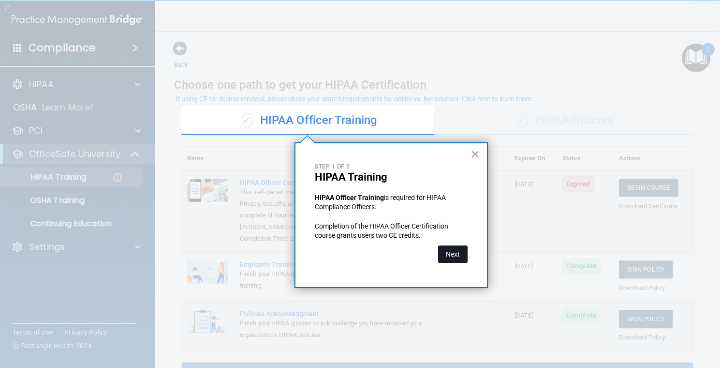
click at [459, 249] on button "Next" at bounding box center [453, 253] width 30 height 17
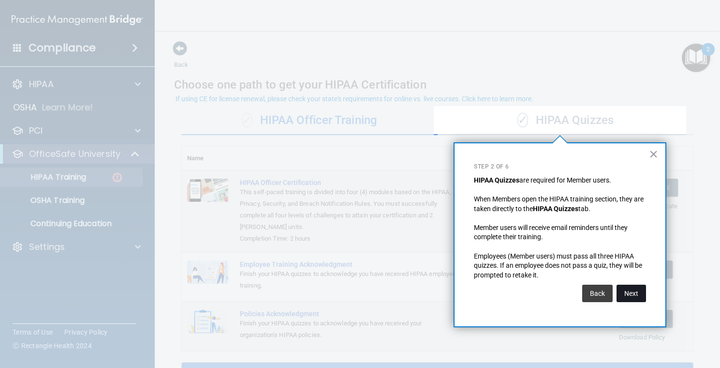
click at [628, 289] on button "Next" at bounding box center [632, 293] width 30 height 17
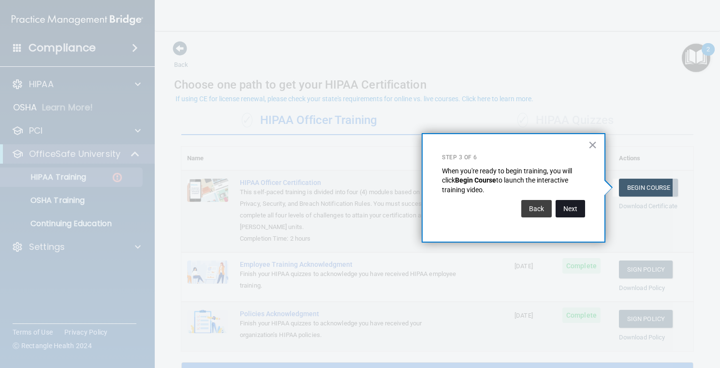
click at [563, 208] on button "Next" at bounding box center [571, 208] width 30 height 17
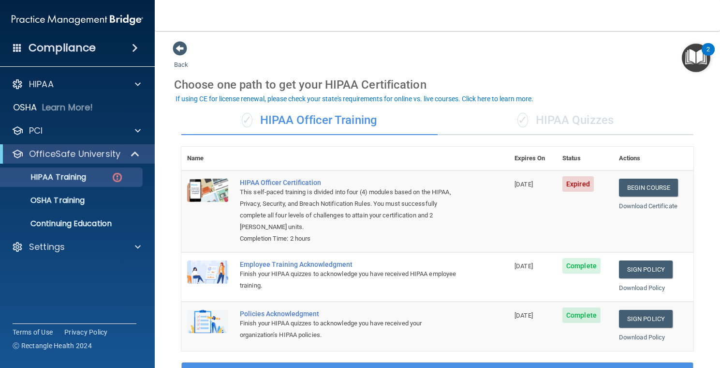
click at [549, 127] on div "✓ HIPAA Quizzes" at bounding box center [566, 120] width 256 height 29
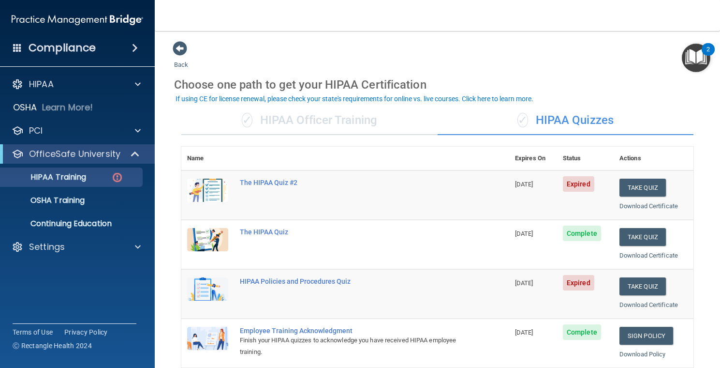
scroll to position [97, 0]
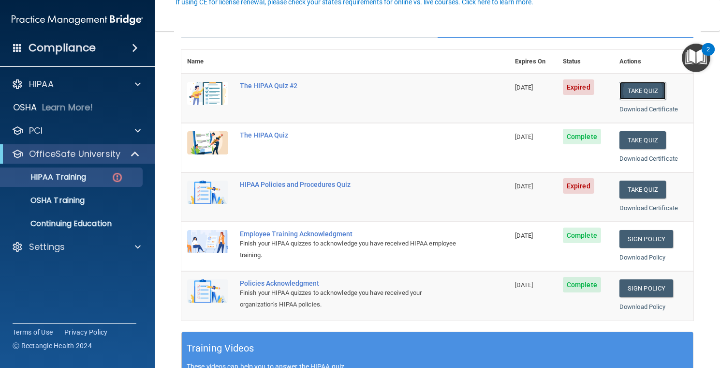
click at [646, 90] on button "Take Quiz" at bounding box center [643, 91] width 46 height 18
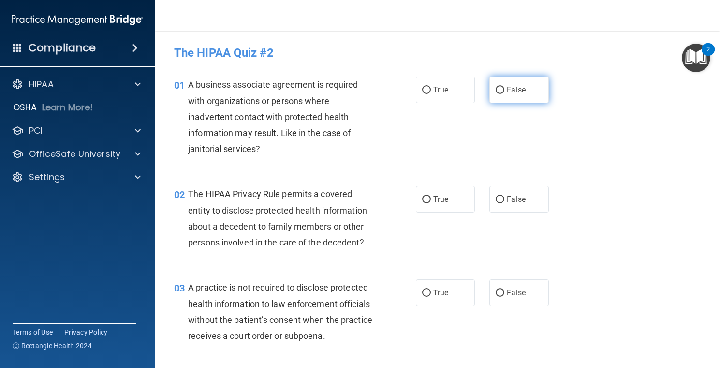
click at [496, 93] on input "False" at bounding box center [500, 90] width 9 height 7
radio input "true"
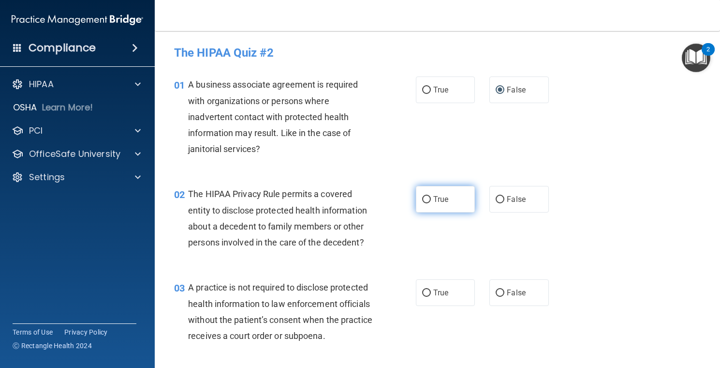
click at [418, 199] on label "True" at bounding box center [446, 199] width 60 height 27
click at [422, 199] on input "True" at bounding box center [426, 199] width 9 height 7
radio input "true"
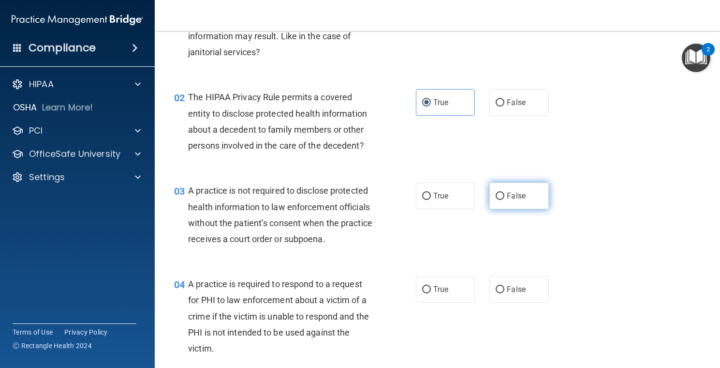
click at [496, 197] on input "False" at bounding box center [500, 196] width 9 height 7
radio input "true"
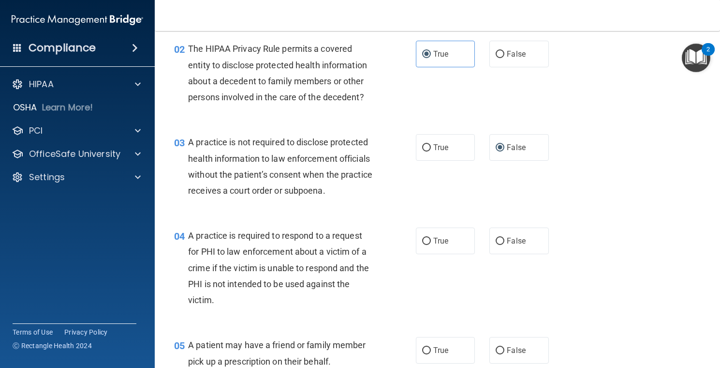
scroll to position [194, 0]
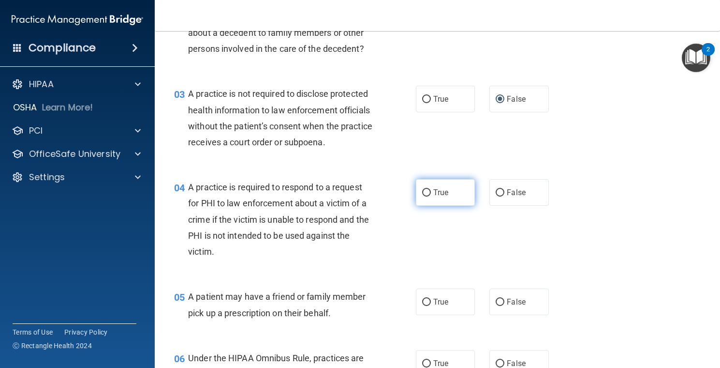
click at [424, 196] on input "True" at bounding box center [426, 192] width 9 height 7
radio input "true"
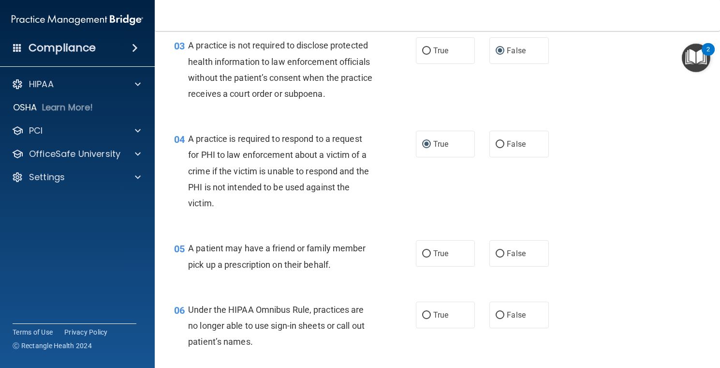
scroll to position [290, 0]
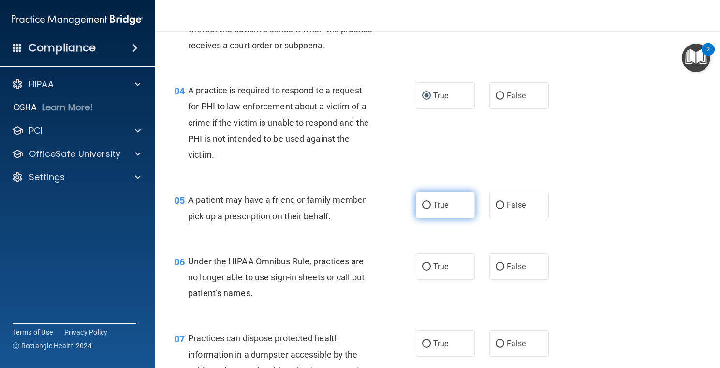
click at [422, 209] on input "True" at bounding box center [426, 205] width 9 height 7
radio input "true"
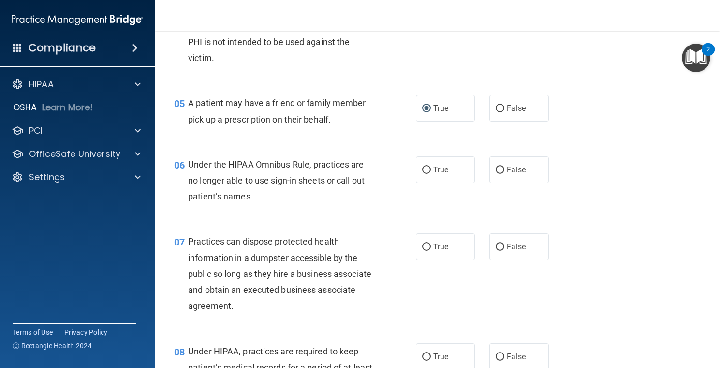
drag, startPoint x: 500, startPoint y: 185, endPoint x: 568, endPoint y: 191, distance: 68.0
click at [500, 174] on input "False" at bounding box center [500, 169] width 9 height 7
radio input "true"
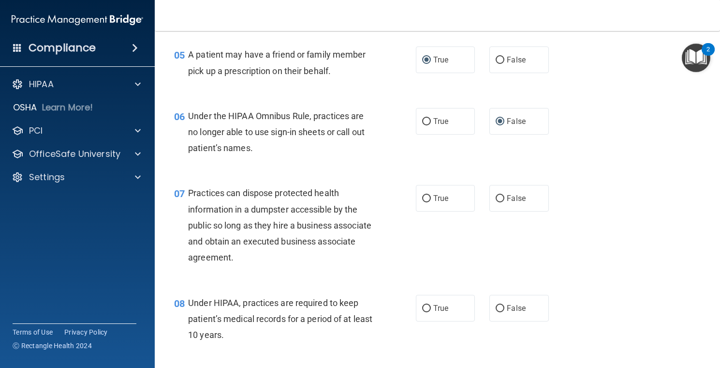
scroll to position [484, 0]
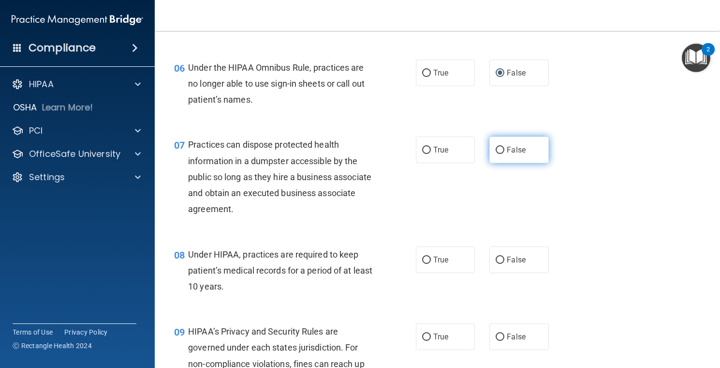
click at [500, 163] on label "False" at bounding box center [520, 149] width 60 height 27
click at [500, 154] on input "False" at bounding box center [500, 150] width 9 height 7
radio input "true"
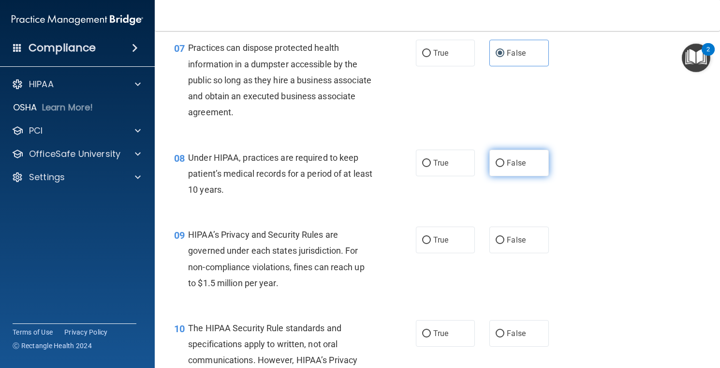
click at [496, 167] on input "False" at bounding box center [500, 163] width 9 height 7
radio input "true"
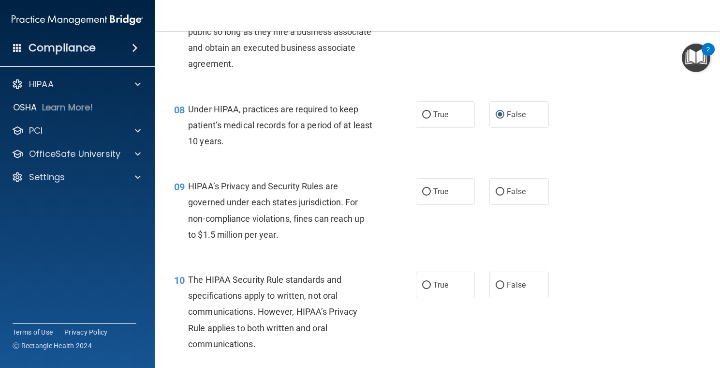
scroll to position [677, 0]
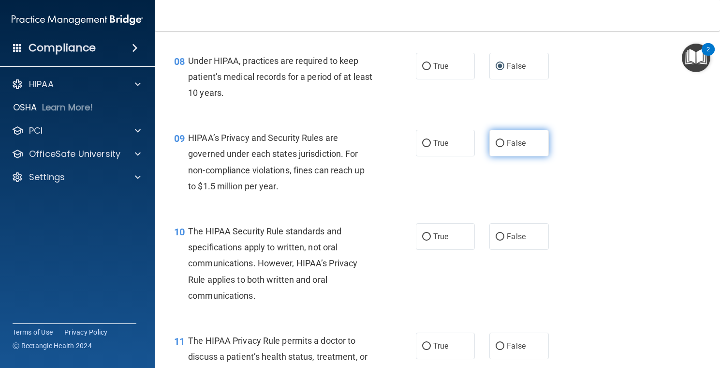
click at [497, 147] on input "False" at bounding box center [500, 143] width 9 height 7
radio input "true"
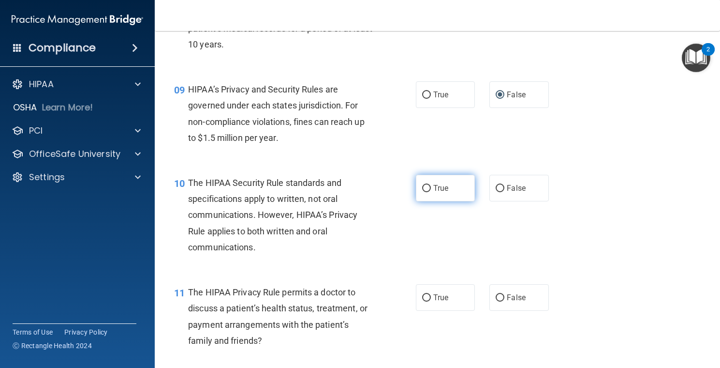
click at [422, 192] on input "True" at bounding box center [426, 188] width 9 height 7
radio input "true"
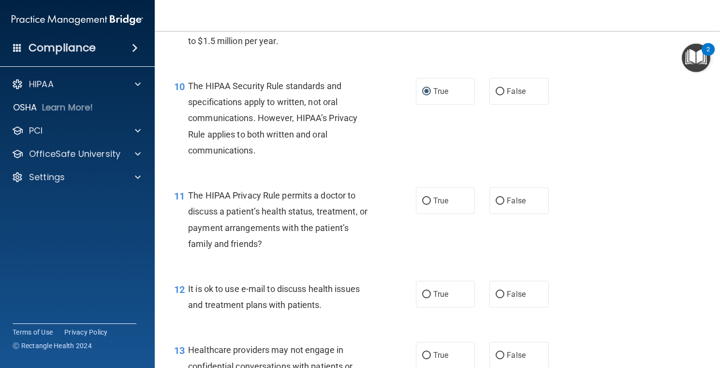
scroll to position [871, 0]
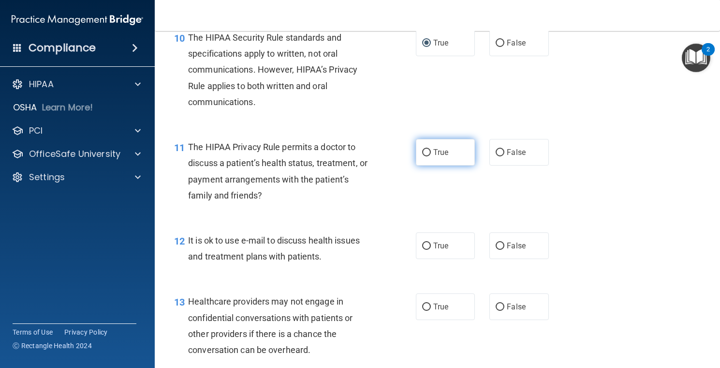
click at [424, 156] on input "True" at bounding box center [426, 152] width 9 height 7
radio input "true"
click at [424, 250] on input "True" at bounding box center [426, 245] width 9 height 7
radio input "true"
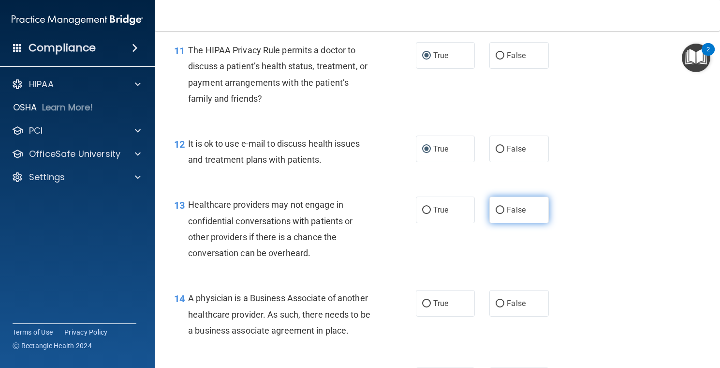
click at [496, 214] on input "False" at bounding box center [500, 210] width 9 height 7
radio input "true"
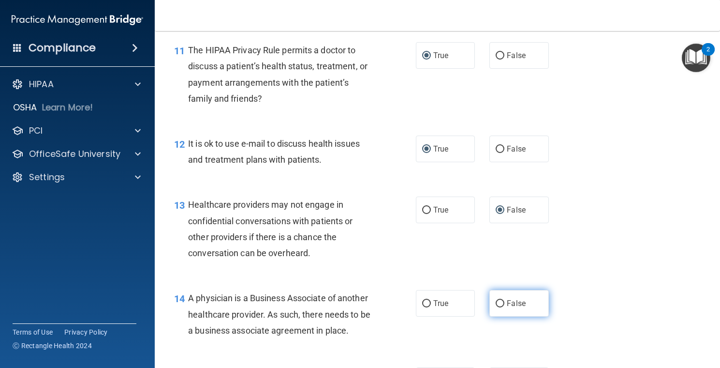
click at [496, 307] on input "False" at bounding box center [500, 303] width 9 height 7
radio input "true"
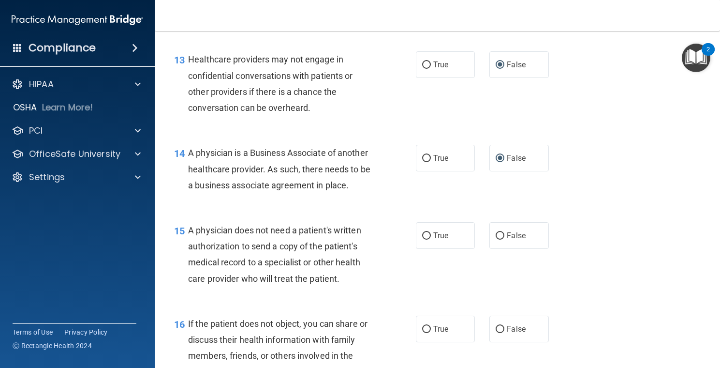
scroll to position [1210, 0]
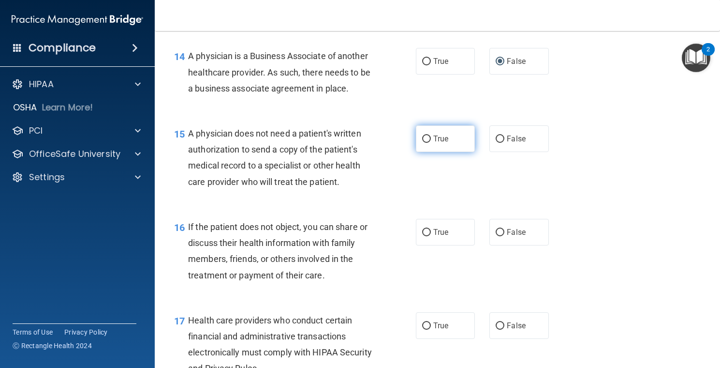
drag, startPoint x: 425, startPoint y: 171, endPoint x: 425, endPoint y: 176, distance: 4.9
click at [424, 143] on input "True" at bounding box center [426, 138] width 9 height 7
radio input "true"
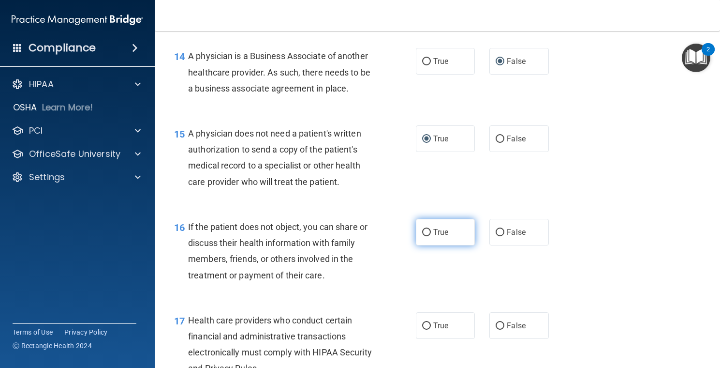
click at [424, 236] on input "True" at bounding box center [426, 232] width 9 height 7
radio input "true"
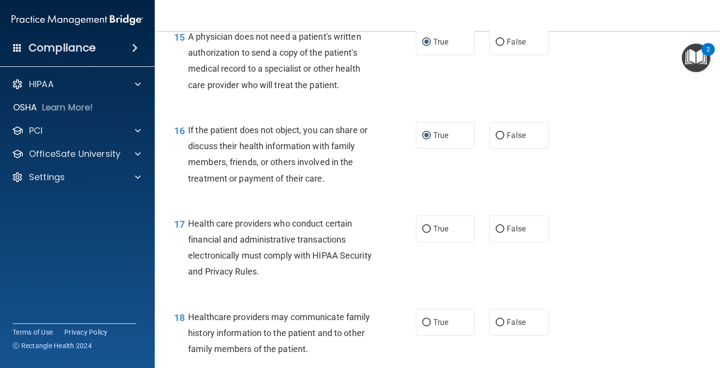
scroll to position [1355, 0]
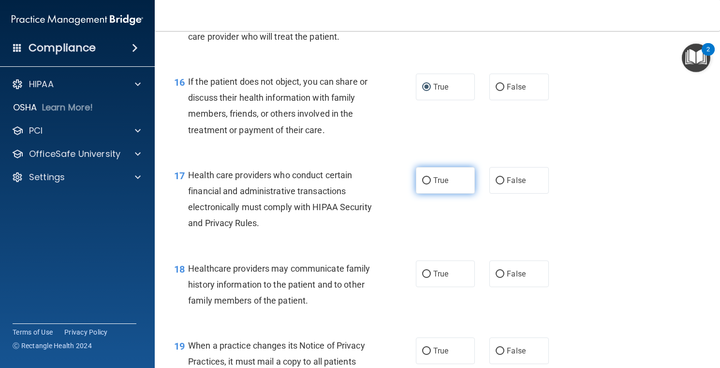
click at [423, 184] on input "True" at bounding box center [426, 180] width 9 height 7
radio input "true"
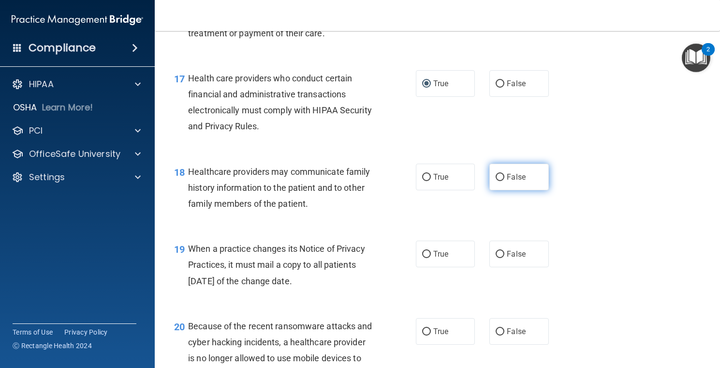
click at [496, 181] on input "False" at bounding box center [500, 177] width 9 height 7
radio input "true"
click at [496, 258] on input "False" at bounding box center [500, 254] width 9 height 7
radio input "true"
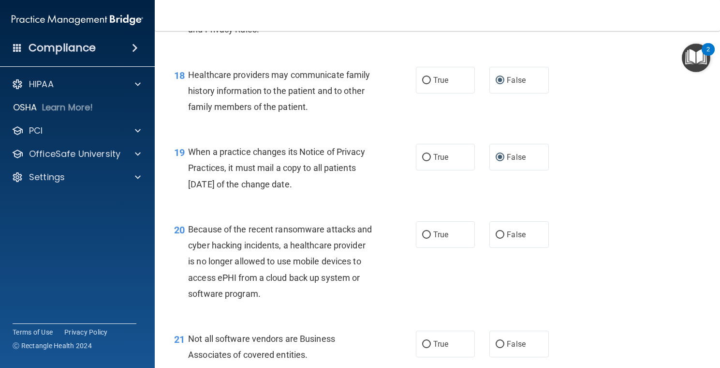
scroll to position [1597, 0]
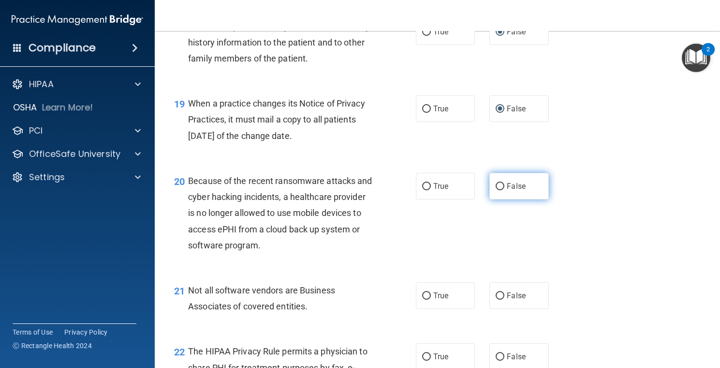
click at [496, 190] on input "False" at bounding box center [500, 186] width 9 height 7
radio input "true"
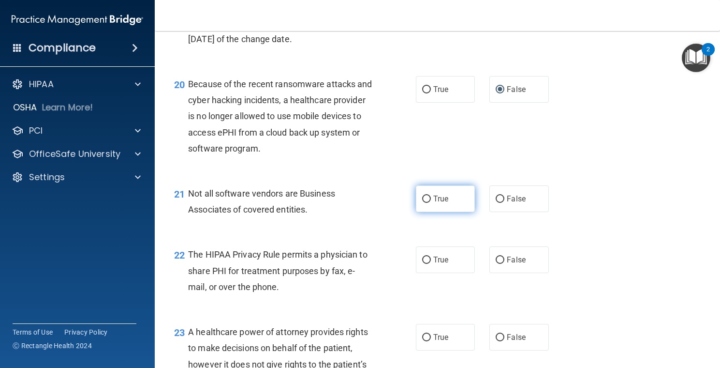
click at [428, 212] on label "True" at bounding box center [446, 198] width 60 height 27
click at [428, 203] on input "True" at bounding box center [426, 198] width 9 height 7
radio input "true"
click at [424, 264] on input "True" at bounding box center [426, 259] width 9 height 7
radio input "true"
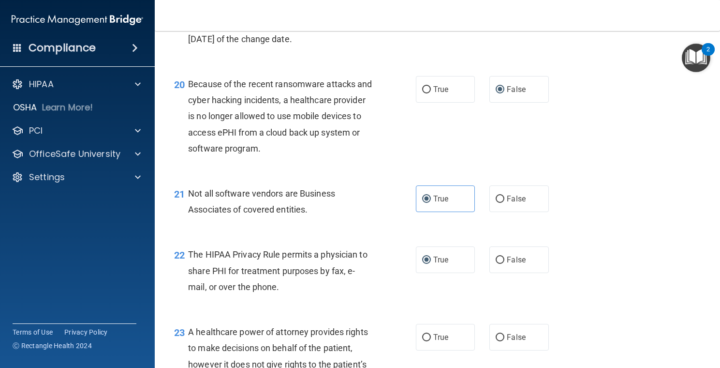
scroll to position [1790, 0]
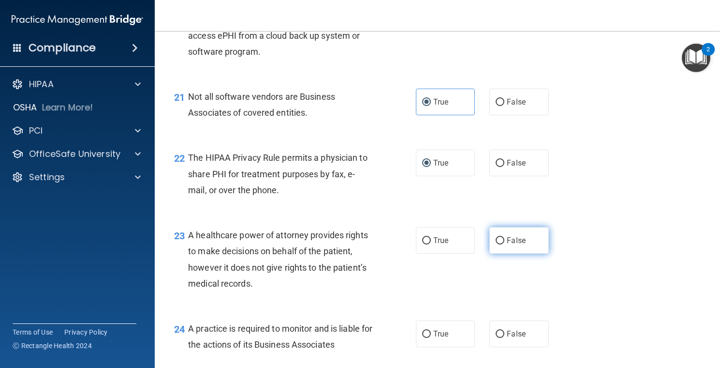
click at [496, 244] on input "False" at bounding box center [500, 240] width 9 height 7
radio input "true"
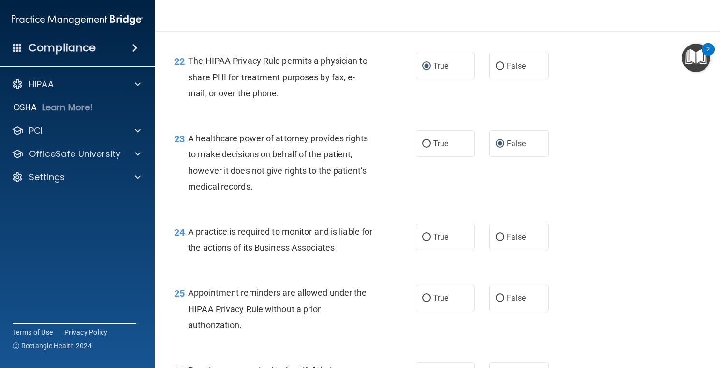
scroll to position [1935, 0]
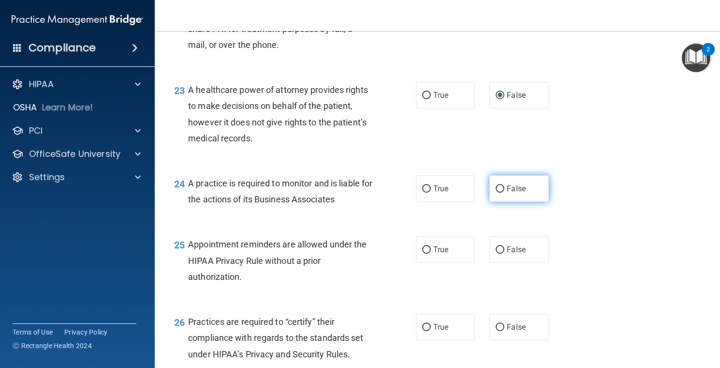
click at [496, 193] on input "False" at bounding box center [500, 188] width 9 height 7
radio input "true"
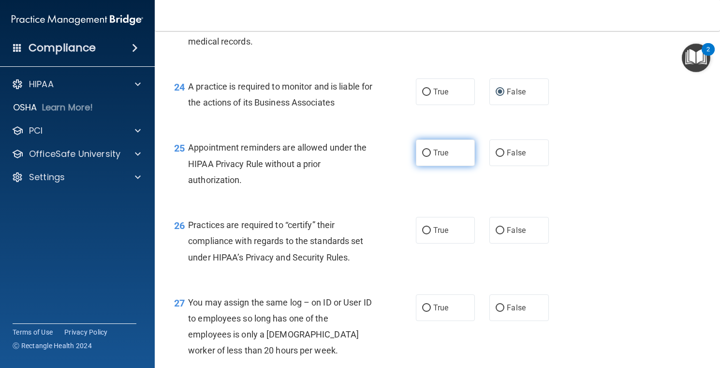
click at [423, 157] on input "True" at bounding box center [426, 153] width 9 height 7
radio input "true"
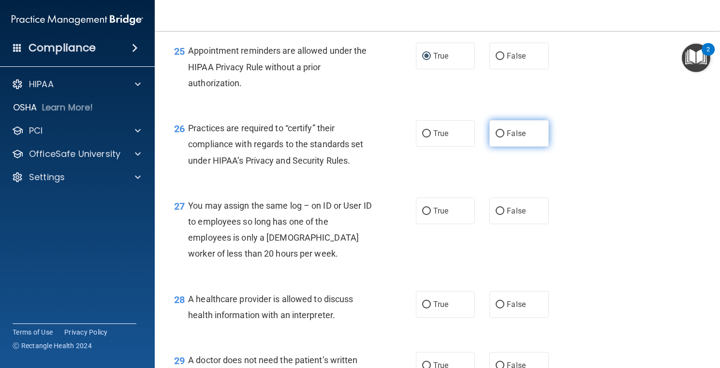
click at [491, 147] on label "False" at bounding box center [520, 133] width 60 height 27
click at [496, 137] on input "False" at bounding box center [500, 133] width 9 height 7
radio input "true"
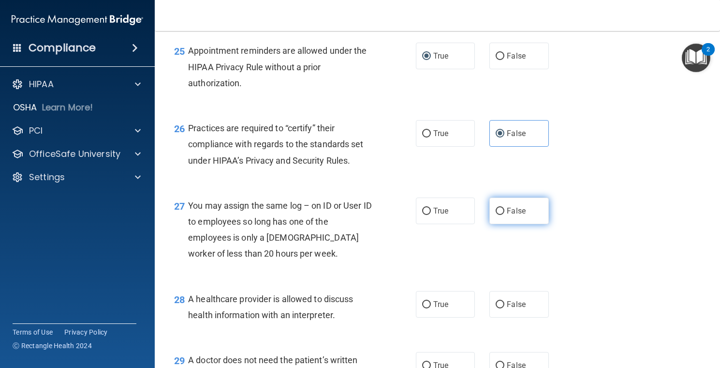
click at [496, 215] on input "False" at bounding box center [500, 211] width 9 height 7
radio input "true"
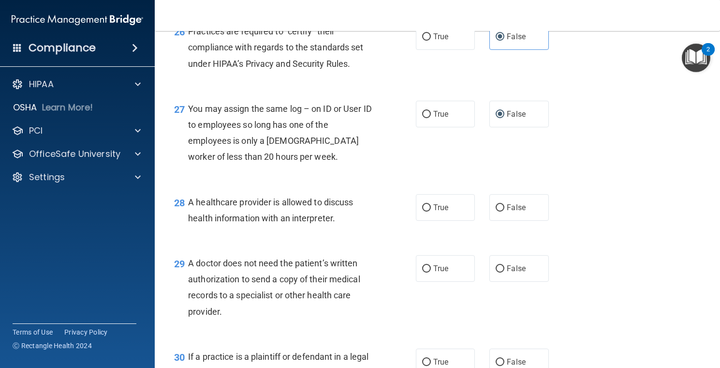
scroll to position [2274, 0]
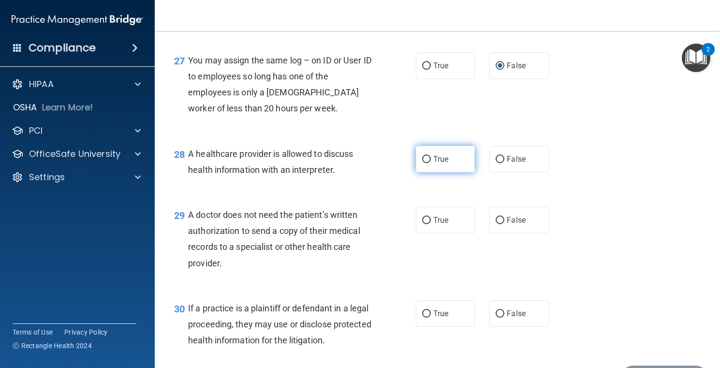
click at [427, 172] on label "True" at bounding box center [446, 159] width 60 height 27
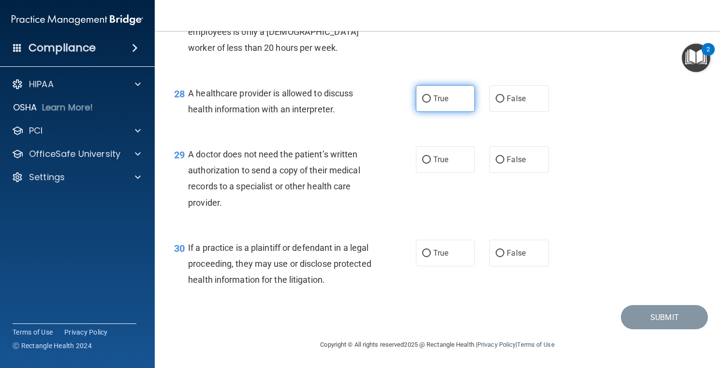
click at [422, 100] on input "True" at bounding box center [426, 98] width 9 height 7
radio input "true"
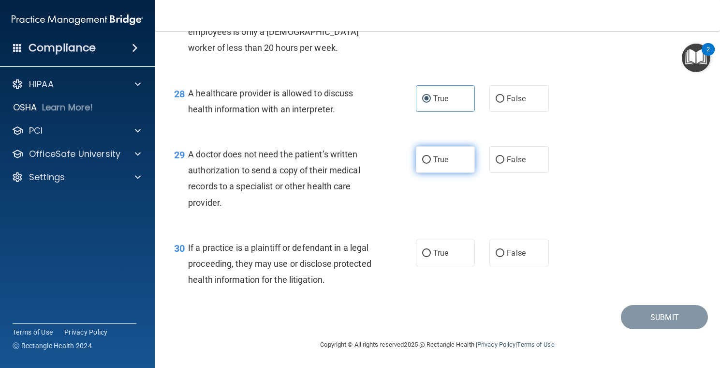
click at [424, 156] on input "True" at bounding box center [426, 159] width 9 height 7
radio input "true"
click at [422, 253] on input "True" at bounding box center [426, 253] width 9 height 7
radio input "true"
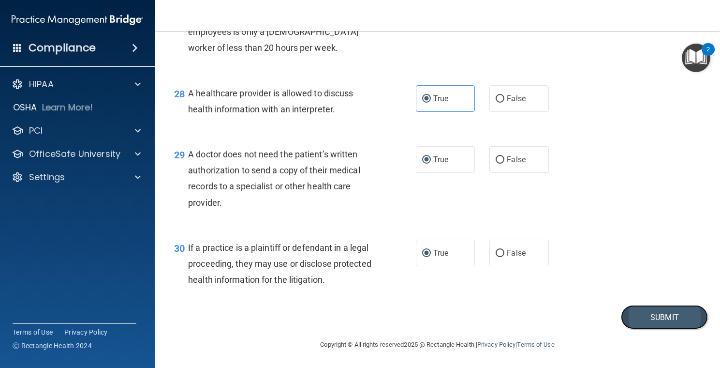
click at [657, 321] on button "Submit" at bounding box center [664, 317] width 87 height 25
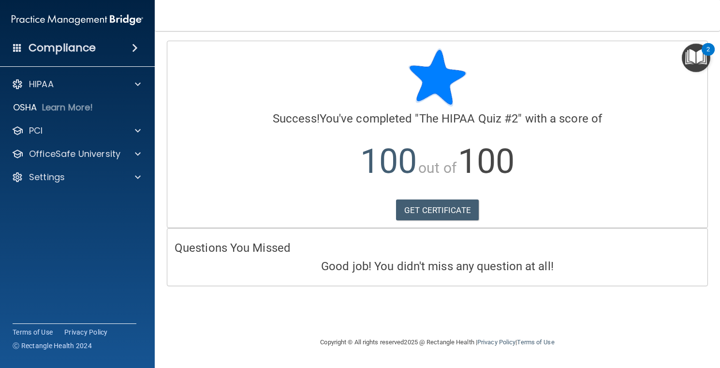
click at [692, 58] on img "Open Resource Center, 2 new notifications" at bounding box center [696, 58] width 29 height 29
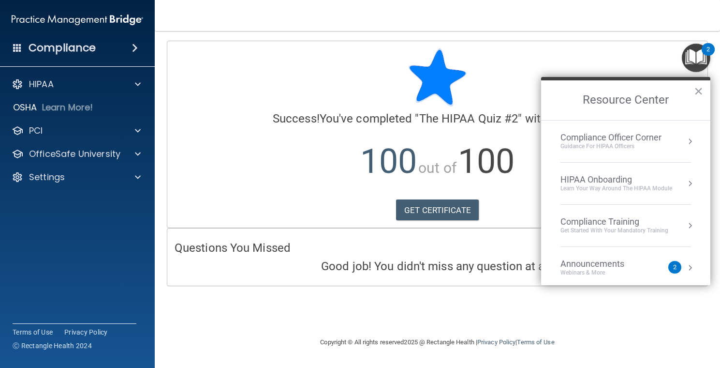
click at [624, 225] on div "Compliance Training" at bounding box center [615, 221] width 108 height 11
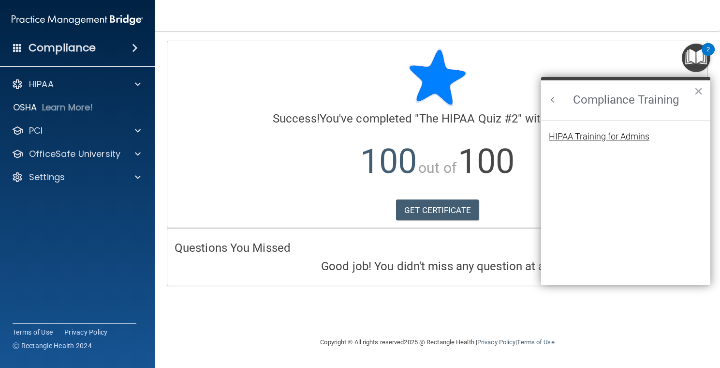
click at [616, 135] on div "HIPAA Training for Admins" at bounding box center [599, 136] width 101 height 9
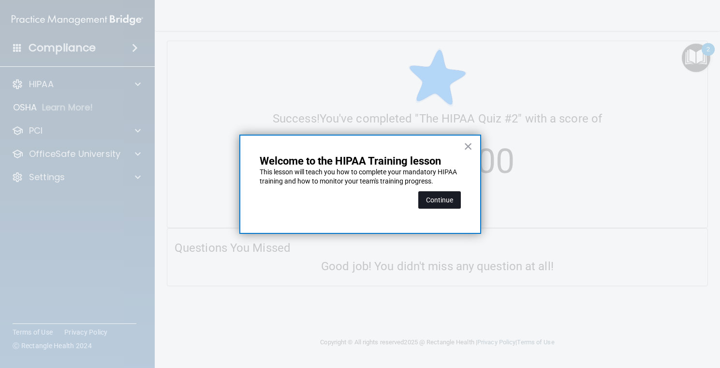
click at [447, 194] on button "Continue" at bounding box center [440, 199] width 43 height 17
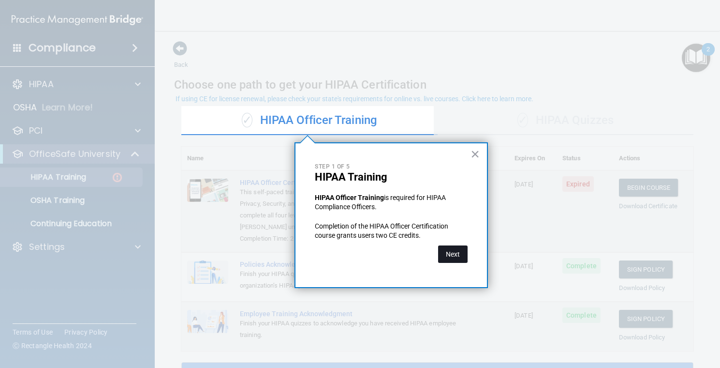
click at [457, 254] on button "Next" at bounding box center [453, 253] width 30 height 17
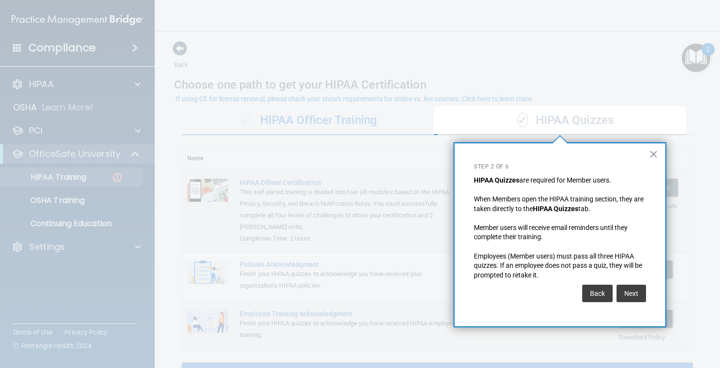
click at [648, 300] on div "× Step 2 of 6 HIPAA Quizzes are required for Member users. When Members open th…" at bounding box center [560, 234] width 213 height 185
click at [639, 296] on button "Next" at bounding box center [632, 293] width 30 height 17
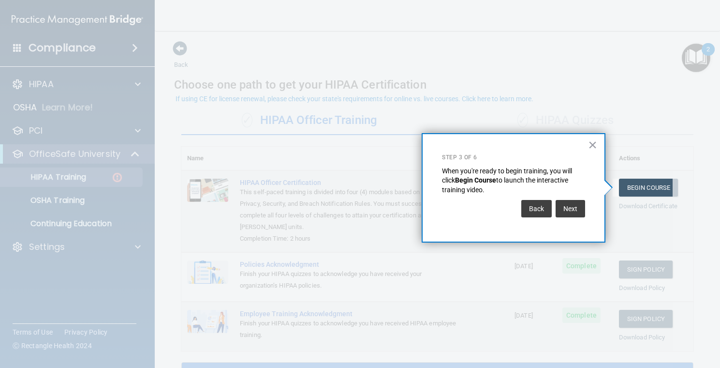
click at [576, 211] on button "Next" at bounding box center [571, 208] width 30 height 17
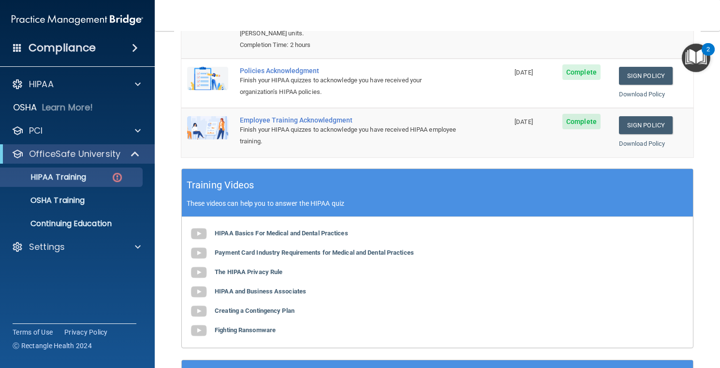
scroll to position [48, 0]
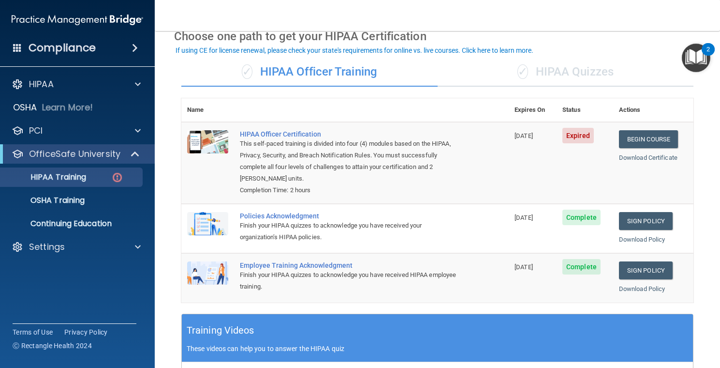
click at [542, 71] on div "✓ HIPAA Quizzes" at bounding box center [566, 72] width 256 height 29
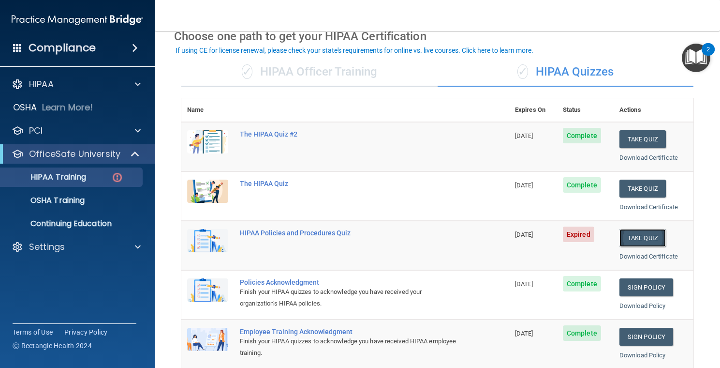
click at [630, 239] on button "Take Quiz" at bounding box center [643, 238] width 46 height 18
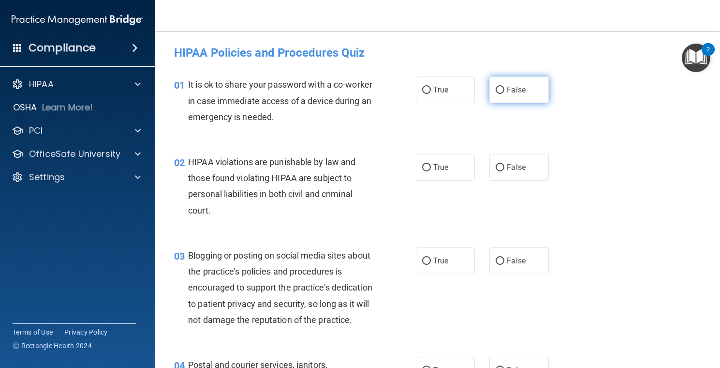
click at [497, 90] on input "False" at bounding box center [500, 90] width 9 height 7
radio input "true"
drag, startPoint x: 423, startPoint y: 165, endPoint x: 436, endPoint y: 183, distance: 22.3
click at [423, 166] on input "True" at bounding box center [426, 167] width 9 height 7
radio input "true"
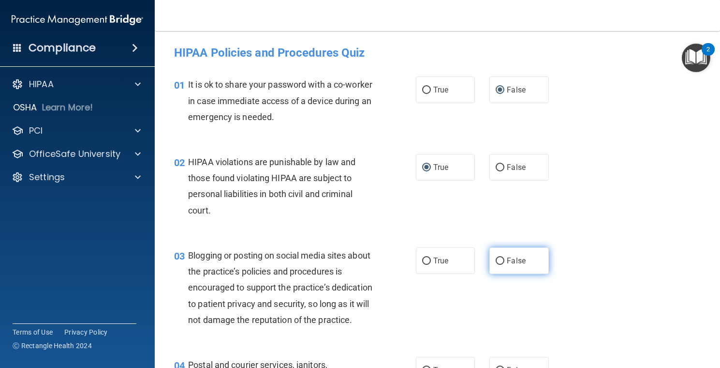
click at [497, 262] on input "False" at bounding box center [500, 260] width 9 height 7
radio input "true"
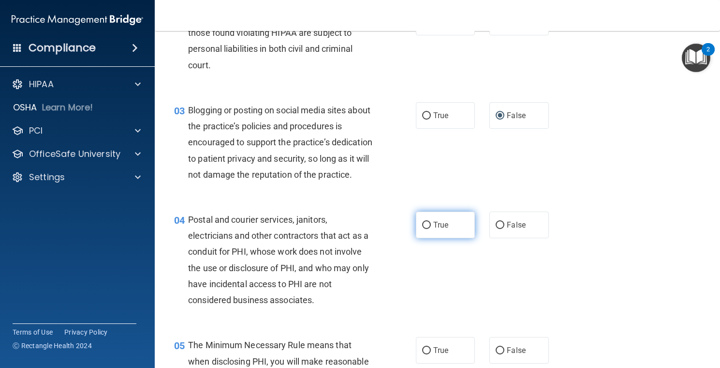
click at [418, 238] on label "True" at bounding box center [446, 224] width 60 height 27
click at [422, 229] on input "True" at bounding box center [426, 225] width 9 height 7
radio input "true"
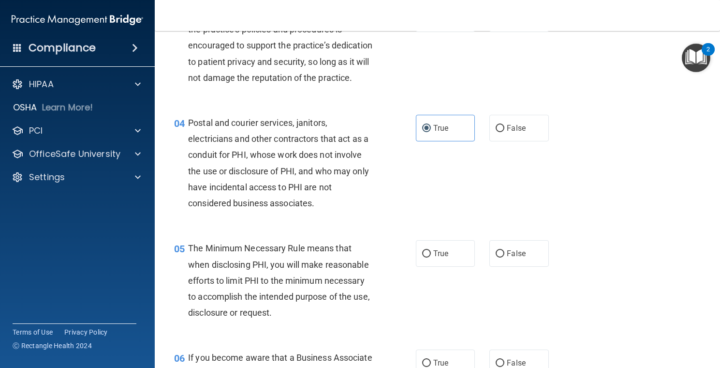
scroll to position [290, 0]
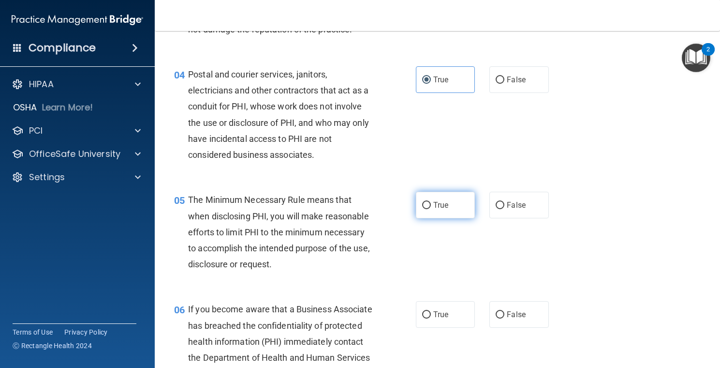
click at [422, 209] on input "True" at bounding box center [426, 205] width 9 height 7
radio input "true"
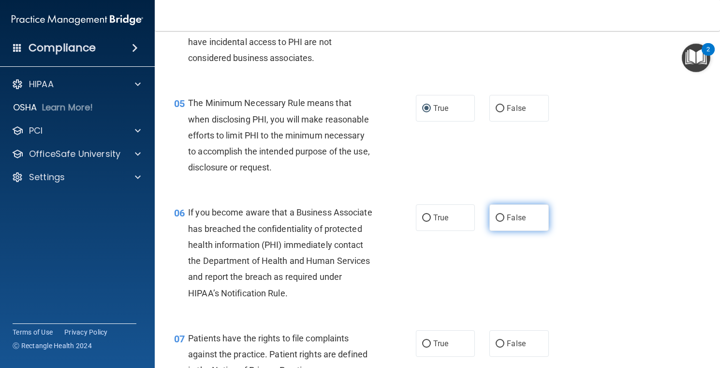
click at [491, 231] on label "False" at bounding box center [520, 217] width 60 height 27
click at [496, 222] on input "False" at bounding box center [500, 217] width 9 height 7
radio input "true"
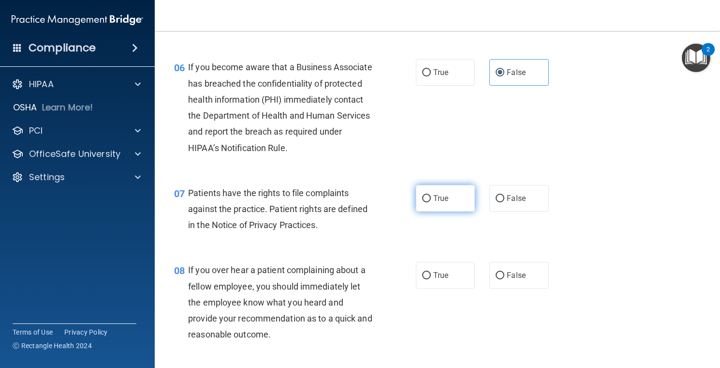
click at [426, 202] on input "True" at bounding box center [426, 198] width 9 height 7
radio input "true"
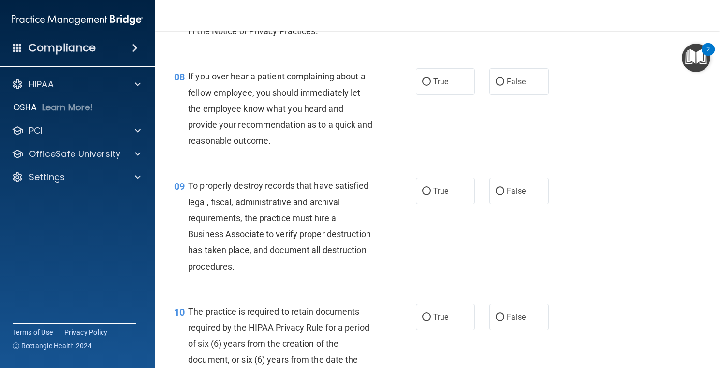
scroll to position [677, 0]
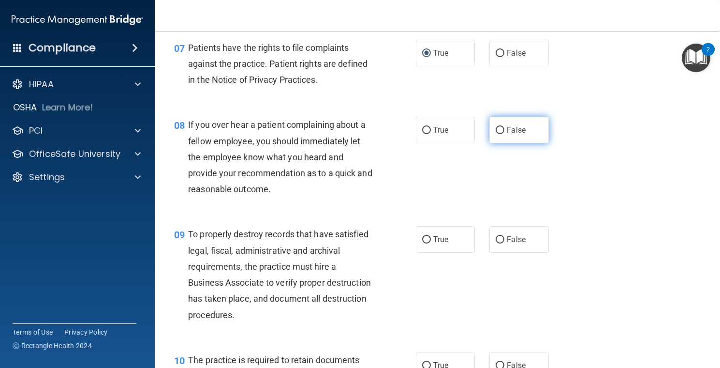
click at [496, 134] on input "False" at bounding box center [500, 130] width 9 height 7
radio input "true"
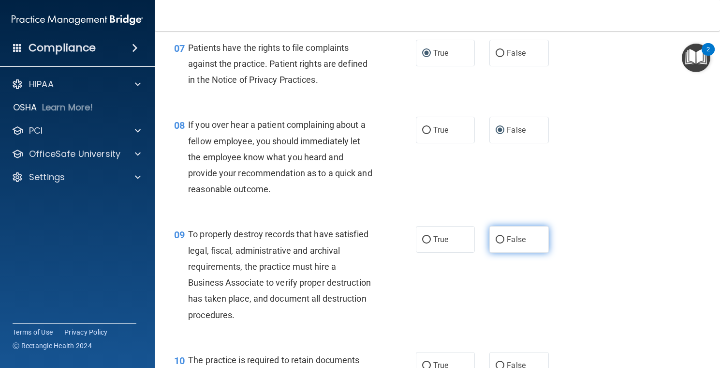
click at [496, 243] on input "False" at bounding box center [500, 239] width 9 height 7
radio input "true"
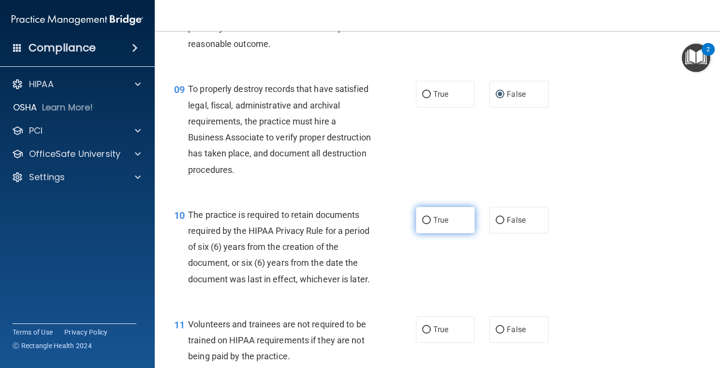
click at [423, 224] on input "True" at bounding box center [426, 220] width 9 height 7
radio input "true"
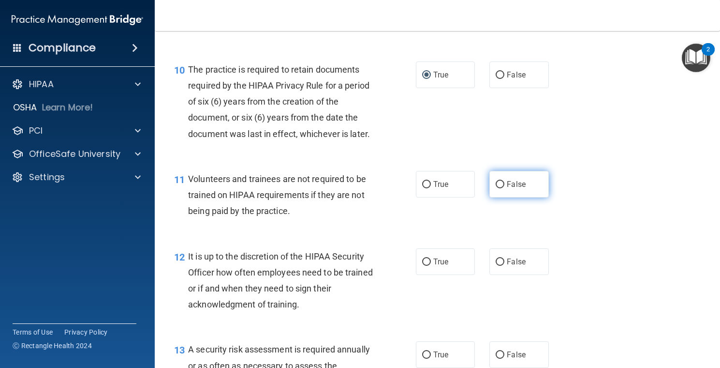
click at [496, 188] on input "False" at bounding box center [500, 184] width 9 height 7
radio input "true"
click at [498, 266] on input "False" at bounding box center [500, 261] width 9 height 7
radio input "true"
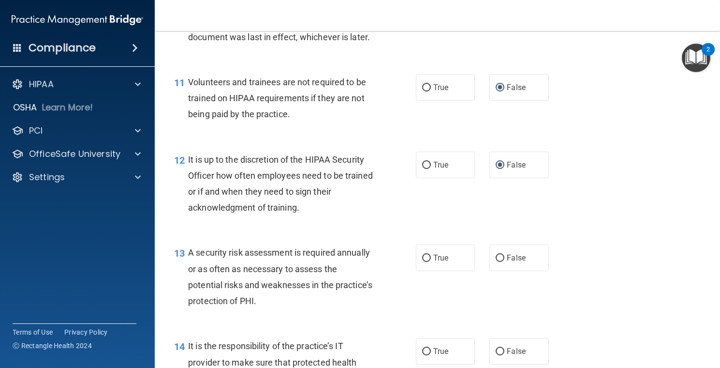
scroll to position [1113, 0]
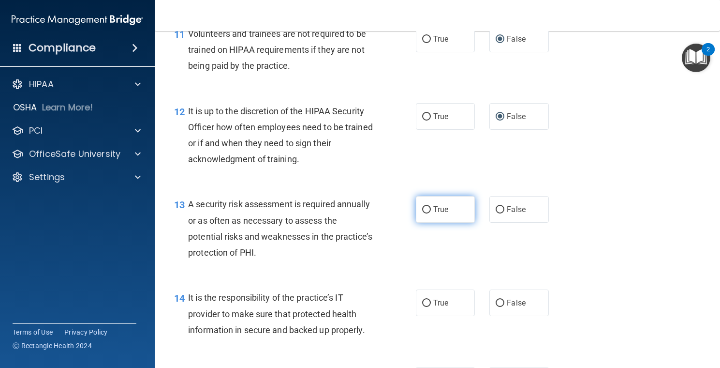
click at [422, 213] on input "True" at bounding box center [426, 209] width 9 height 7
radio input "true"
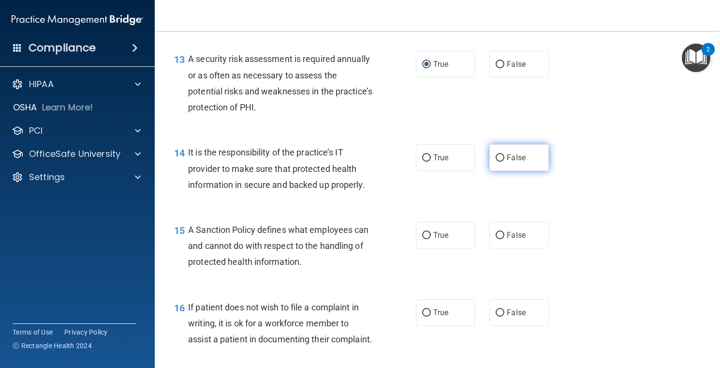
click at [499, 162] on input "False" at bounding box center [500, 157] width 9 height 7
radio input "true"
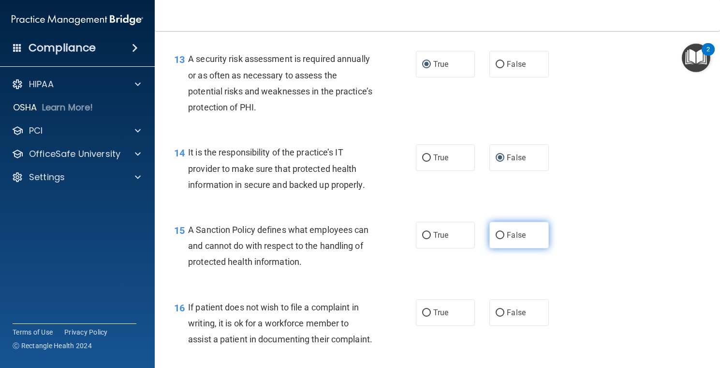
click at [497, 239] on input "False" at bounding box center [500, 235] width 9 height 7
radio input "true"
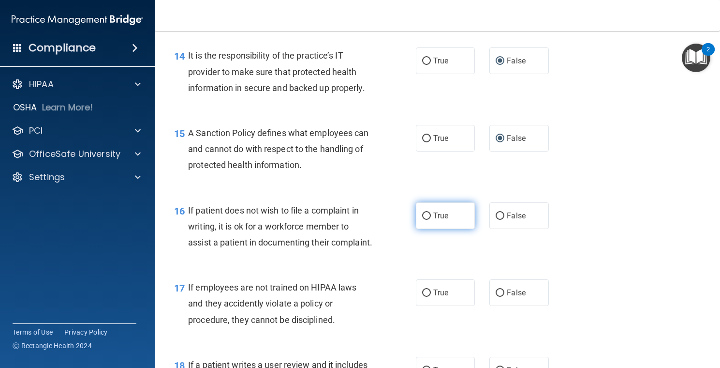
click at [425, 220] on input "True" at bounding box center [426, 215] width 9 height 7
radio input "true"
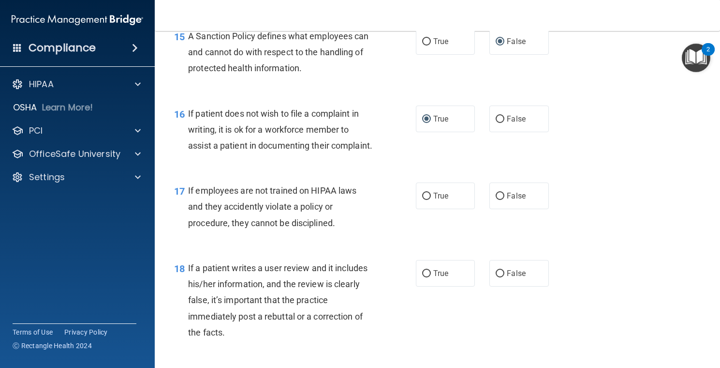
scroll to position [1500, 0]
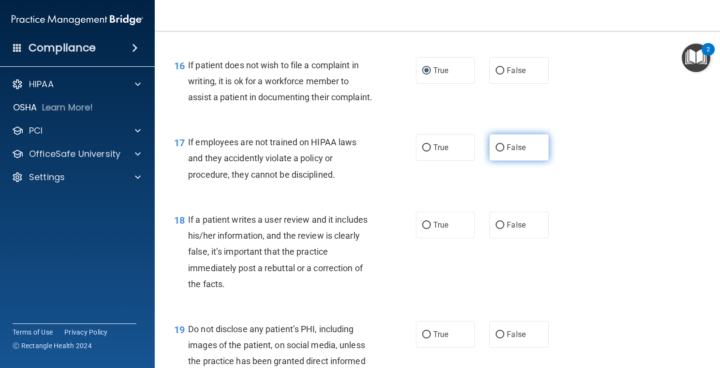
click at [497, 151] on input "False" at bounding box center [500, 147] width 9 height 7
radio input "true"
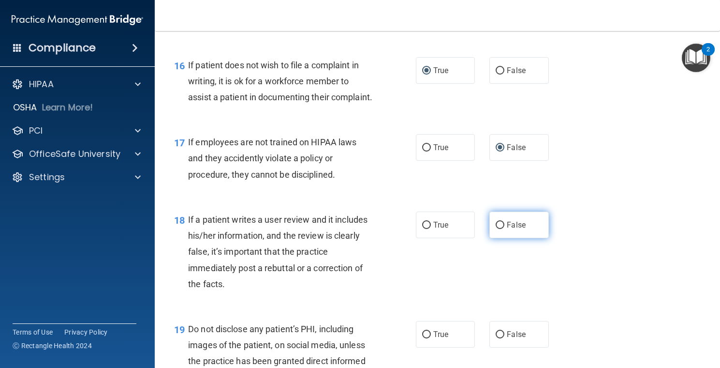
click at [498, 229] on input "False" at bounding box center [500, 225] width 9 height 7
radio input "true"
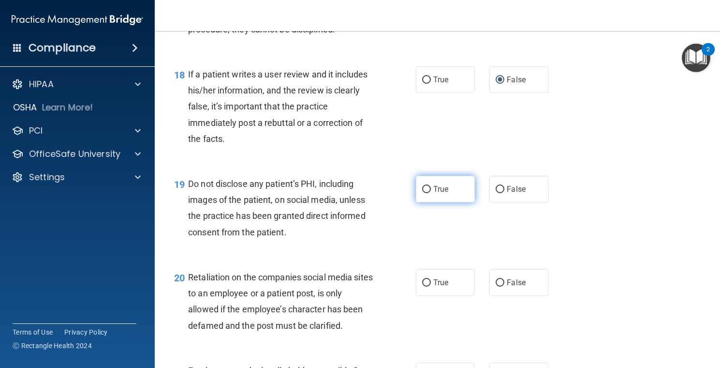
click at [422, 193] on input "True" at bounding box center [426, 189] width 9 height 7
radio input "true"
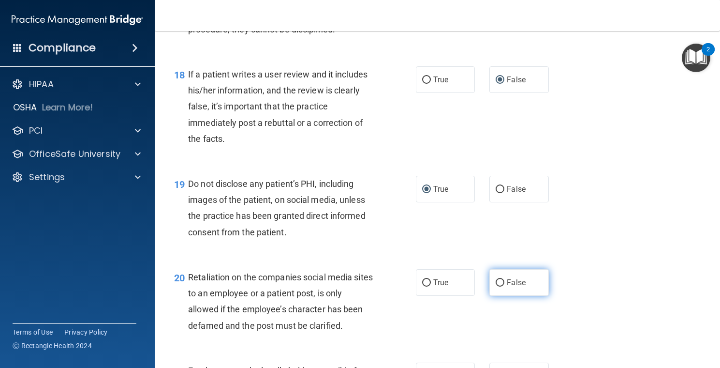
click at [496, 286] on input "False" at bounding box center [500, 282] width 9 height 7
radio input "true"
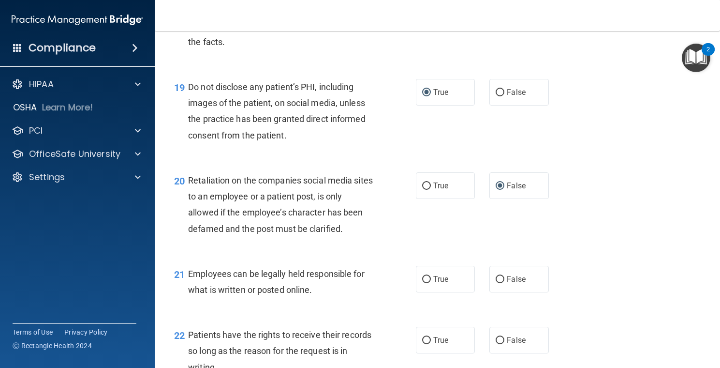
scroll to position [1839, 0]
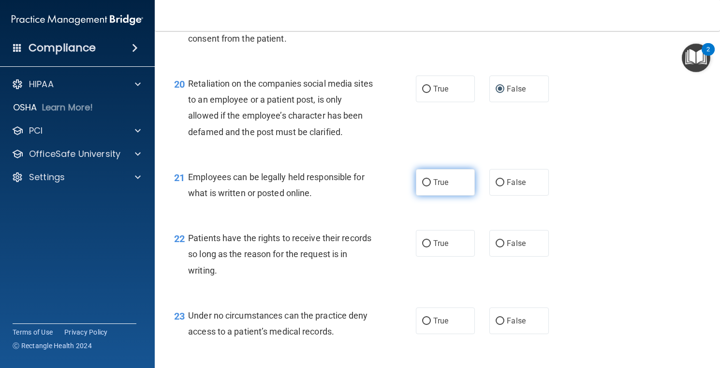
click at [424, 186] on input "True" at bounding box center [426, 182] width 9 height 7
radio input "true"
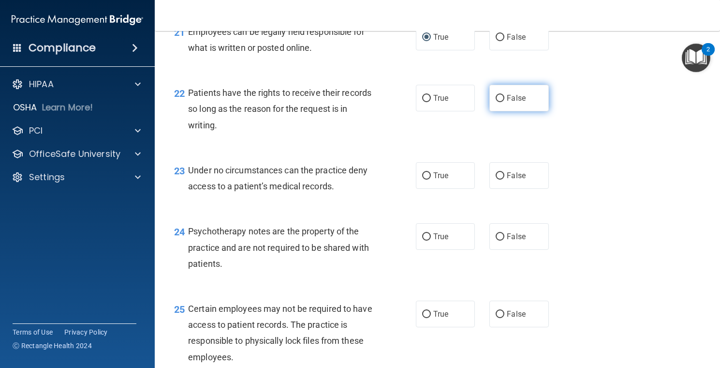
click at [496, 102] on input "False" at bounding box center [500, 98] width 9 height 7
radio input "true"
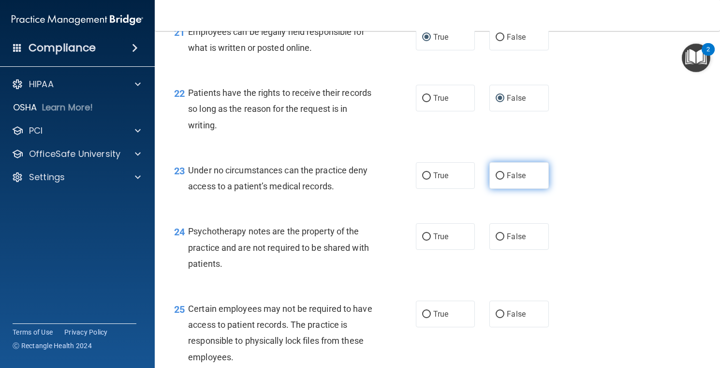
click at [496, 180] on input "False" at bounding box center [500, 175] width 9 height 7
radio input "true"
click at [425, 240] on input "True" at bounding box center [426, 236] width 9 height 7
radio input "true"
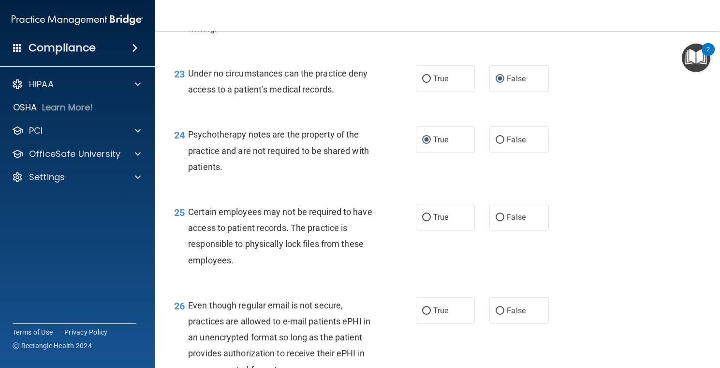
scroll to position [2129, 0]
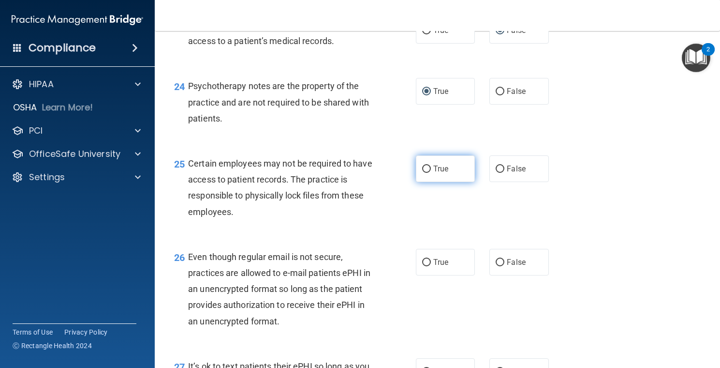
click at [427, 182] on label "True" at bounding box center [446, 168] width 60 height 27
click at [427, 173] on input "True" at bounding box center [426, 168] width 9 height 7
radio input "true"
click at [424, 266] on input "True" at bounding box center [426, 262] width 9 height 7
radio input "true"
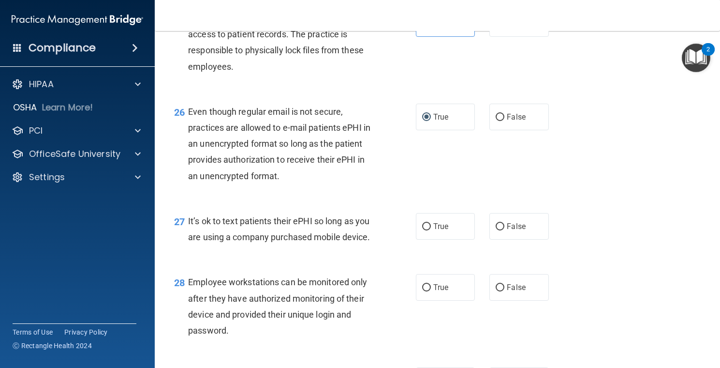
scroll to position [2322, 0]
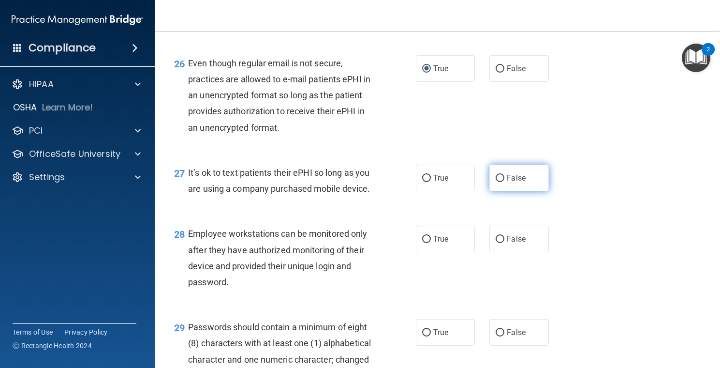
click at [497, 182] on input "False" at bounding box center [500, 178] width 9 height 7
radio input "true"
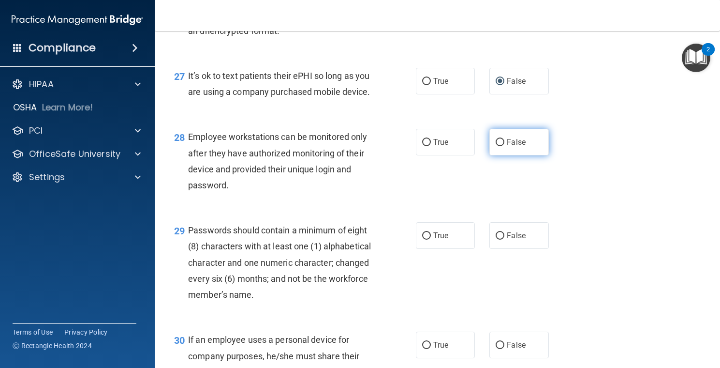
click at [496, 146] on input "False" at bounding box center [500, 142] width 9 height 7
radio input "true"
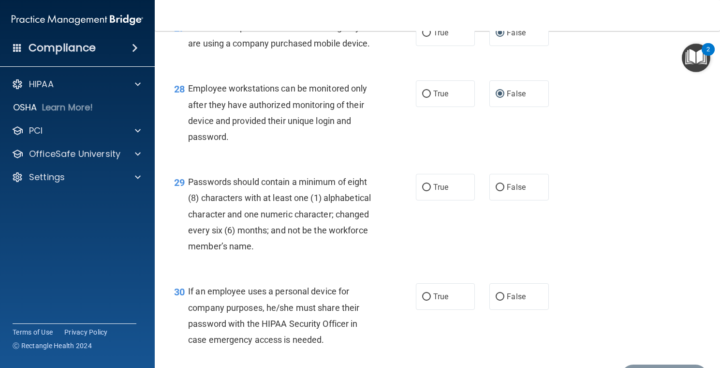
scroll to position [2516, 0]
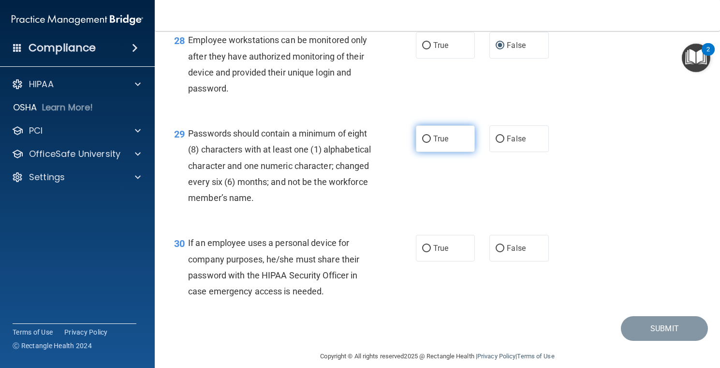
click at [422, 143] on input "True" at bounding box center [426, 138] width 9 height 7
radio input "true"
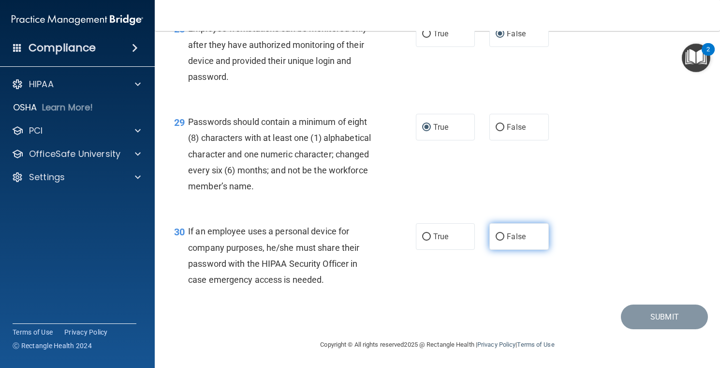
click at [491, 238] on label "False" at bounding box center [520, 236] width 60 height 27
click at [496, 238] on input "False" at bounding box center [500, 236] width 9 height 7
radio input "true"
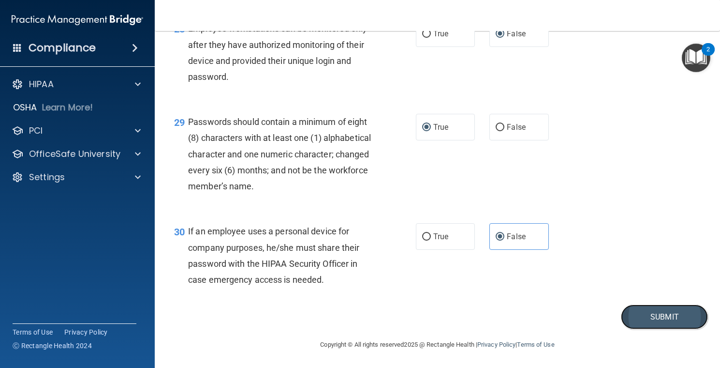
click at [637, 314] on button "Submit" at bounding box center [664, 316] width 87 height 25
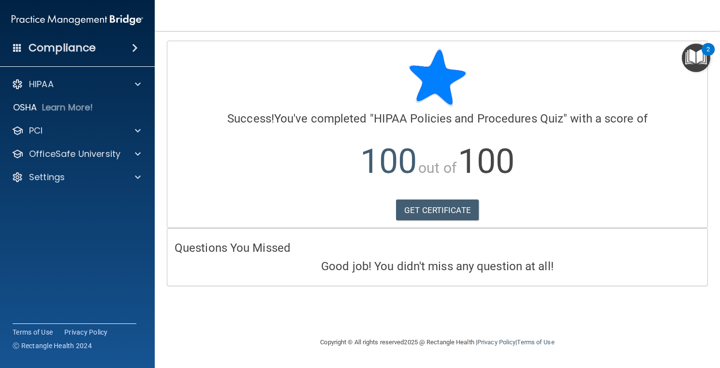
click at [695, 54] on img "Open Resource Center, 2 new notifications" at bounding box center [696, 58] width 29 height 29
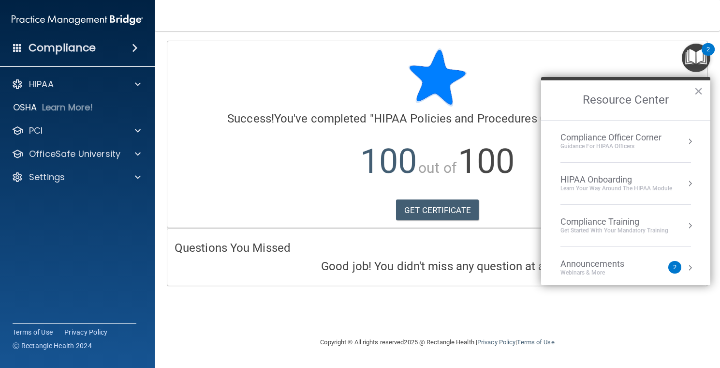
click at [624, 224] on div "Compliance Training" at bounding box center [615, 221] width 108 height 11
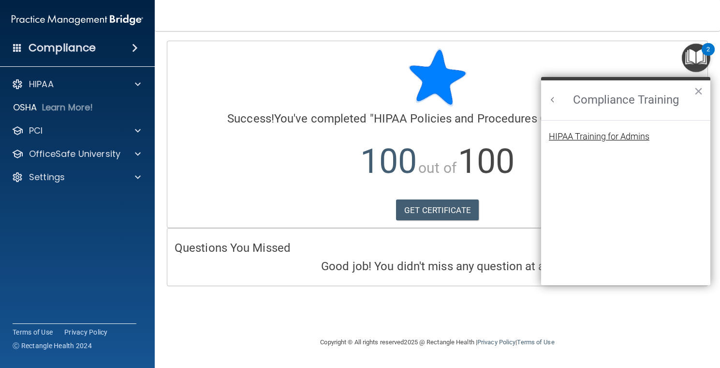
click at [600, 140] on div "HIPAA Training for Admins" at bounding box center [599, 136] width 101 height 9
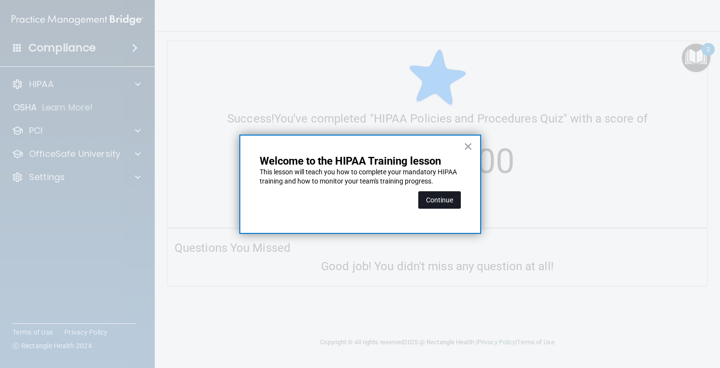
click at [437, 201] on button "Continue" at bounding box center [440, 199] width 43 height 17
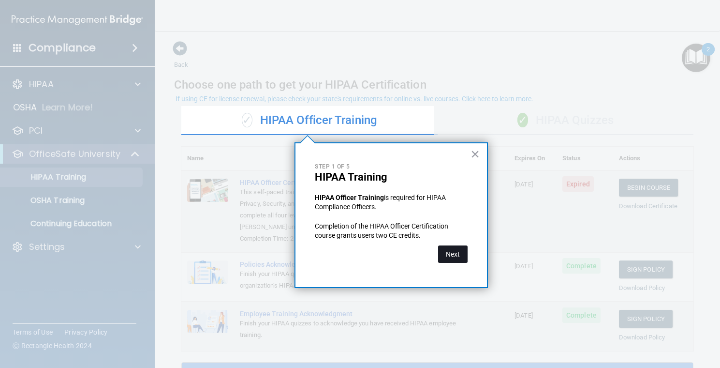
click at [450, 255] on button "Next" at bounding box center [453, 253] width 30 height 17
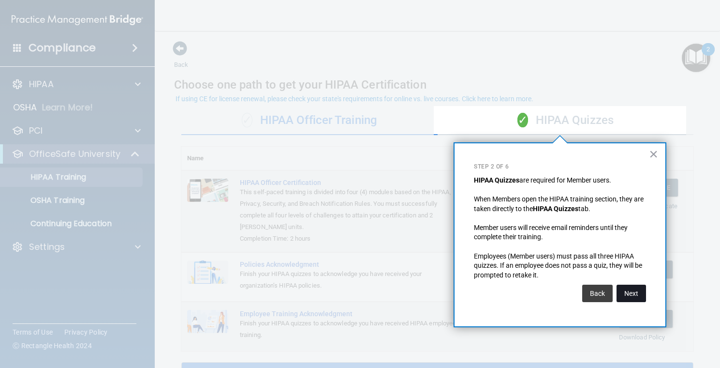
click at [632, 287] on button "Next" at bounding box center [632, 293] width 30 height 17
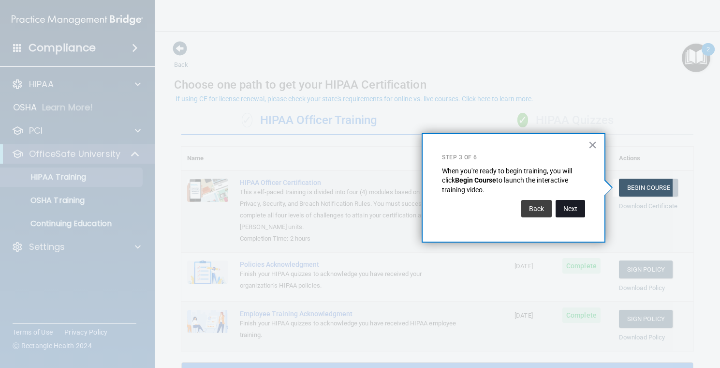
click at [567, 206] on button "Next" at bounding box center [571, 208] width 30 height 17
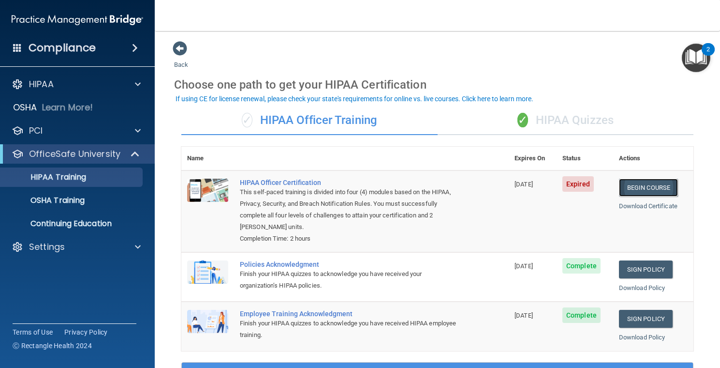
click at [638, 187] on link "Begin Course" at bounding box center [648, 188] width 59 height 18
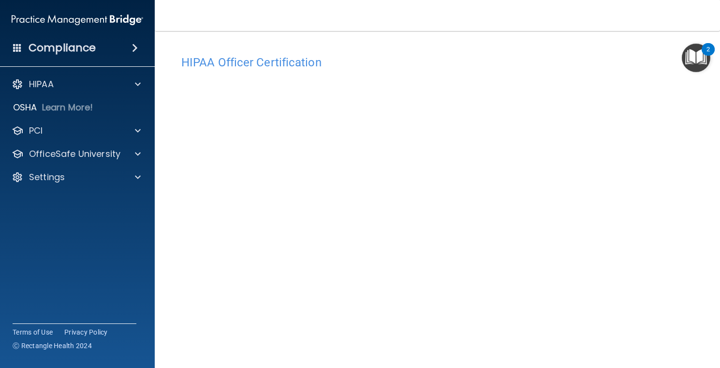
click at [690, 58] on img "Open Resource Center, 2 new notifications" at bounding box center [696, 58] width 29 height 29
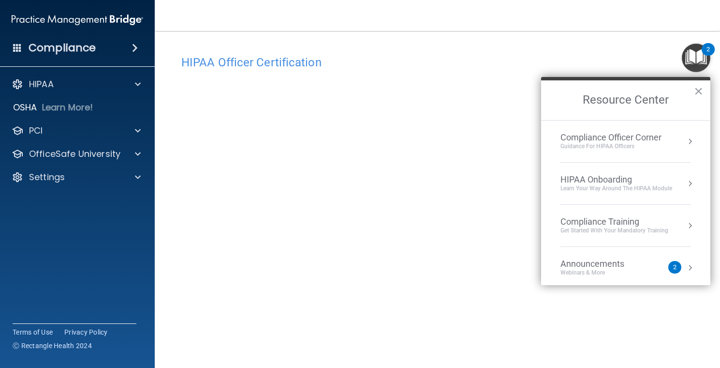
click at [612, 219] on div "Compliance Training" at bounding box center [615, 221] width 108 height 11
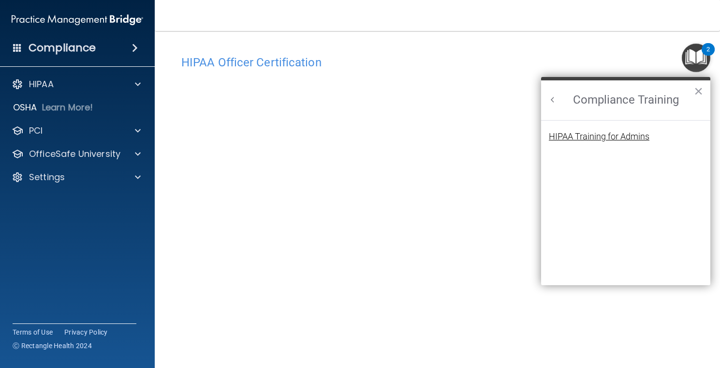
click at [608, 139] on div "HIPAA Training for Admins" at bounding box center [599, 136] width 101 height 9
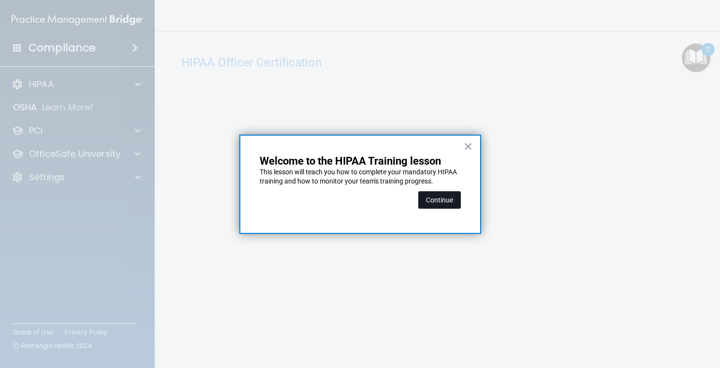
click at [439, 202] on button "Continue" at bounding box center [440, 199] width 43 height 17
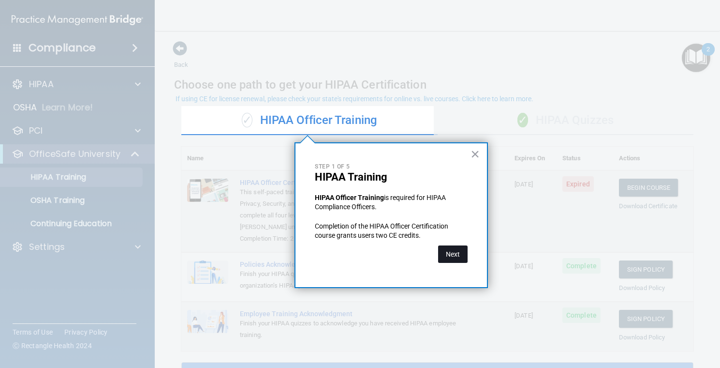
click at [445, 253] on button "Next" at bounding box center [453, 253] width 30 height 17
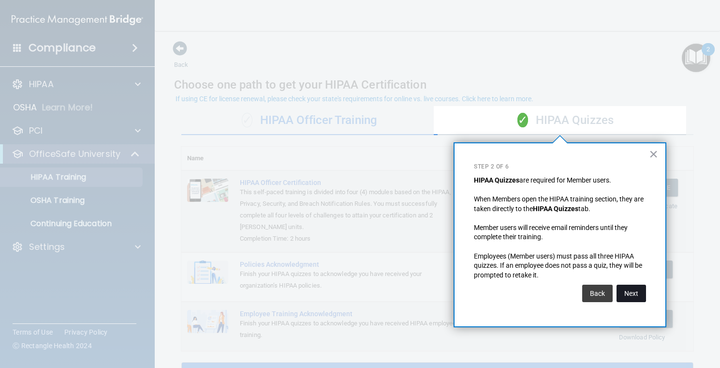
click at [628, 295] on button "Next" at bounding box center [632, 293] width 30 height 17
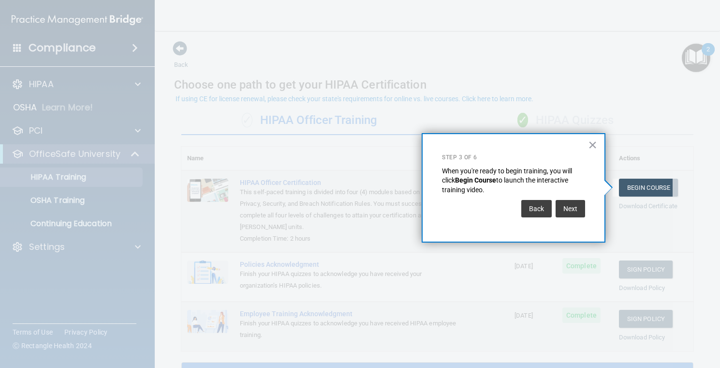
click at [568, 211] on button "Next" at bounding box center [571, 208] width 30 height 17
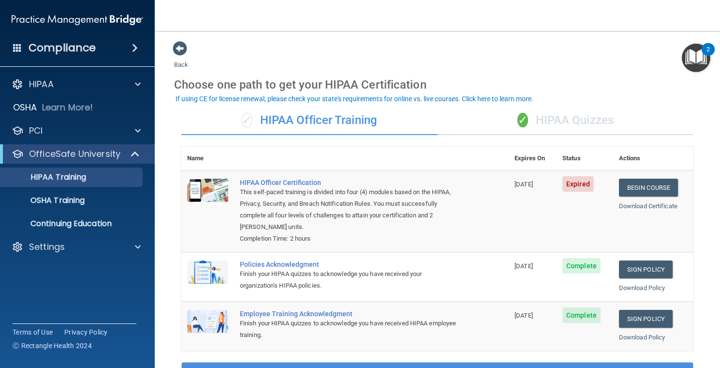
click at [332, 121] on div "✓ HIPAA Officer Training" at bounding box center [309, 120] width 256 height 29
click at [629, 185] on link "Begin Course" at bounding box center [648, 188] width 59 height 18
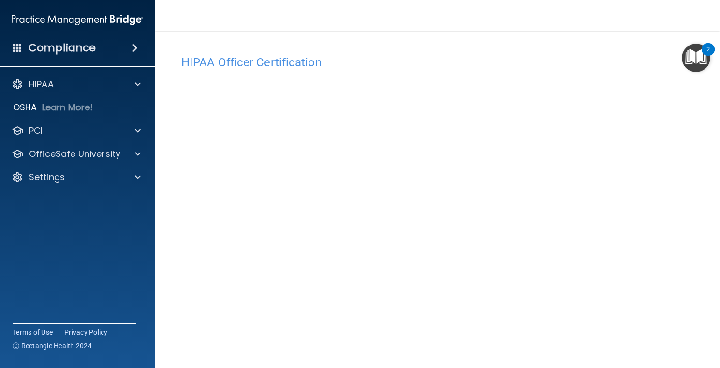
click at [701, 54] on img "Open Resource Center, 2 new notifications" at bounding box center [696, 58] width 29 height 29
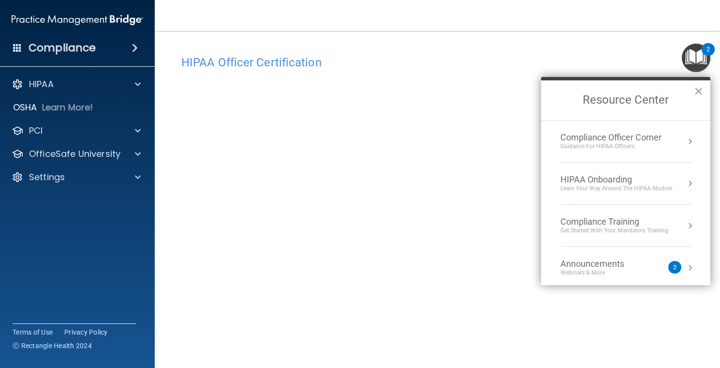
click at [611, 180] on div "HIPAA Onboarding" at bounding box center [617, 179] width 112 height 11
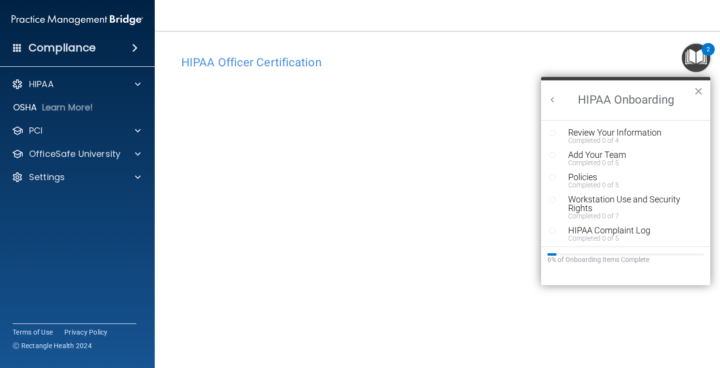
click at [554, 102] on button "Back to Resource Center Home" at bounding box center [553, 100] width 10 height 10
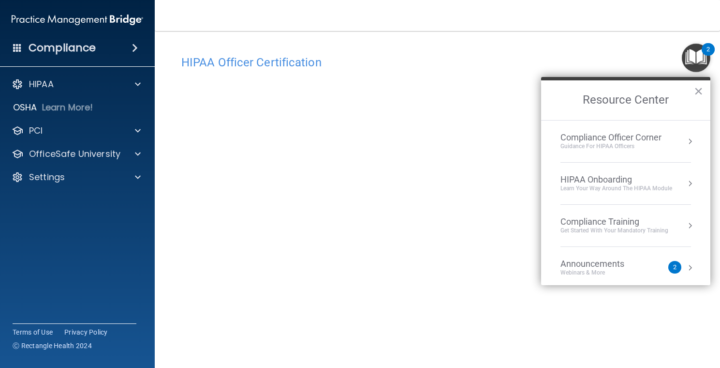
click at [599, 225] on div "Compliance Training" at bounding box center [615, 221] width 108 height 11
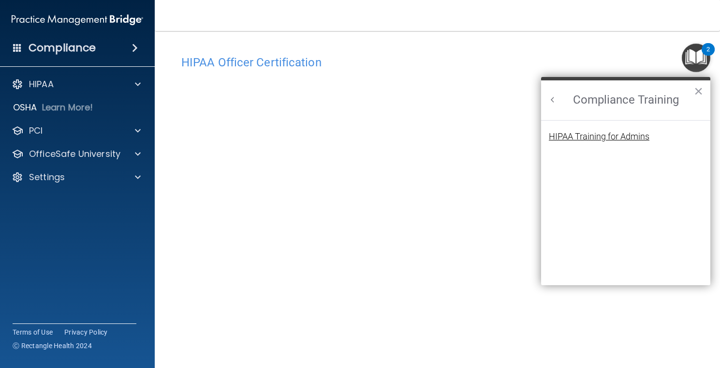
click at [597, 134] on div "HIPAA Training for Admins" at bounding box center [599, 136] width 101 height 9
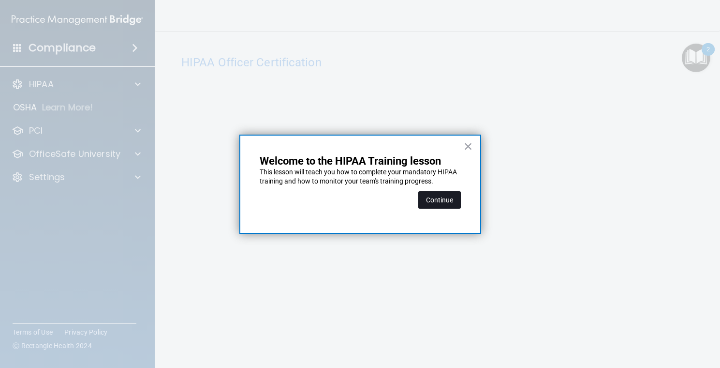
click at [448, 200] on button "Continue" at bounding box center [440, 199] width 43 height 17
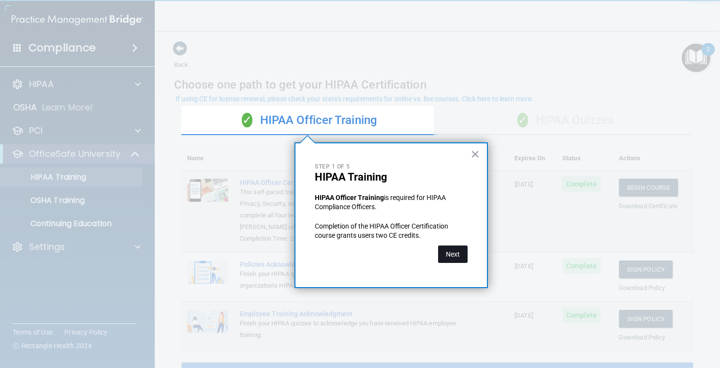
click at [459, 255] on button "Next" at bounding box center [453, 253] width 30 height 17
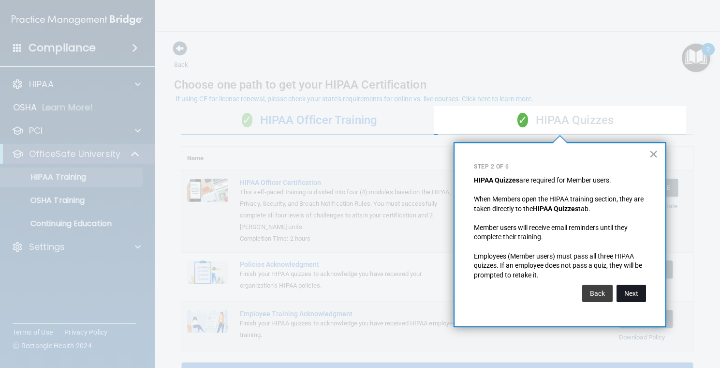
click at [630, 292] on button "Next" at bounding box center [632, 293] width 30 height 17
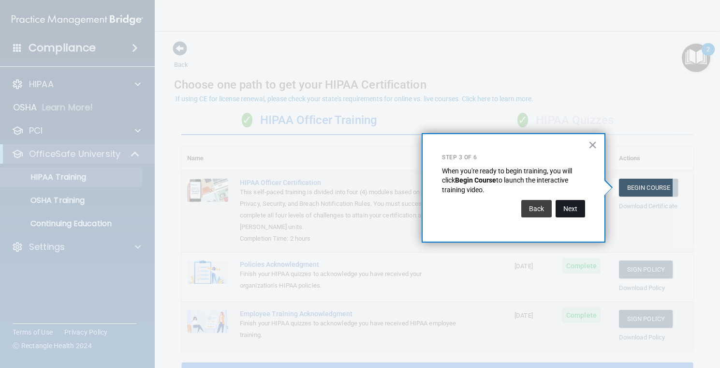
click at [570, 209] on button "Next" at bounding box center [571, 208] width 30 height 17
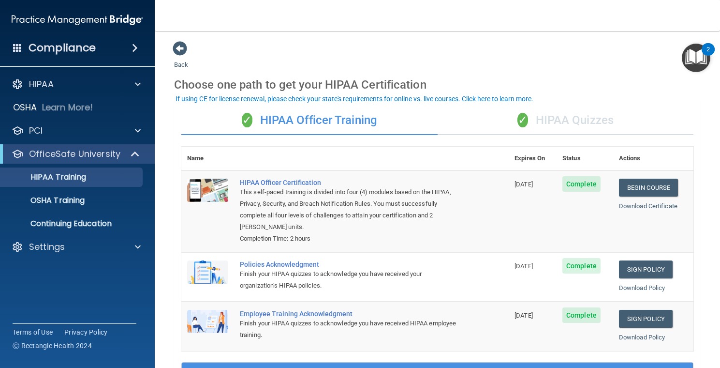
click at [567, 122] on div "✓ HIPAA Quizzes" at bounding box center [566, 120] width 256 height 29
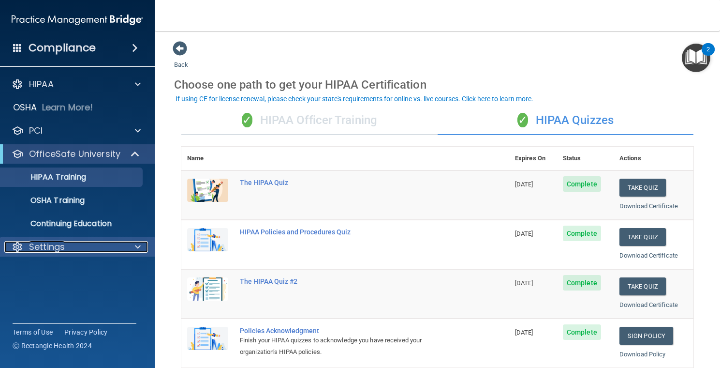
click at [82, 243] on div "Settings" at bounding box center [64, 247] width 120 height 12
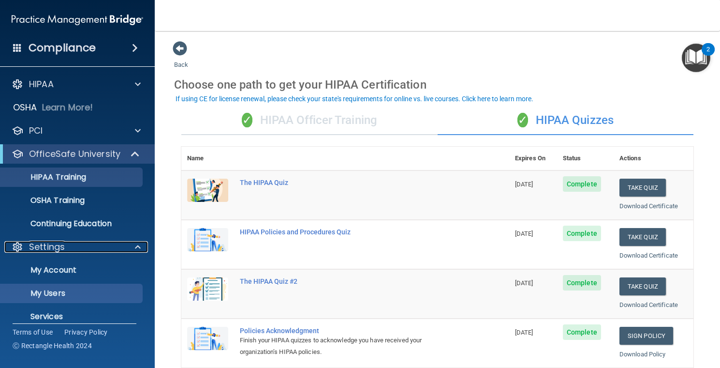
scroll to position [34, 0]
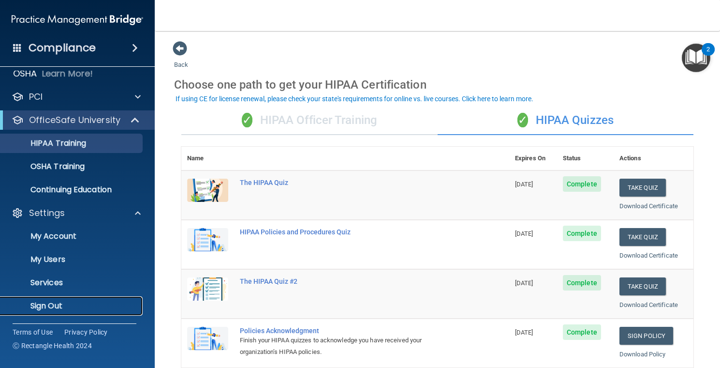
click at [60, 304] on p "Sign Out" at bounding box center [72, 306] width 132 height 10
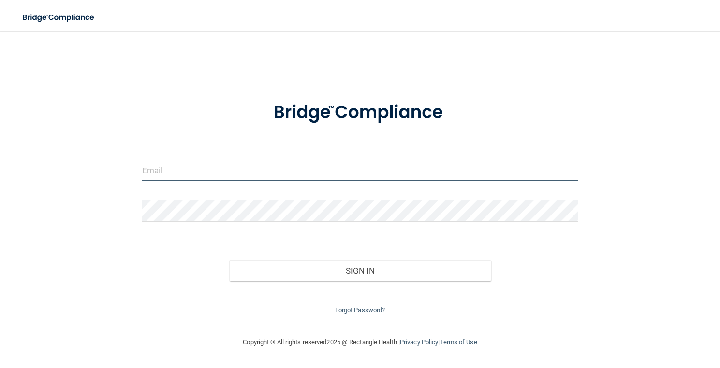
click at [236, 163] on input "email" at bounding box center [360, 170] width 436 height 22
type input "[EMAIL_ADDRESS][DOMAIN_NAME]"
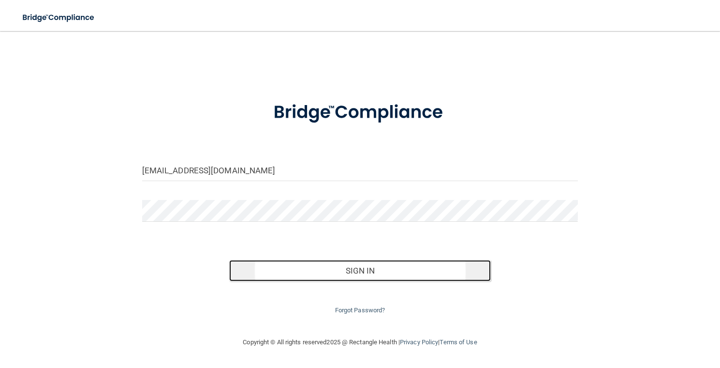
click at [368, 270] on button "Sign In" at bounding box center [360, 270] width 262 height 21
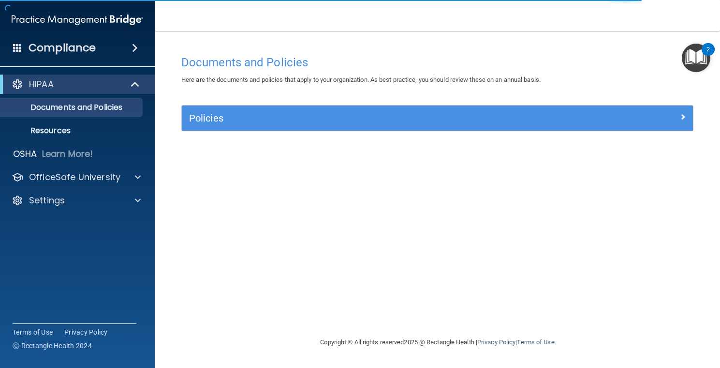
click at [689, 54] on img "Open Resource Center, 2 new notifications" at bounding box center [696, 58] width 29 height 29
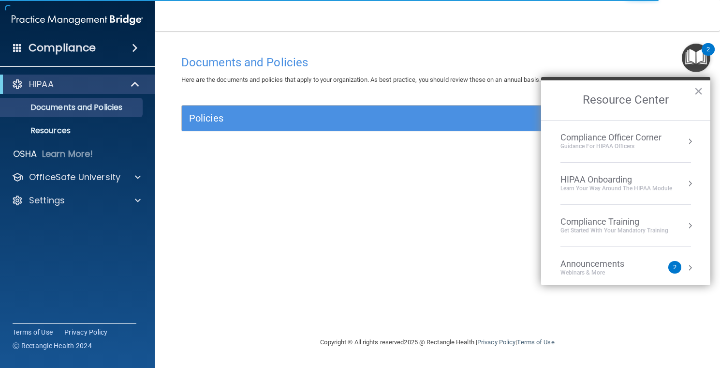
click at [610, 184] on div "HIPAA Onboarding" at bounding box center [617, 179] width 112 height 11
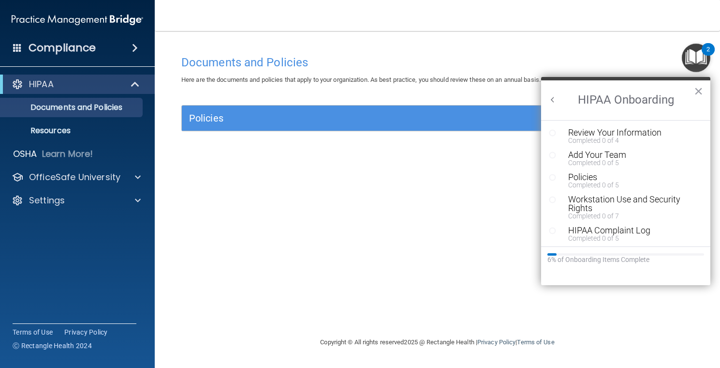
click at [552, 100] on button "Back to Resource Center Home" at bounding box center [553, 100] width 10 height 10
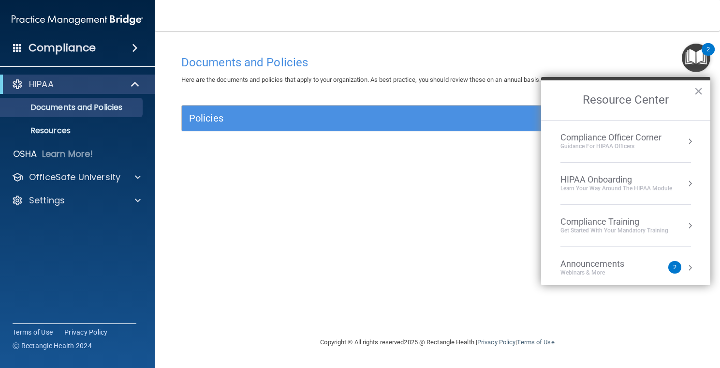
click at [583, 221] on div "Compliance Training" at bounding box center [615, 221] width 108 height 11
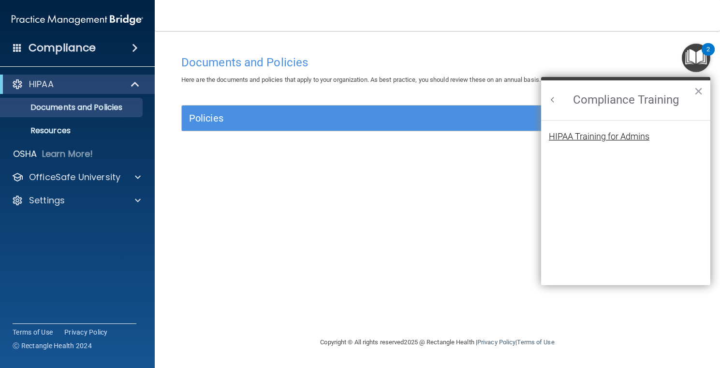
click at [566, 132] on div "HIPAA Training for Admins" at bounding box center [599, 136] width 101 height 9
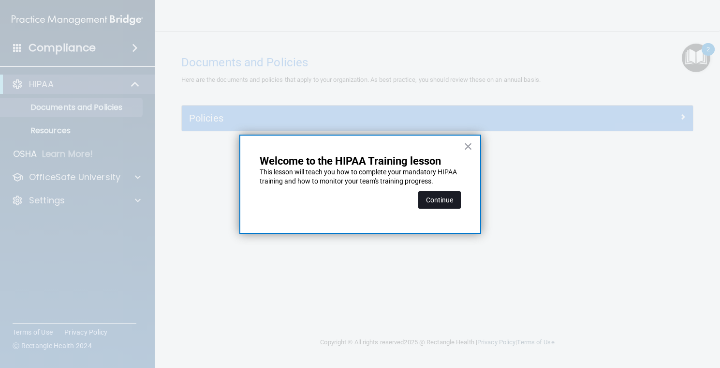
click at [449, 199] on button "Continue" at bounding box center [440, 199] width 43 height 17
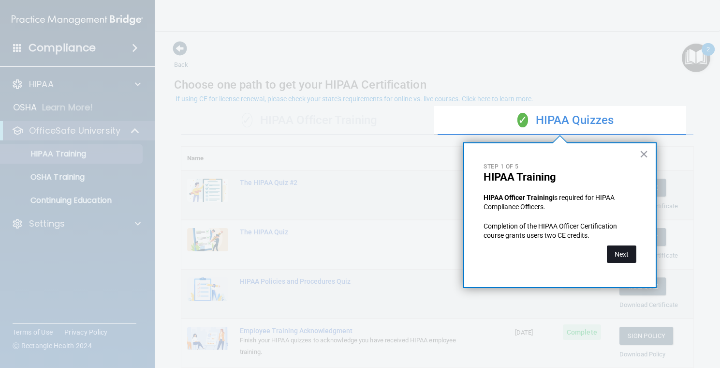
click at [618, 257] on button "Next" at bounding box center [622, 253] width 30 height 17
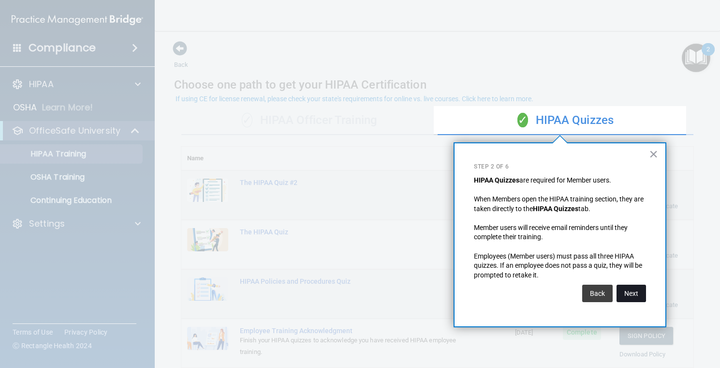
click at [633, 294] on button "Next" at bounding box center [632, 293] width 30 height 17
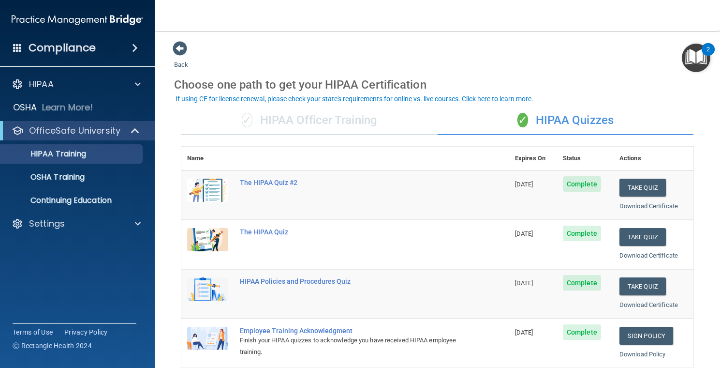
click at [322, 124] on div "✓ HIPAA Officer Training" at bounding box center [309, 120] width 256 height 29
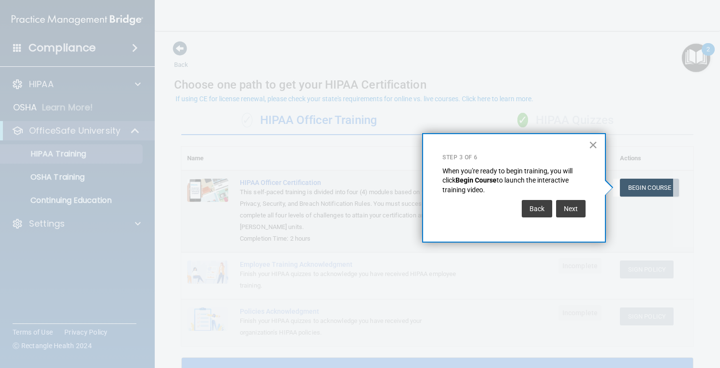
click at [592, 145] on button "×" at bounding box center [593, 144] width 9 height 15
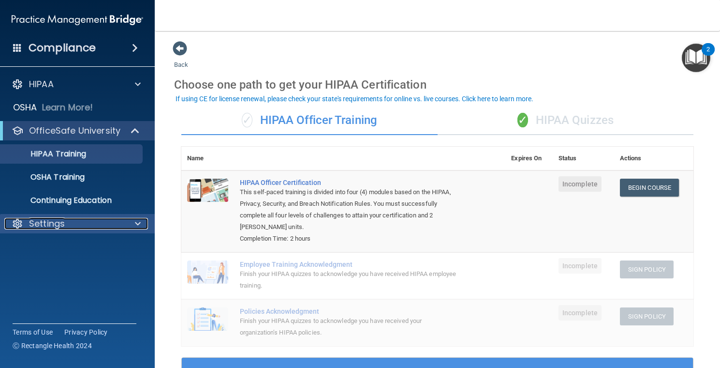
click at [81, 228] on div "Settings" at bounding box center [64, 224] width 120 height 12
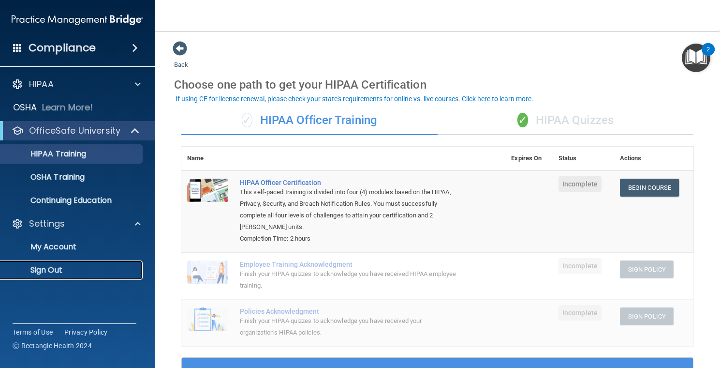
click at [79, 270] on p "Sign Out" at bounding box center [72, 270] width 132 height 10
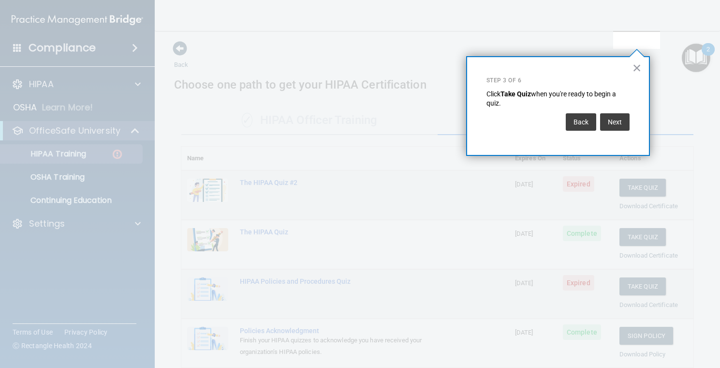
scroll to position [148, 0]
